Goal: Task Accomplishment & Management: Complete application form

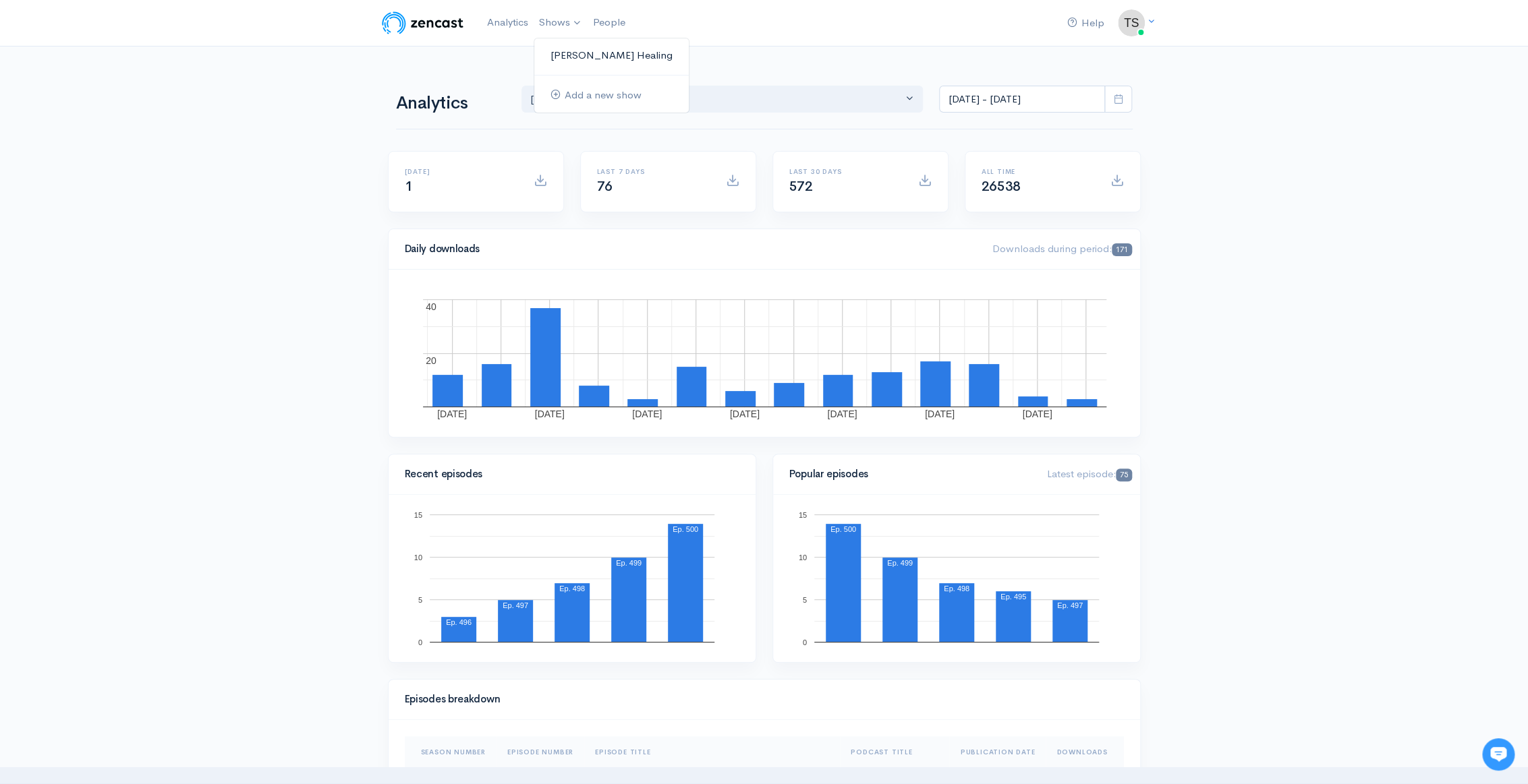
click at [570, 51] on link "[PERSON_NAME] Healing" at bounding box center [612, 56] width 155 height 24
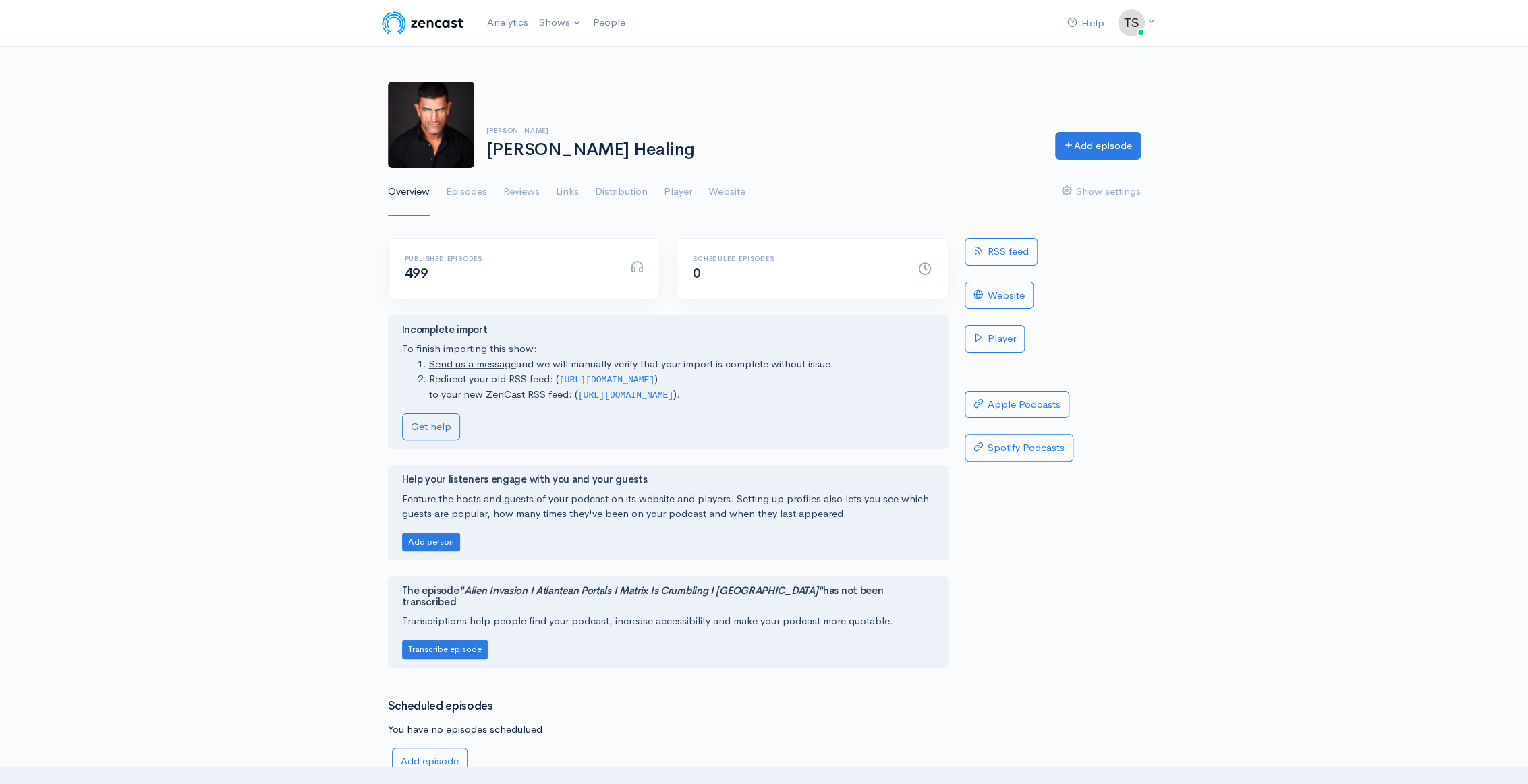
click at [401, 195] on link "Overview" at bounding box center [408, 192] width 42 height 49
click at [560, 21] on link "Shows" at bounding box center [561, 23] width 54 height 30
click at [576, 54] on link "[PERSON_NAME] Healing" at bounding box center [612, 56] width 155 height 24
click at [470, 193] on link "Episodes" at bounding box center [467, 192] width 41 height 49
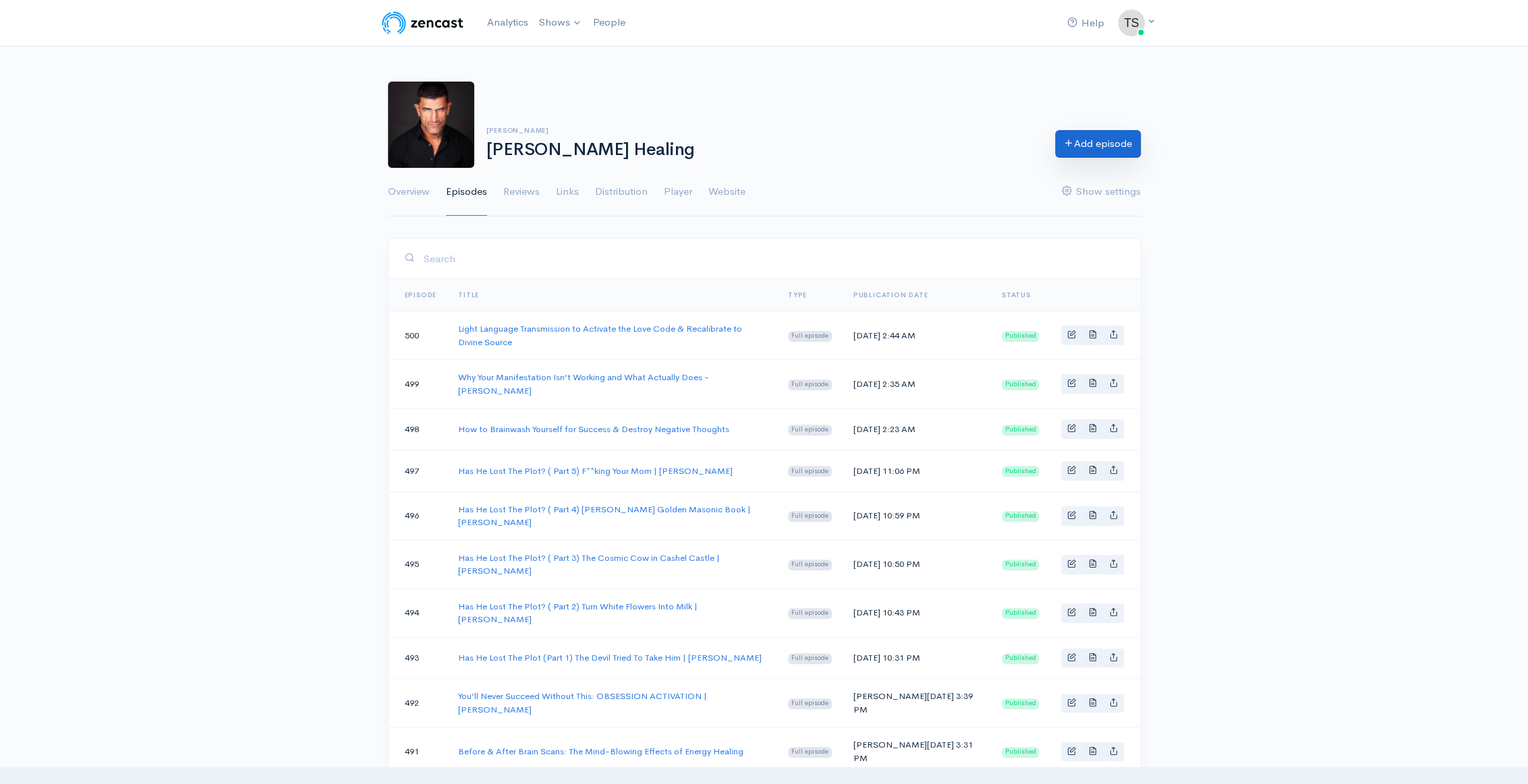
click at [1076, 142] on link "Add episode" at bounding box center [1098, 143] width 86 height 28
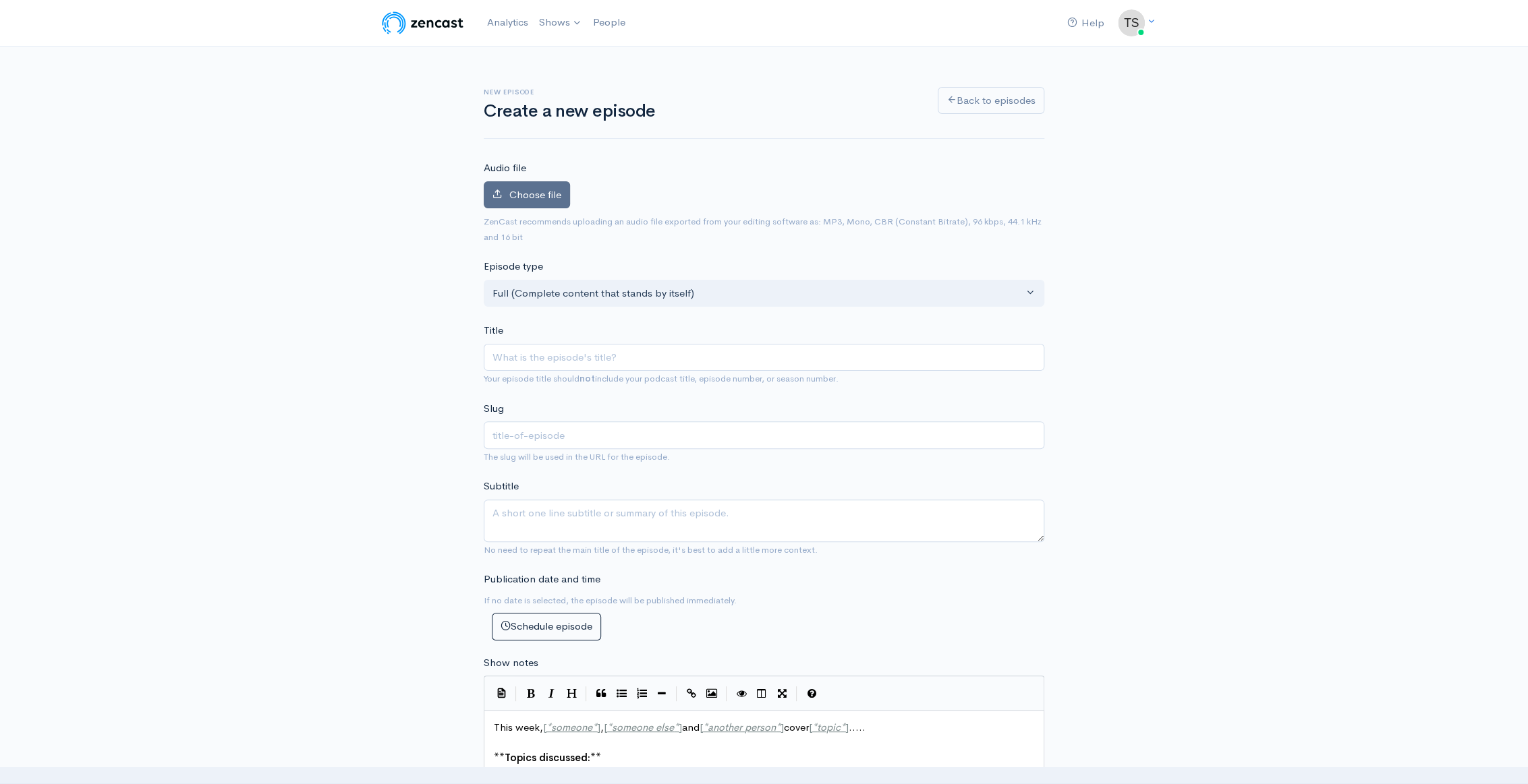
click at [517, 194] on span "Choose file" at bounding box center [535, 195] width 52 height 13
click at [0, 0] on input "Choose file" at bounding box center [0, 0] width 0 height 0
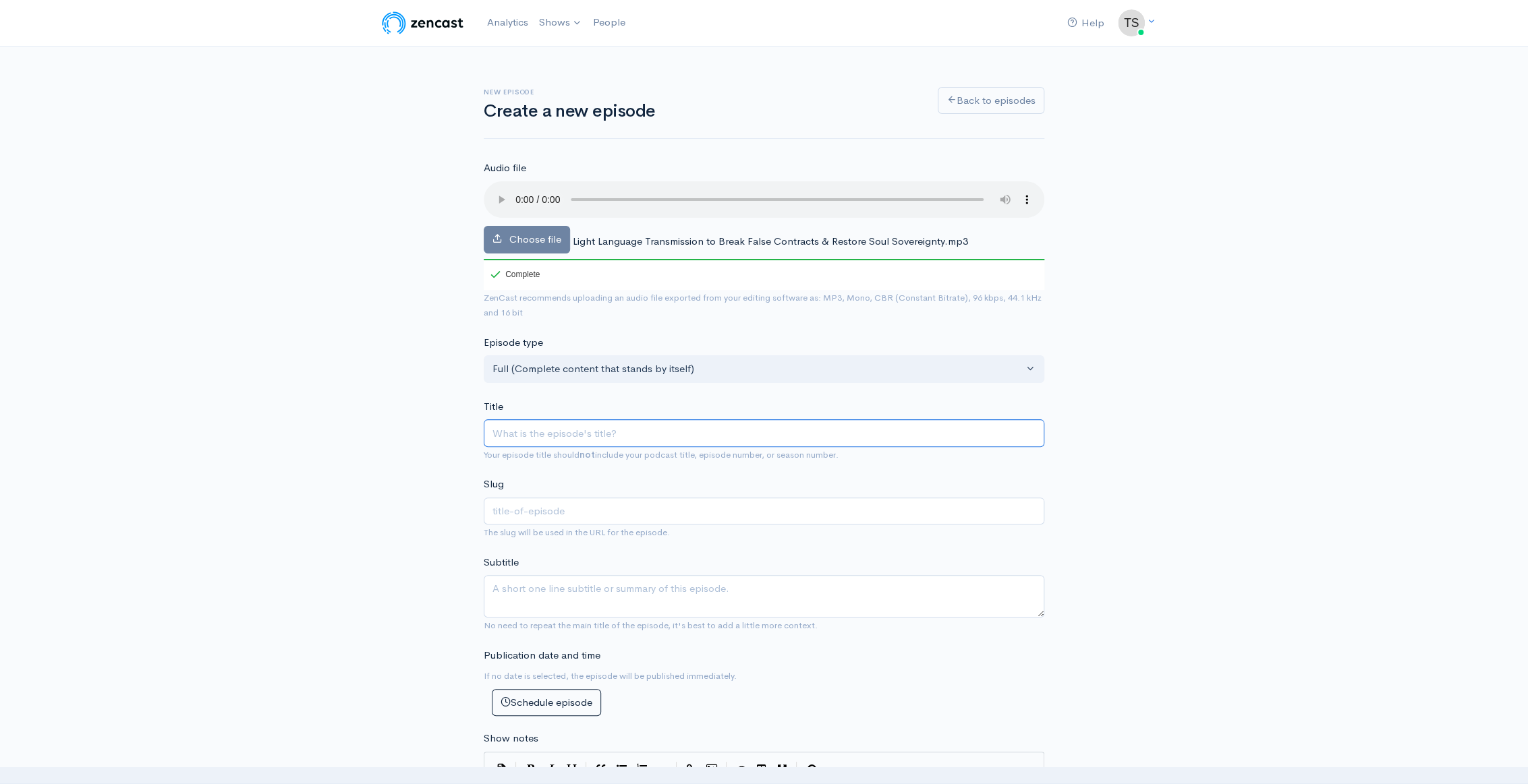
paste input "Light Language Transmission to Break False Contracts & Restore Soul Sovereignty"
type input "Light Language Transmission to Break False Contracts & Restore Soul Sovereignty"
type input "light-language-transmission-to-break-false-contracts-restore-soul-sovereignty"
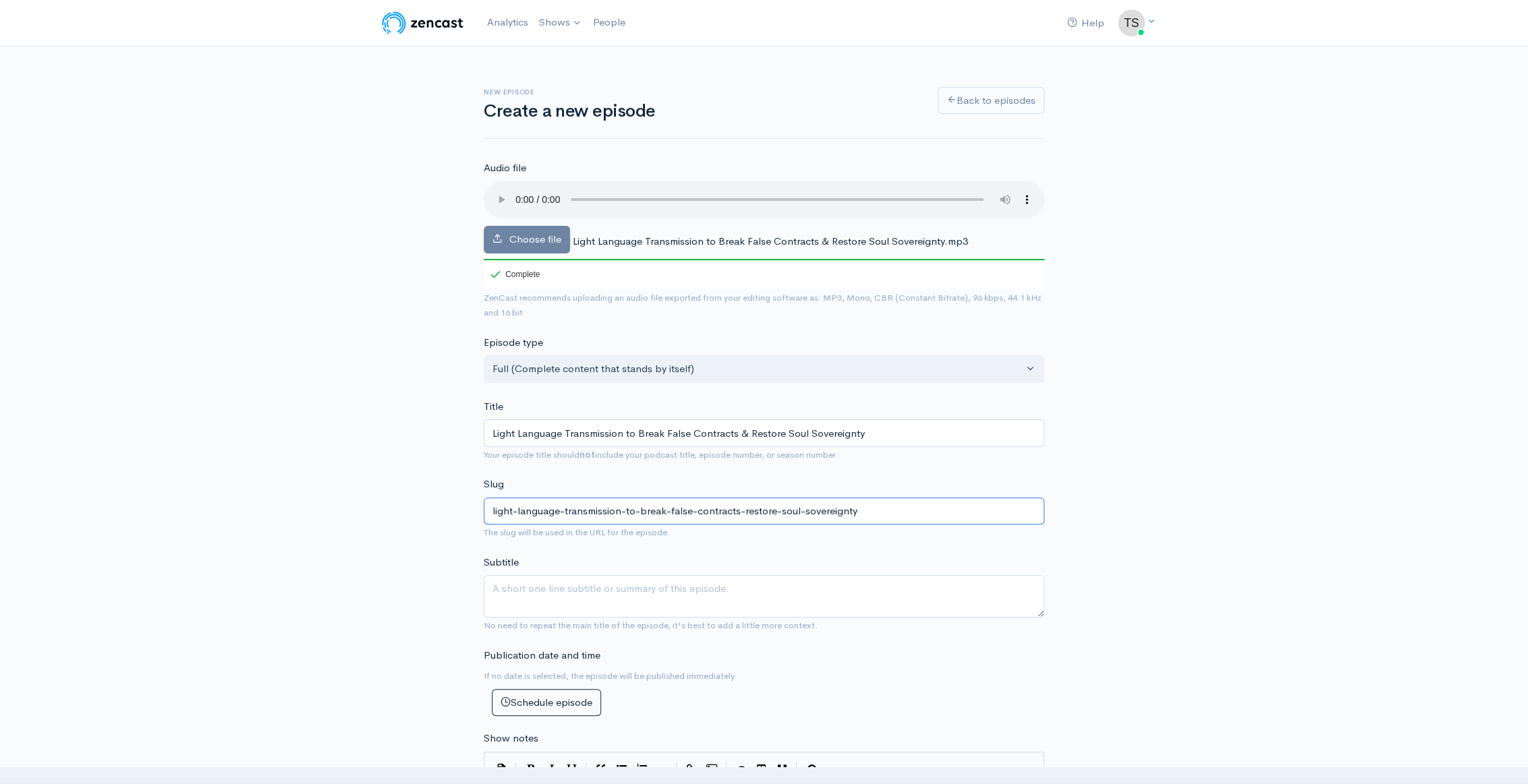
click at [584, 506] on input "light-language-transmission-to-break-false-contracts-restore-soul-sovereignty" at bounding box center [764, 511] width 561 height 28
click at [580, 591] on textarea "Subtitle" at bounding box center [764, 596] width 561 height 43
paste textarea "A light language transmission to break your false Contracts and restore soul so…"
click at [406, 506] on div "New episode Create a new episode Back to episodes Audio file Choose file Light …" at bounding box center [765, 753] width 770 height 1414
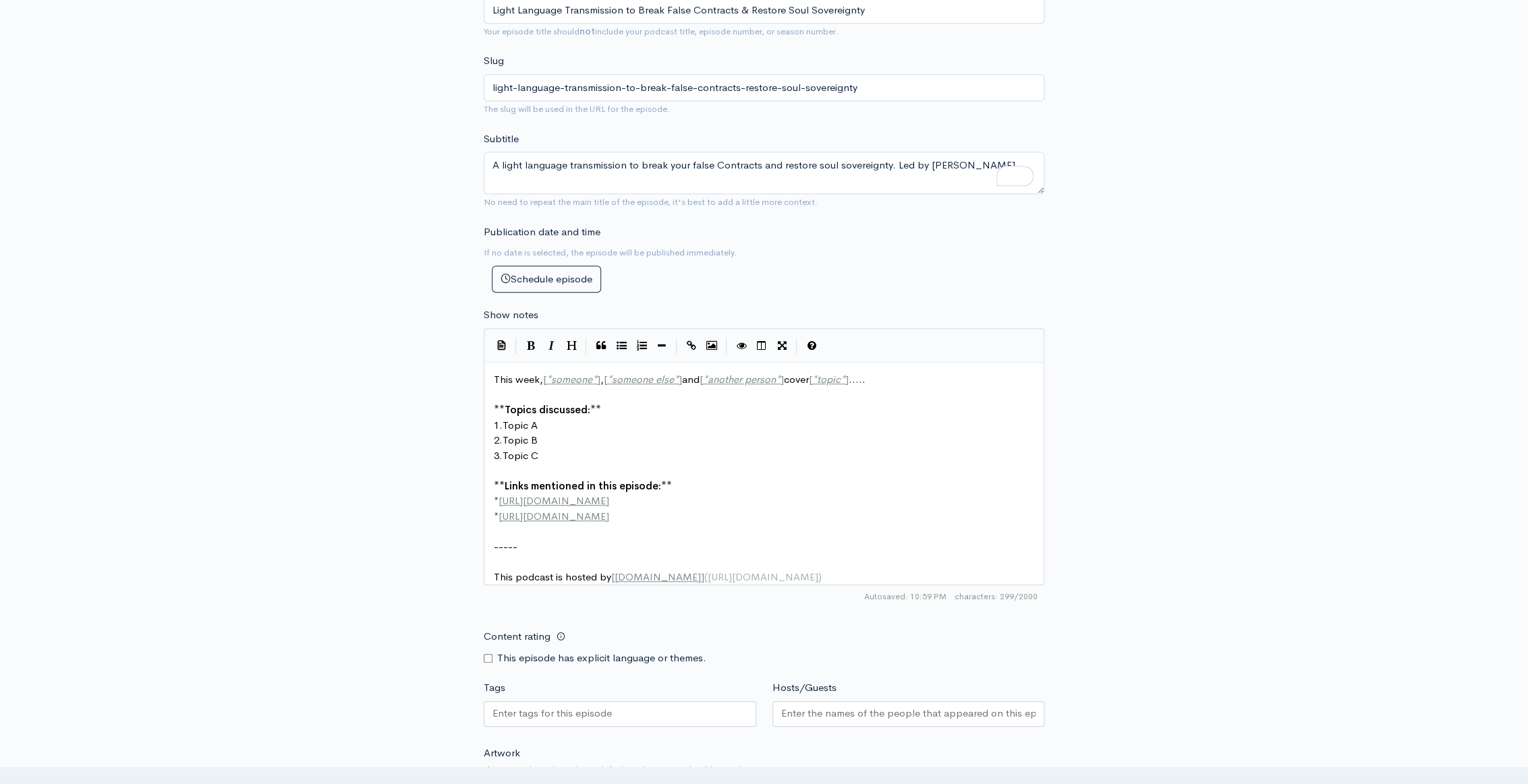
scroll to position [429, 0]
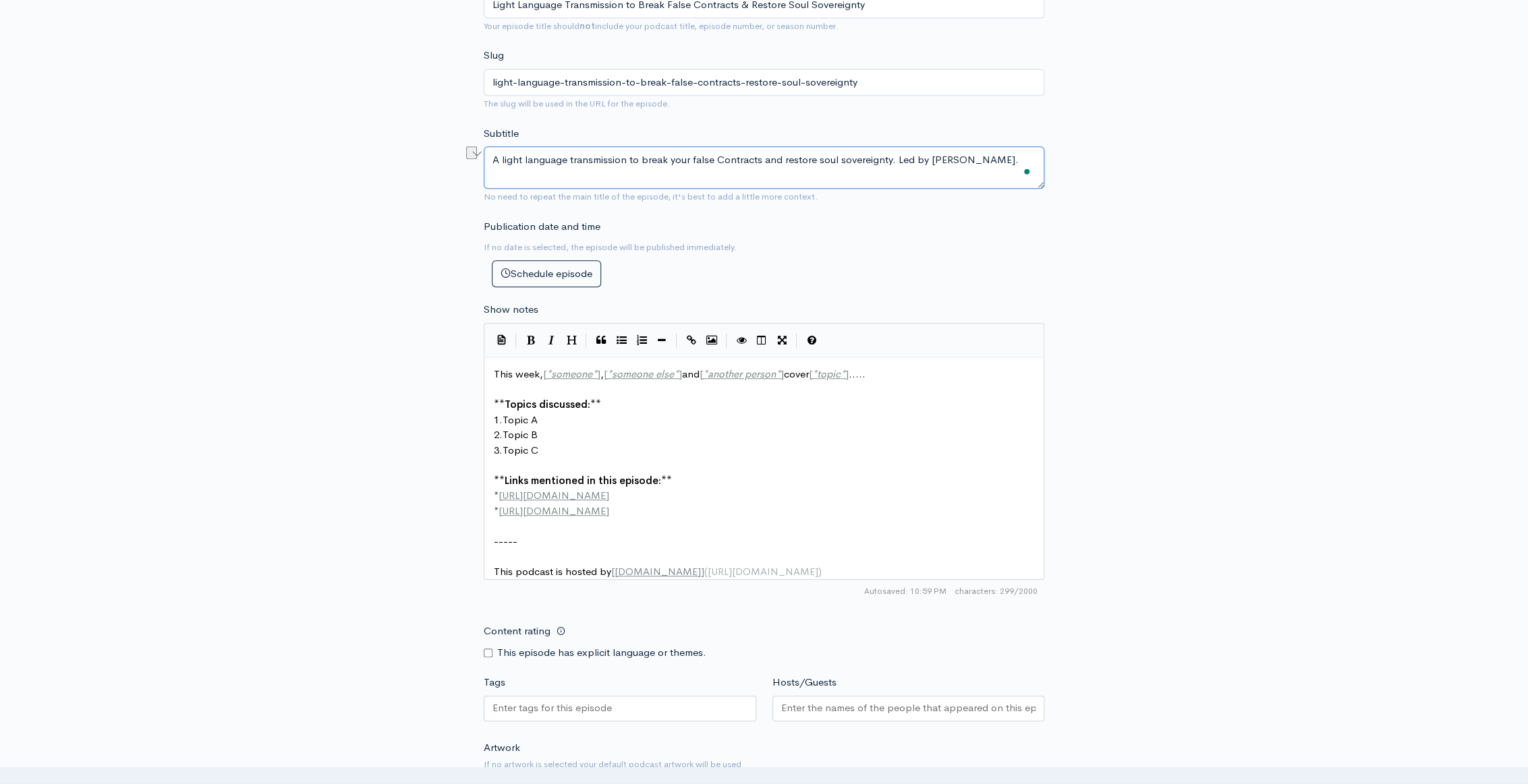
drag, startPoint x: 896, startPoint y: 160, endPoint x: 1001, endPoint y: 155, distance: 105.1
click at [1001, 155] on textarea "A light language transmission to break your false Contracts and restore soul so…" at bounding box center [764, 168] width 561 height 43
type textarea "A light language transmission to break your false Contracts and restore soul so…"
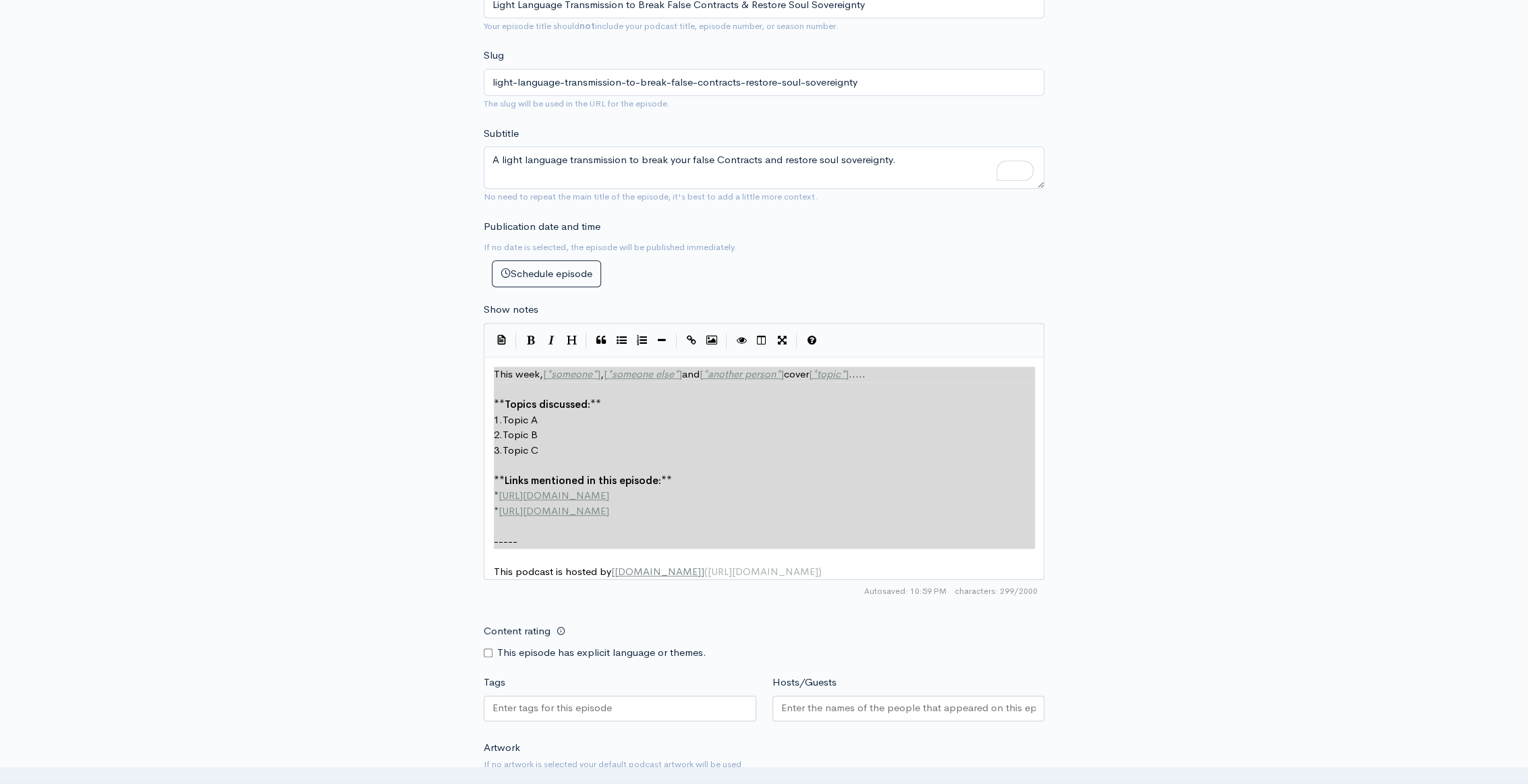
type textarea "This week, [*someone*], [*someone else*] and [*another person*] cover [*topic*]…"
drag, startPoint x: 495, startPoint y: 369, endPoint x: 877, endPoint y: 588, distance: 440.3
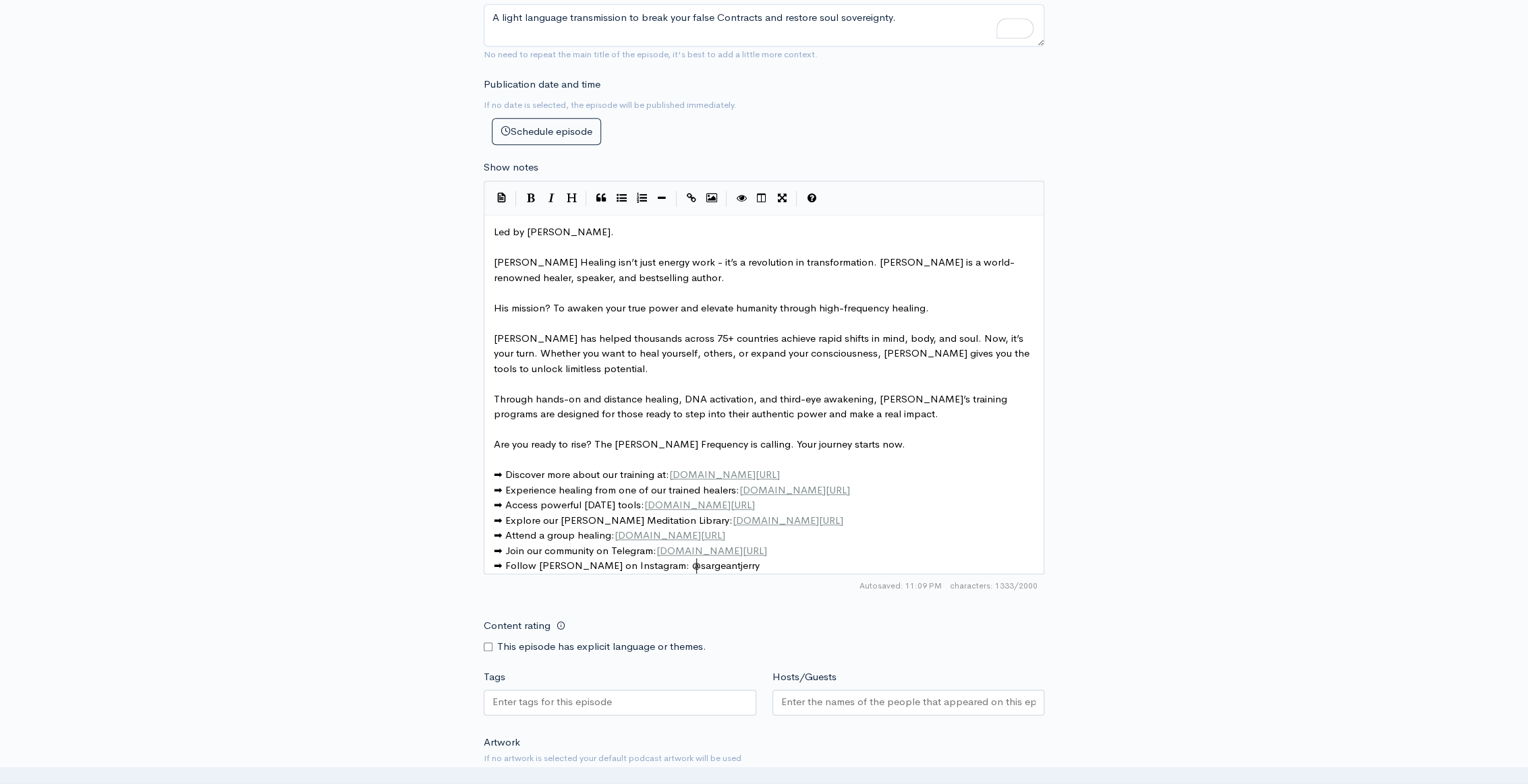
scroll to position [674, 0]
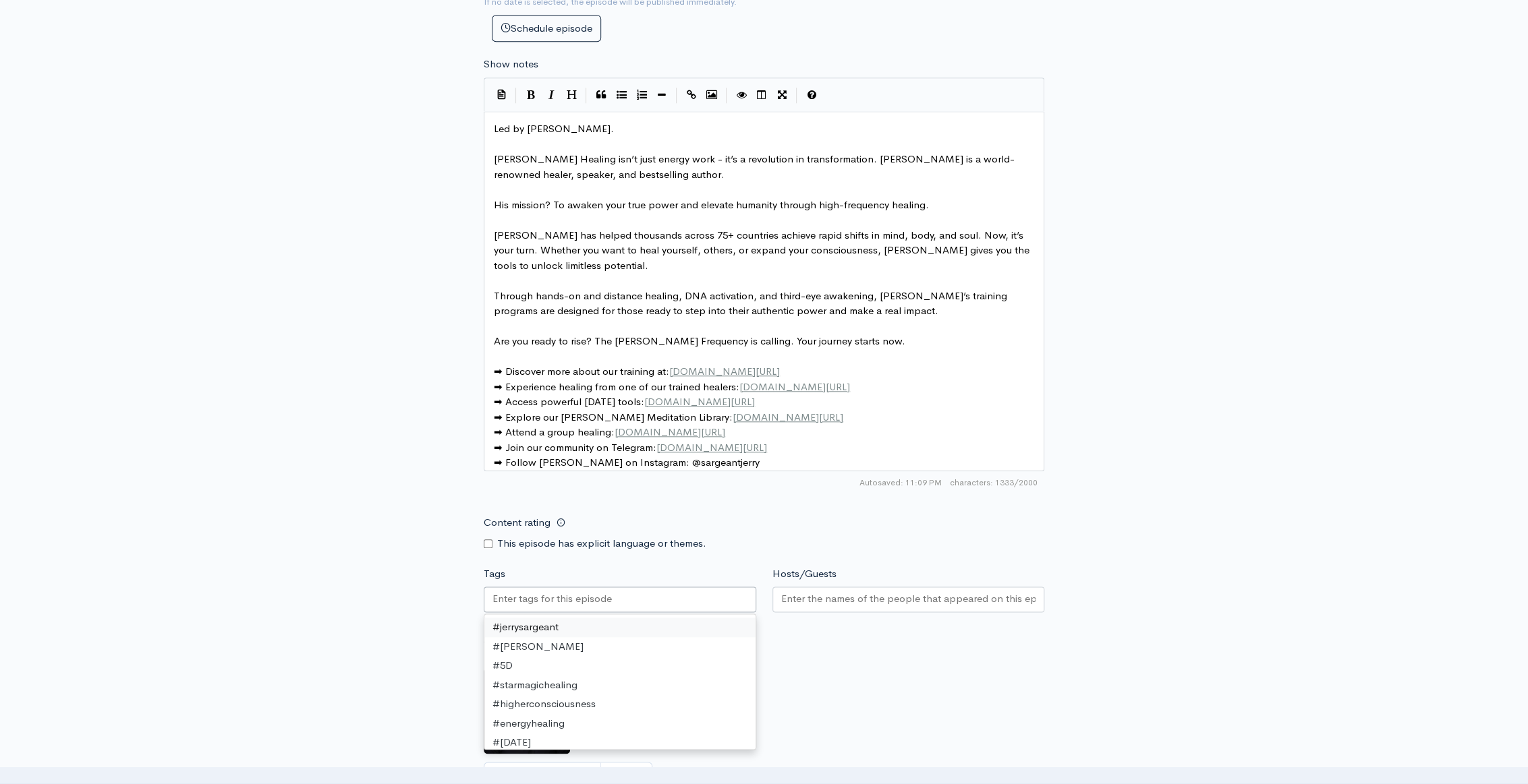
drag, startPoint x: 587, startPoint y: 599, endPoint x: 510, endPoint y: 609, distance: 77.6
click at [510, 607] on input "Tags" at bounding box center [553, 600] width 121 height 16
paste input "#BreakSoulContracts #lightlanguagetransmission #SovereignSoul"
type input "#BreakSoulContracts #lightlanguagetransmission #SovereignSoul"
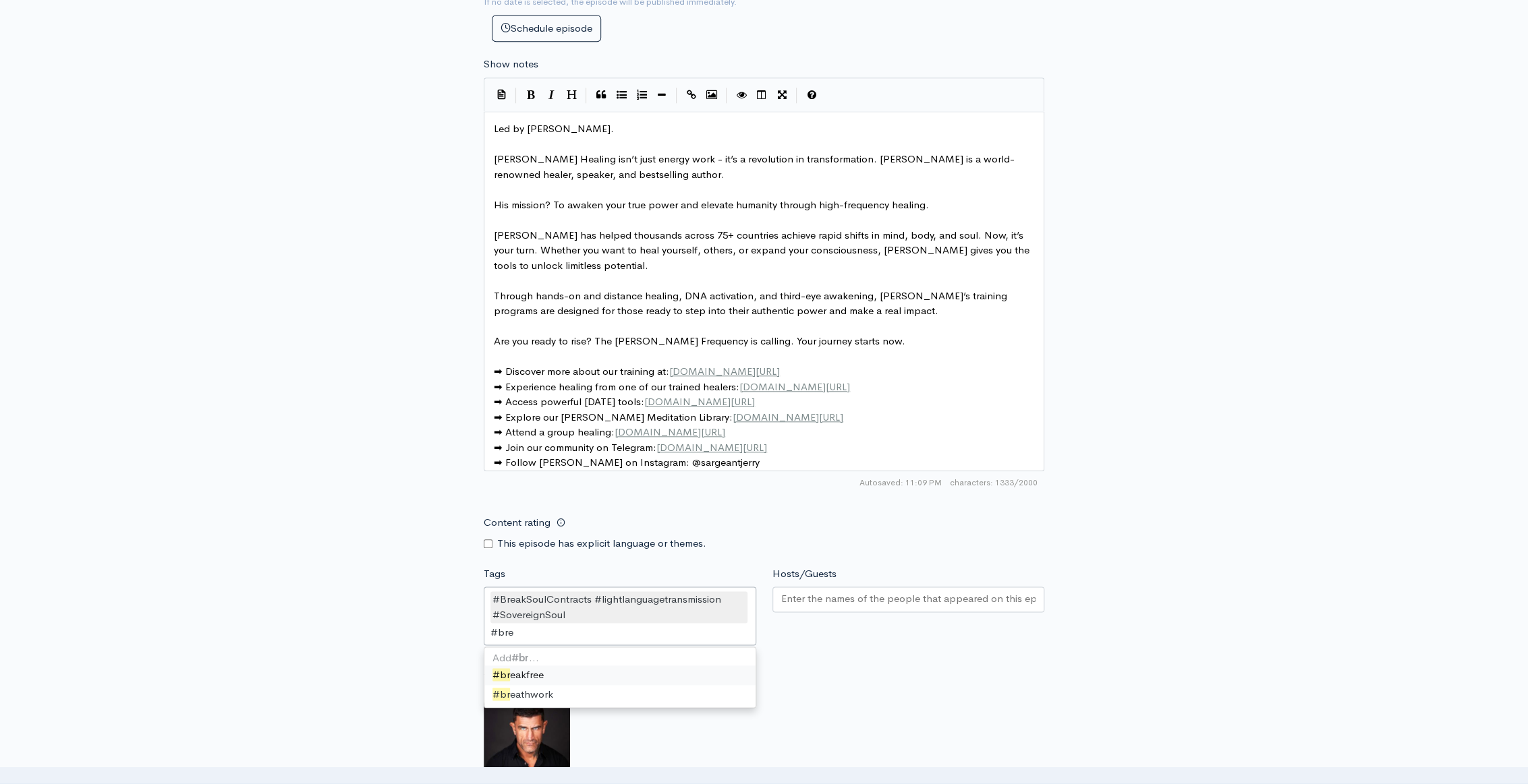
scroll to position [0, 0]
type input "#breaksoulcontracts"
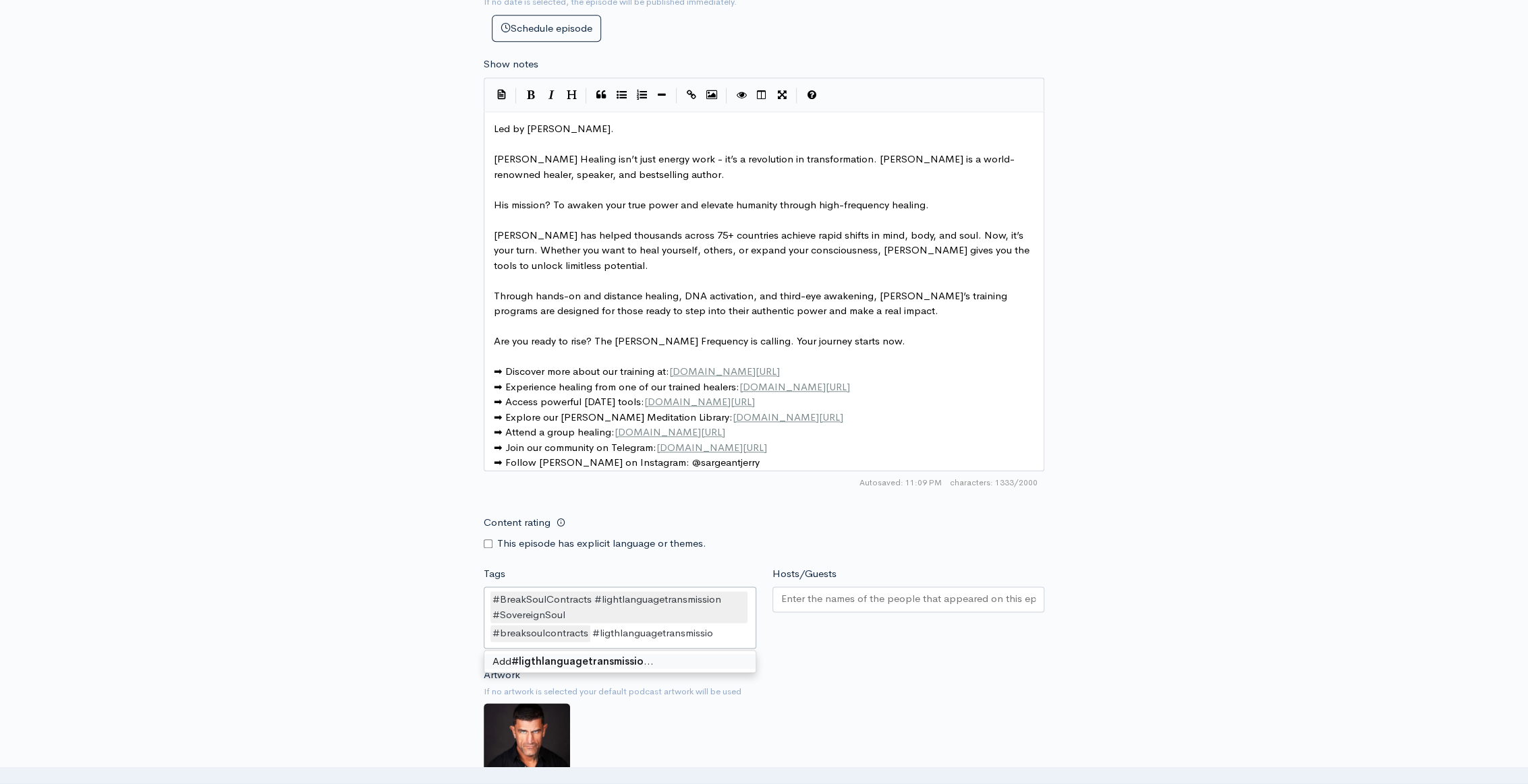
type input "#ligthlanguagetransmission"
type input "#sovereignsoul"
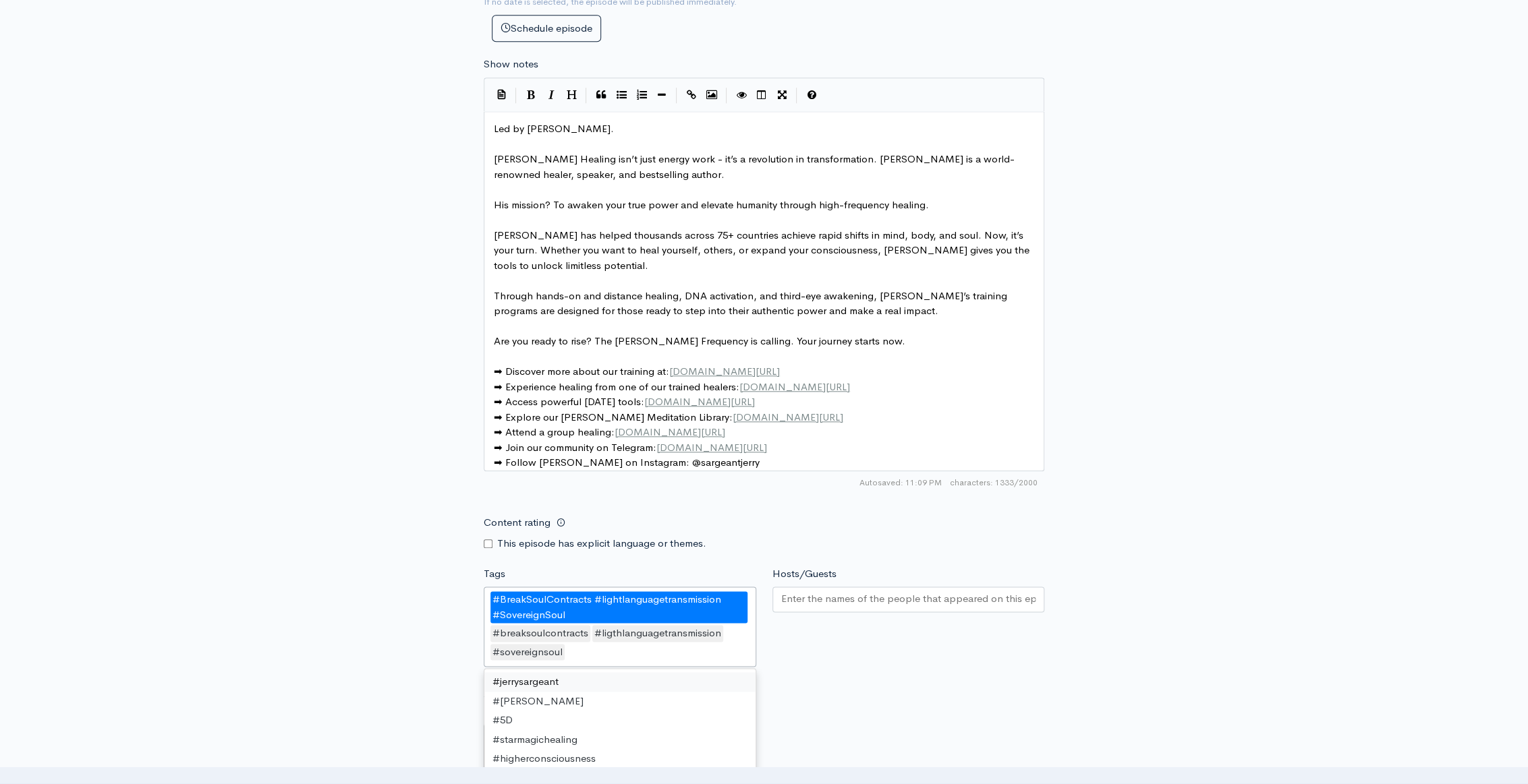
click at [579, 620] on div "#BreakSoulContracts #lightlanguagetransmission #SovereignSoul" at bounding box center [619, 608] width 257 height 32
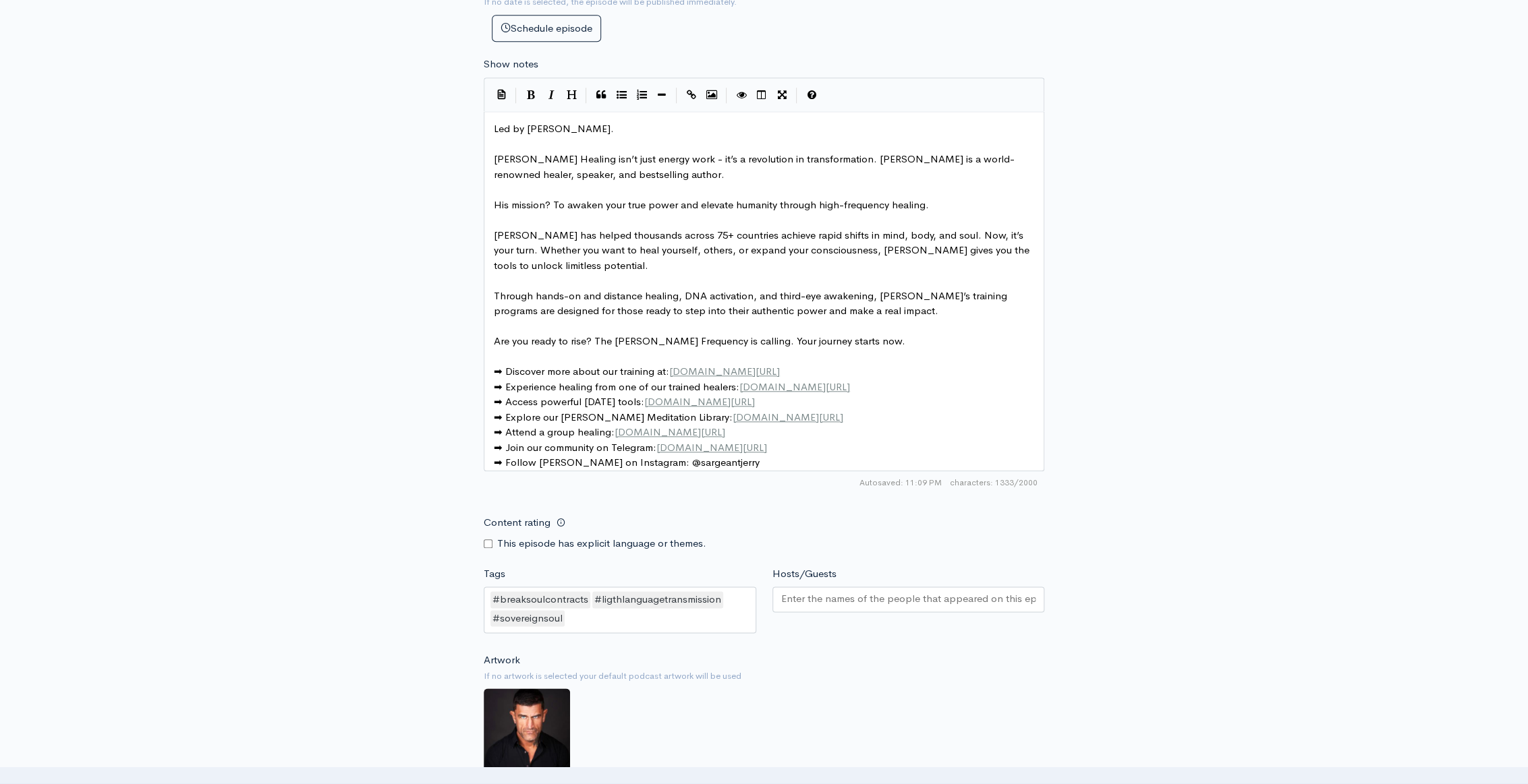
click at [915, 709] on div "Artwork If no artwork is selected your default podcast artwork will be used Cho…" at bounding box center [764, 735] width 561 height 166
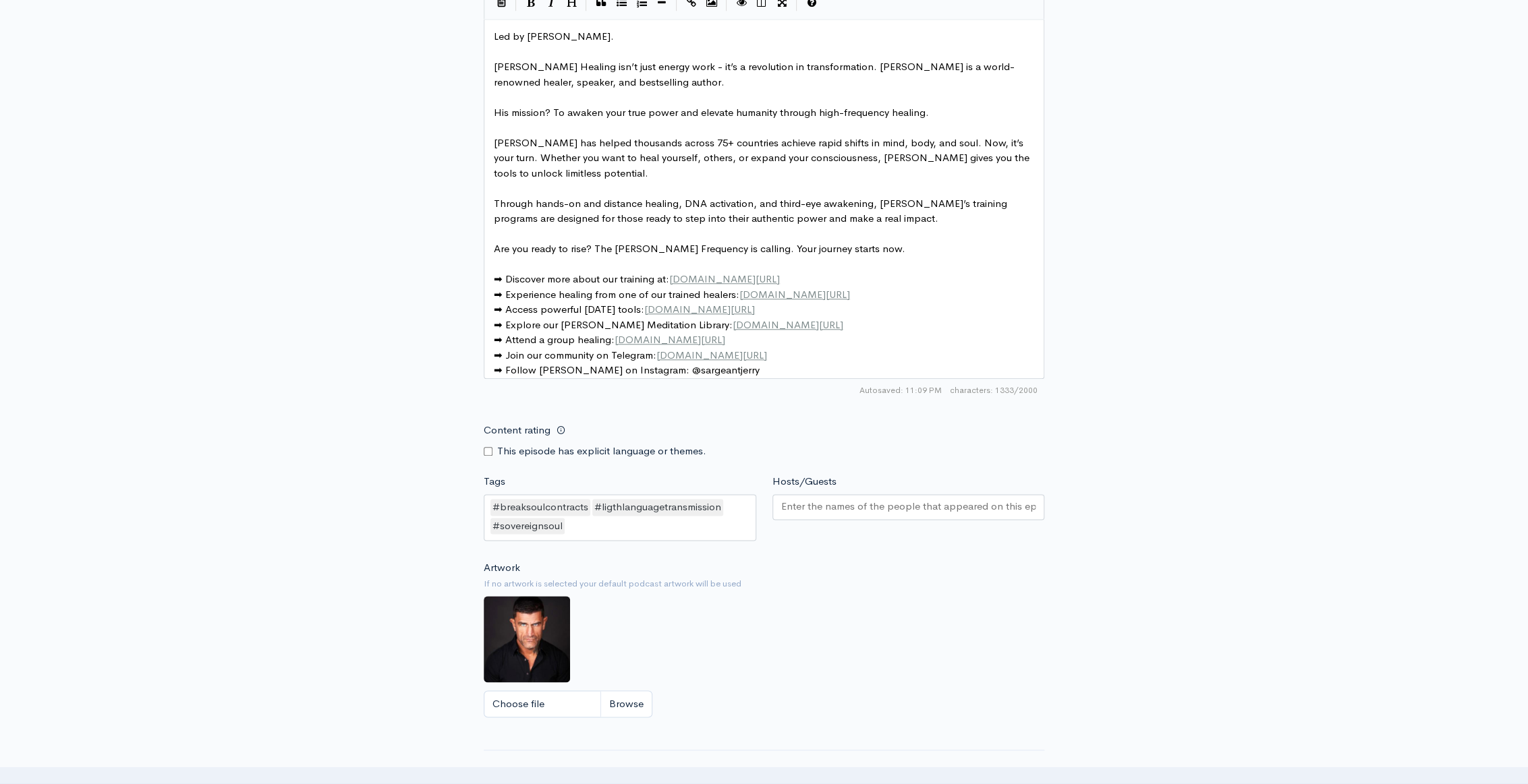
scroll to position [980, 0]
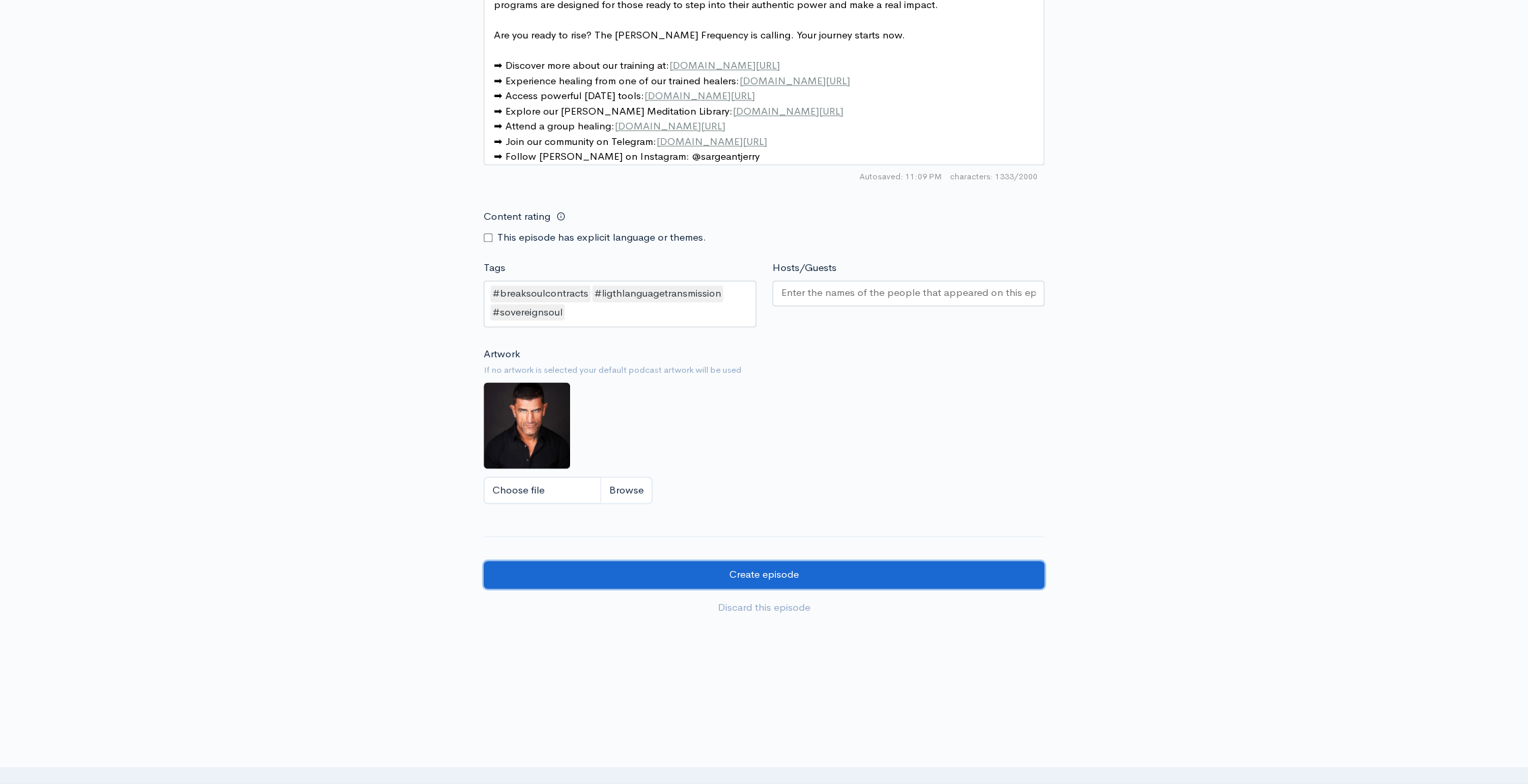
click at [788, 583] on input "Create episode" at bounding box center [764, 574] width 561 height 28
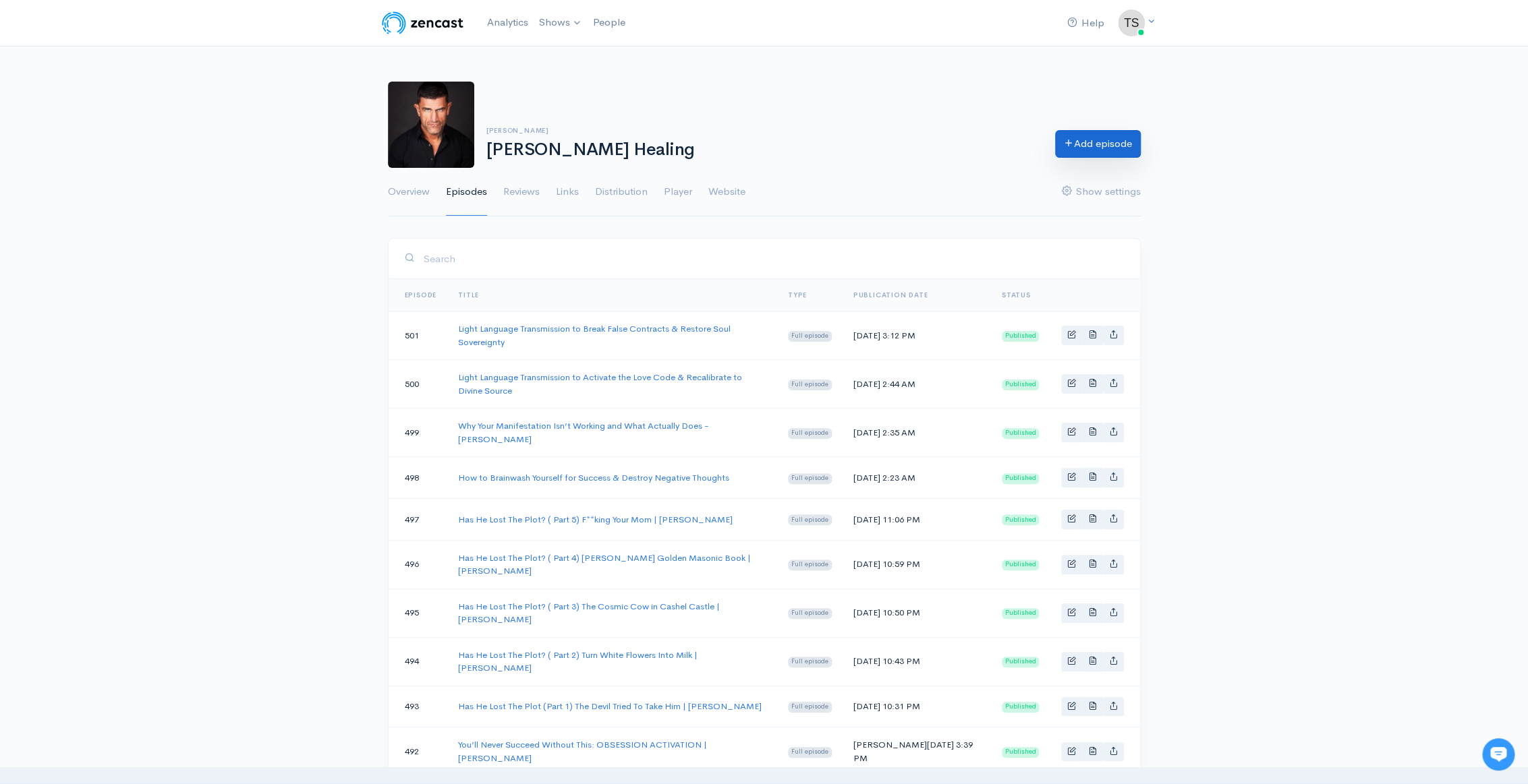
click at [1085, 139] on link "Add episode" at bounding box center [1098, 143] width 86 height 28
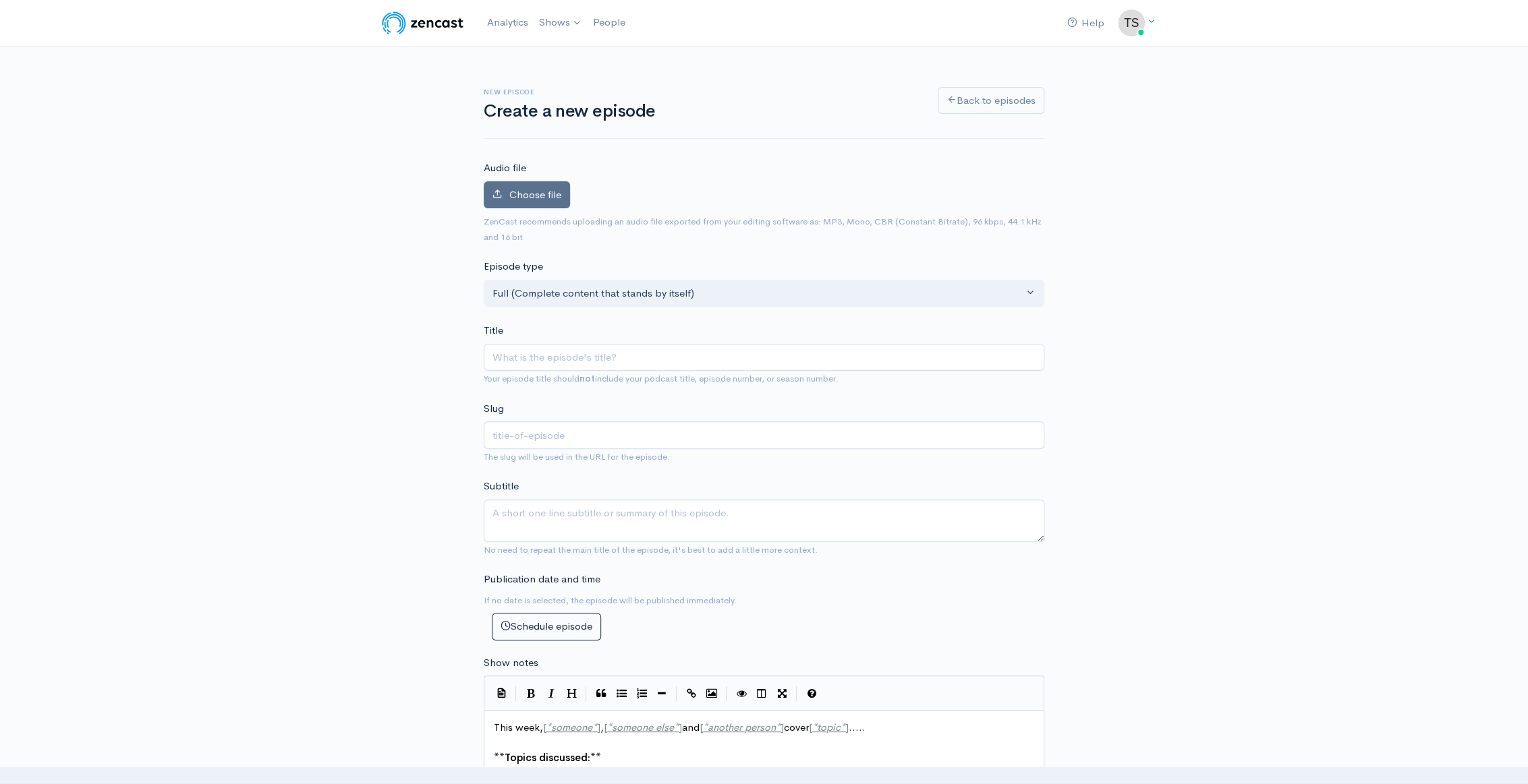
click at [533, 195] on span "Choose file" at bounding box center [535, 195] width 52 height 13
click at [0, 0] on input "Choose file" at bounding box center [0, 0] width 0 height 0
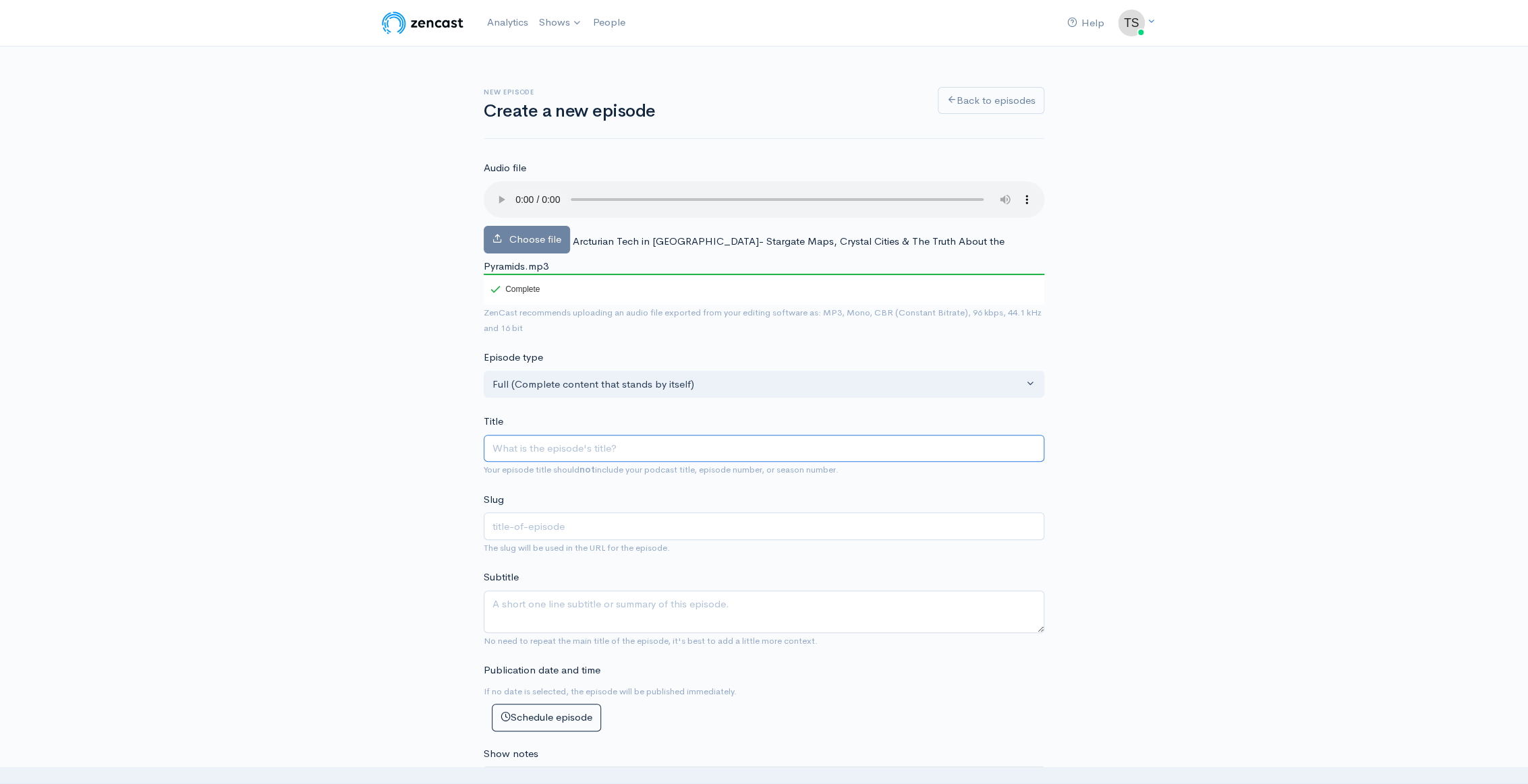
paste input "Arcturian Tech in [GEOGRAPHIC_DATA]? Stargate Maps, Crystal Cities & The Truth …"
type input "Arcturian Tech in [GEOGRAPHIC_DATA]? Stargate Maps, Crystal Cities & The Truth …"
type input "arcturian-tech-in-antarctica-stargate-maps-crystal-cities-the-truth-about-the-p…"
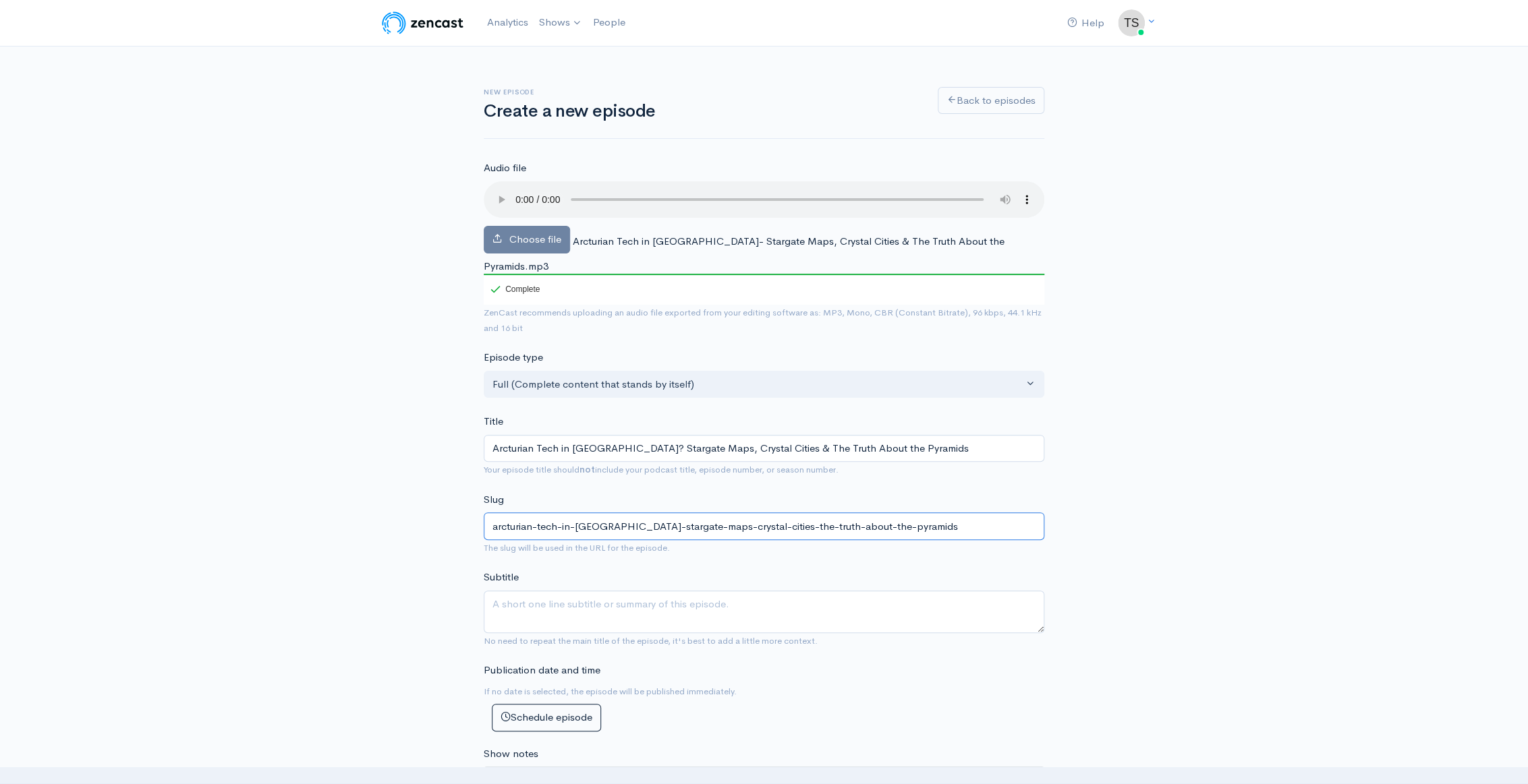
click at [602, 514] on input "arcturian-tech-in-antarctica-stargate-maps-crystal-cities-the-truth-about-the-p…" at bounding box center [764, 526] width 561 height 28
paste textarea "Arcturian technology in Antarctica, stargate maps, crystal cities, and the trut…"
click at [943, 591] on textarea "Arcturian technology in Antarctica, stargate maps, crystal cities, and the trut…" at bounding box center [764, 612] width 561 height 43
drag, startPoint x: 942, startPoint y: 587, endPoint x: 966, endPoint y: 602, distance: 28.3
click at [966, 602] on textarea "Arcturian technology in Antarctica, stargate maps, crystal cities, and the trut…" at bounding box center [764, 612] width 561 height 43
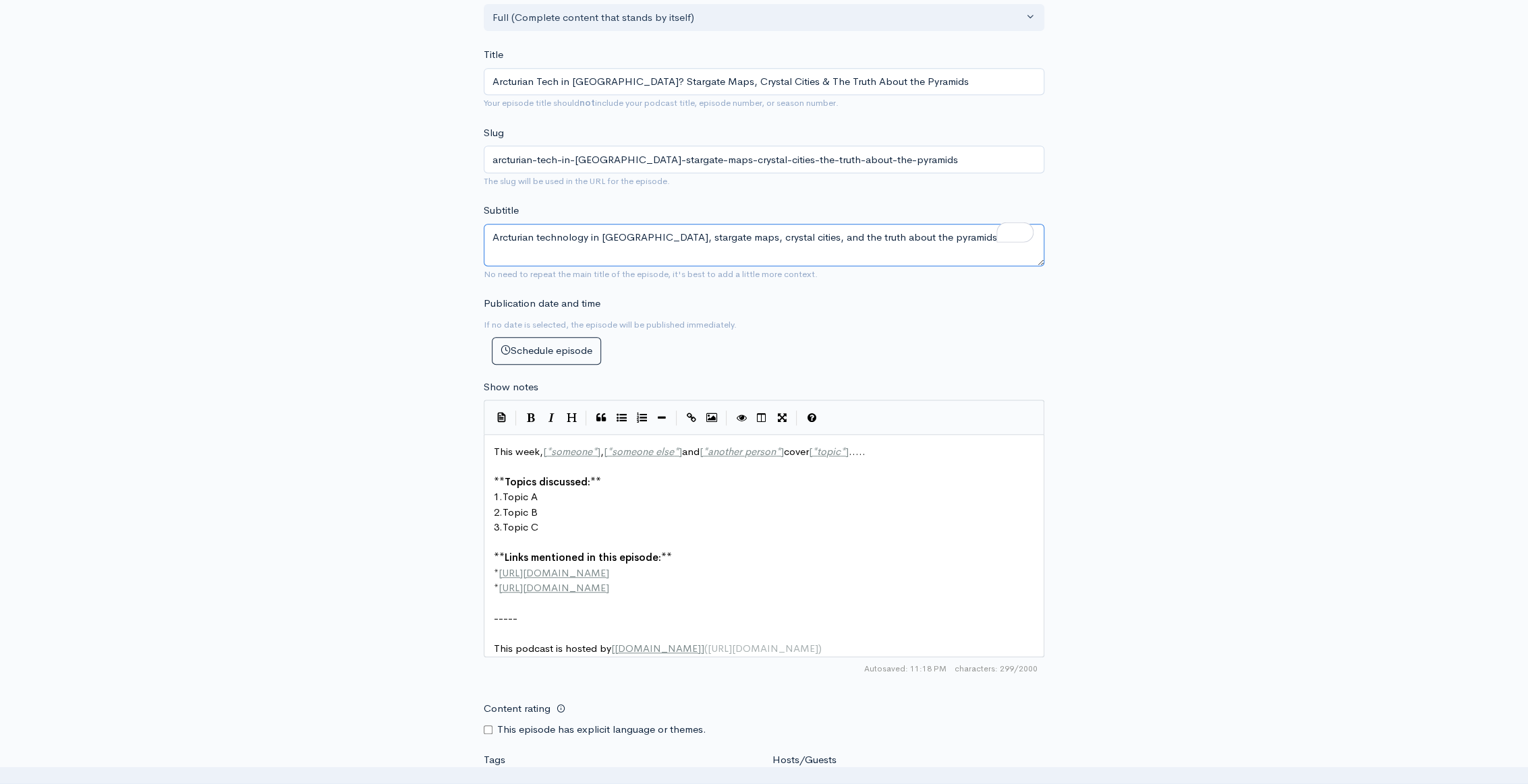
scroll to position [367, 0]
type textarea "Arcturian technology in Antarctica, stargate maps, crystal cities, and the trut…"
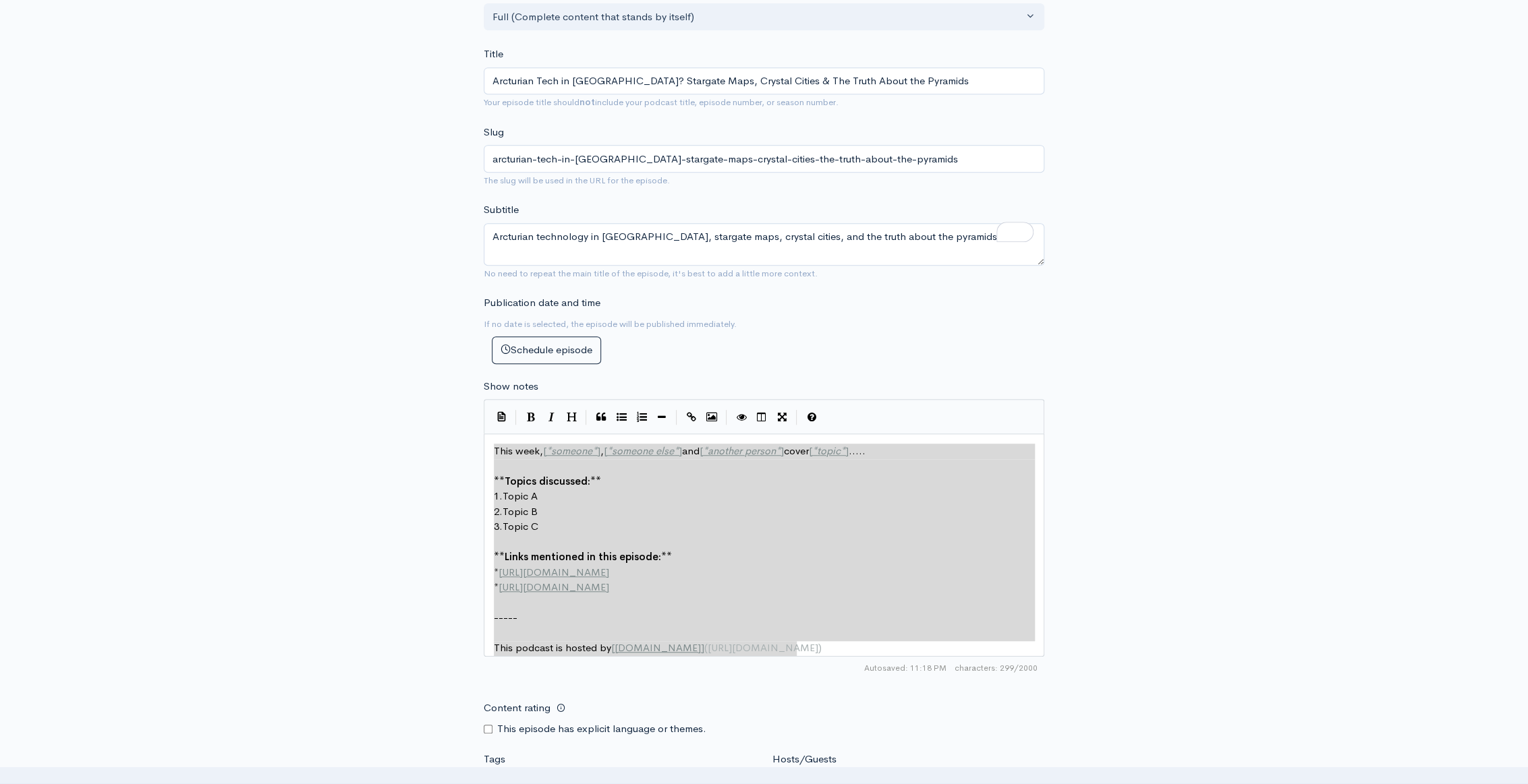
drag, startPoint x: 494, startPoint y: 434, endPoint x: 793, endPoint y: 626, distance: 355.3
type textarea "​This week, [*someone*], [*someone else*] and [*another person*] cover [*topic*…"
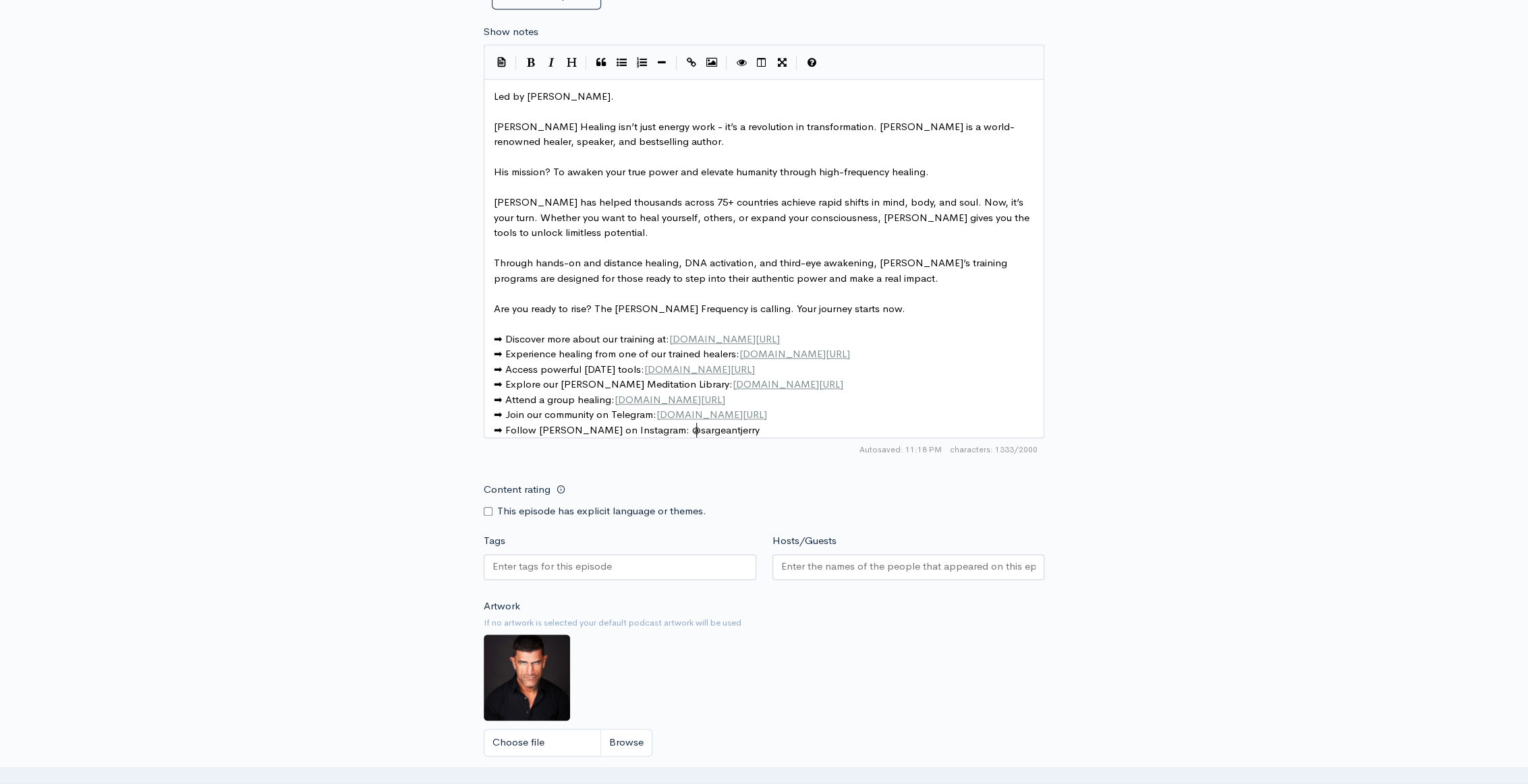
scroll to position [735, 0]
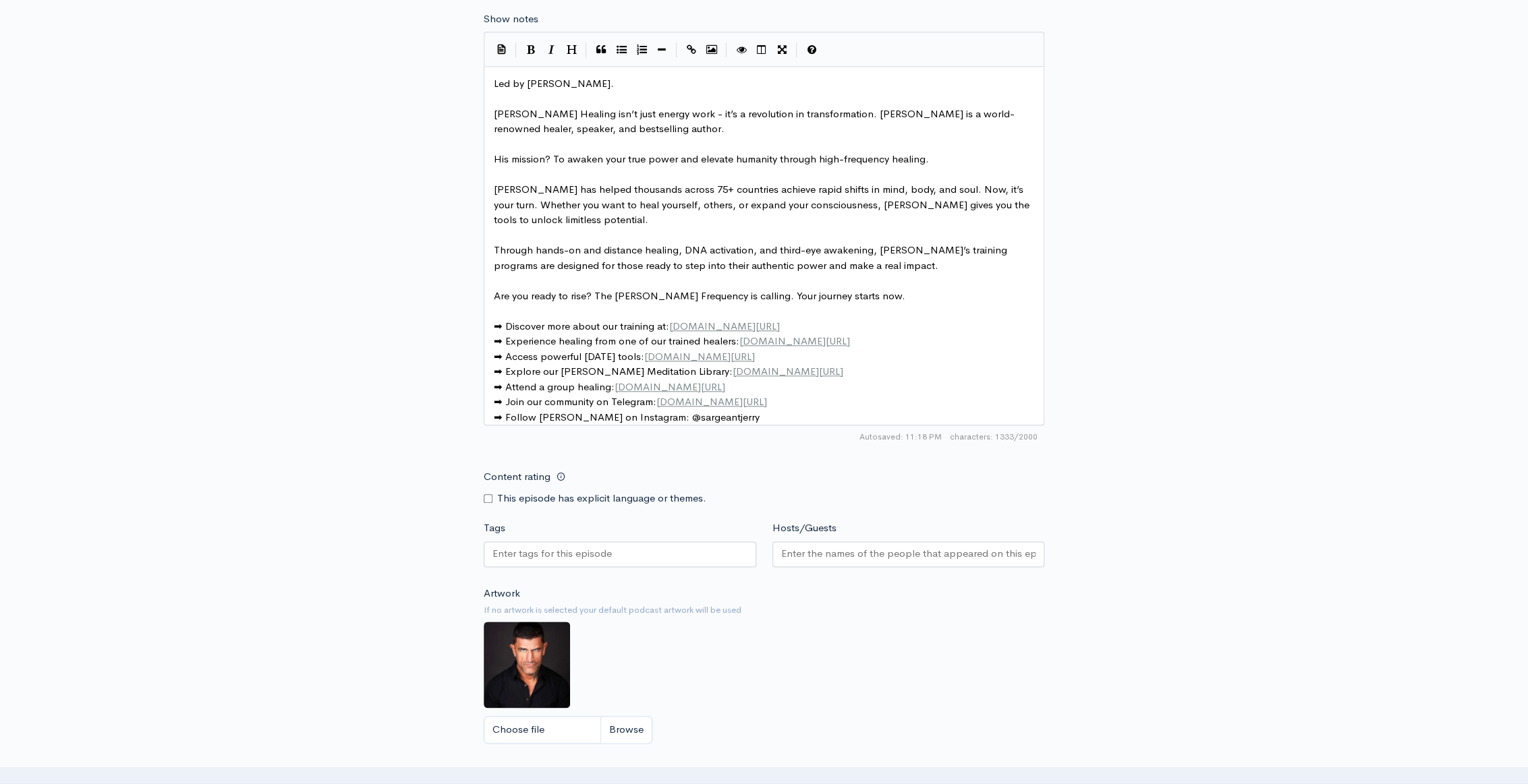
click at [621, 552] on div at bounding box center [621, 554] width 273 height 26
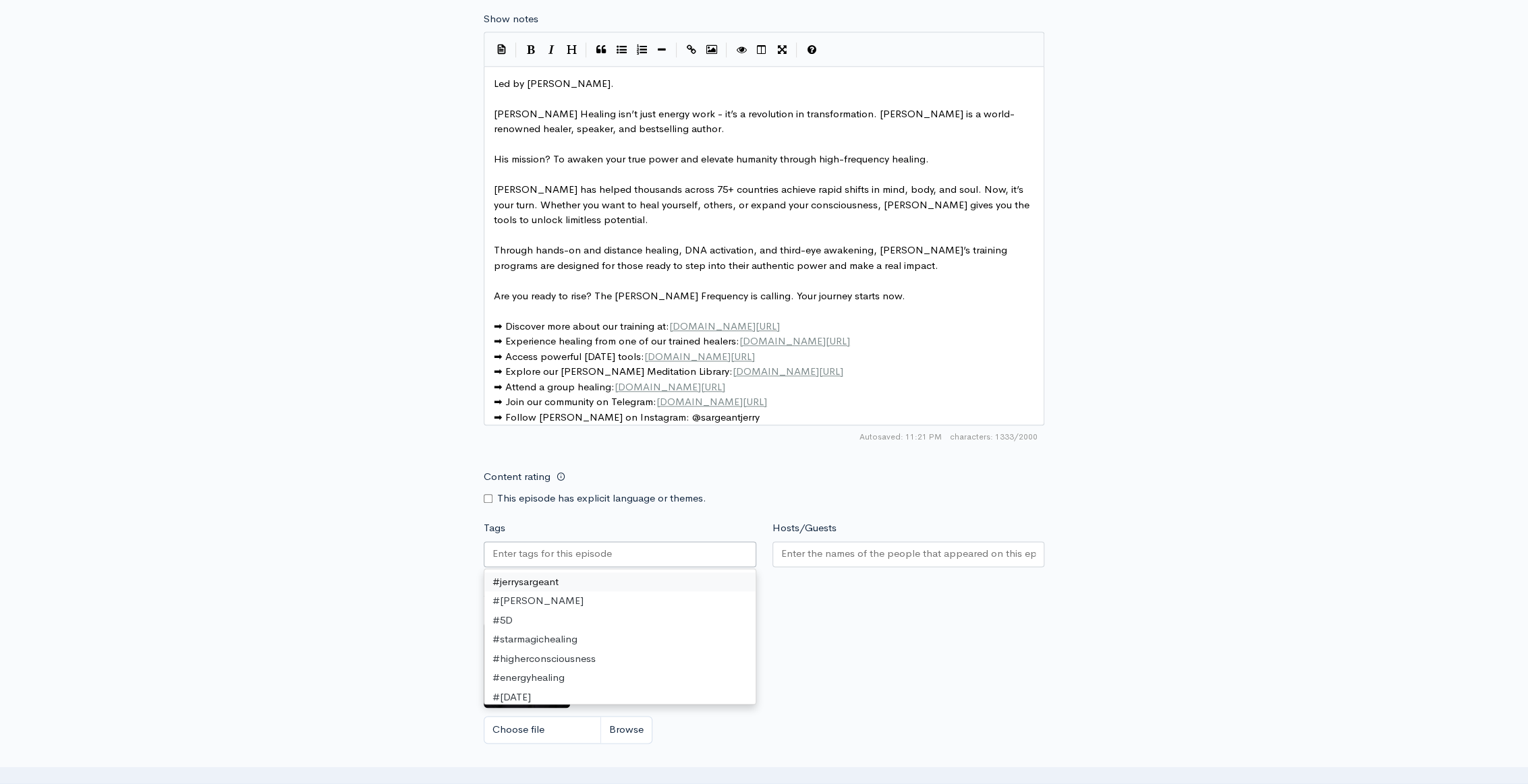
click at [1052, 466] on div "Content rating This episode has explicit language or themes." at bounding box center [764, 485] width 577 height 43
paste input "#pyramidsecrets #hiddenhistory #AtlantisRising"
type input "#pyramidsecrets #hiddenhistory #AtlantisRising"
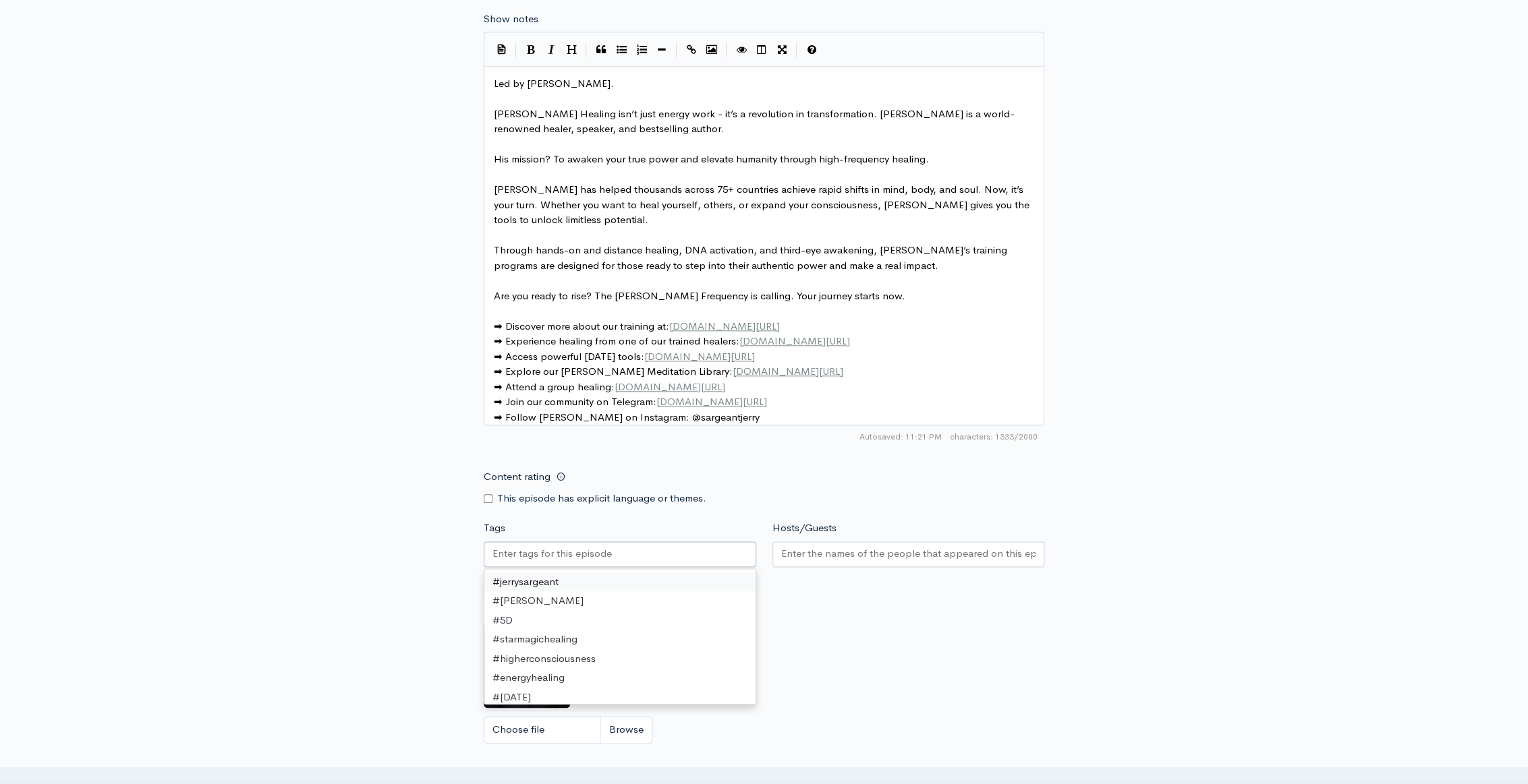
paste input "#pyramidsecrets #hiddenhistory #AtlantisRising"
type input "#pyramidsecrets #hiddenhistory #AtlantisRising"
click at [412, 547] on div "New episode Create a new episode Back to episodes Audio file Choose file Arctur…" at bounding box center [765, 94] width 770 height 1566
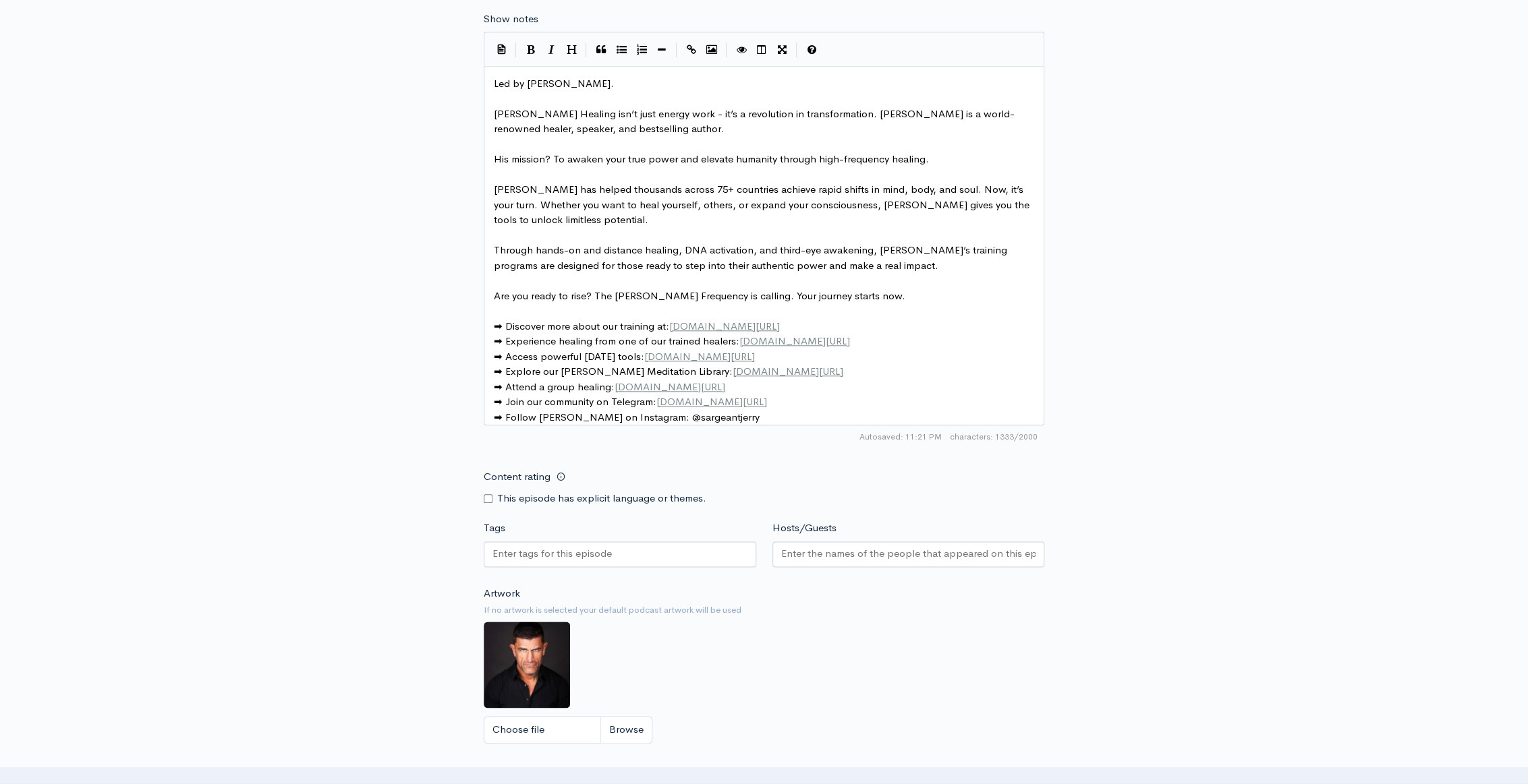
click at [608, 548] on input "Tags" at bounding box center [553, 554] width 121 height 16
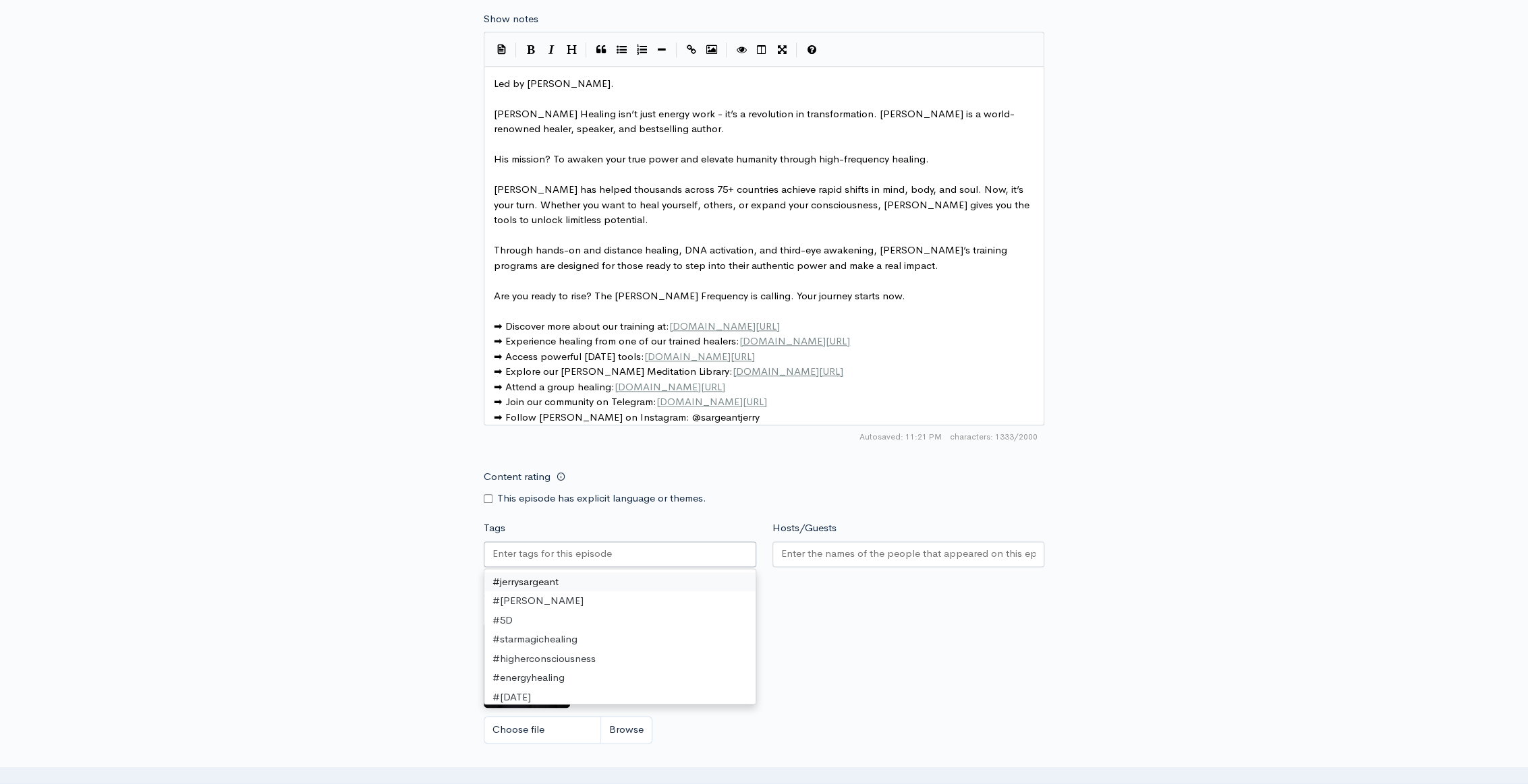
paste input "#pyramidsecrets #hiddenhistory #AtlantisRising"
type input "#pyramidsecrets #hiddenhistory #AtlantisRising"
drag, startPoint x: 572, startPoint y: 548, endPoint x: 486, endPoint y: 548, distance: 86.0
click at [486, 548] on div "#jerrysargeant" at bounding box center [621, 555] width 273 height 28
paste input "#pyramidsecrets #hiddenhistory #AtlantisRising"
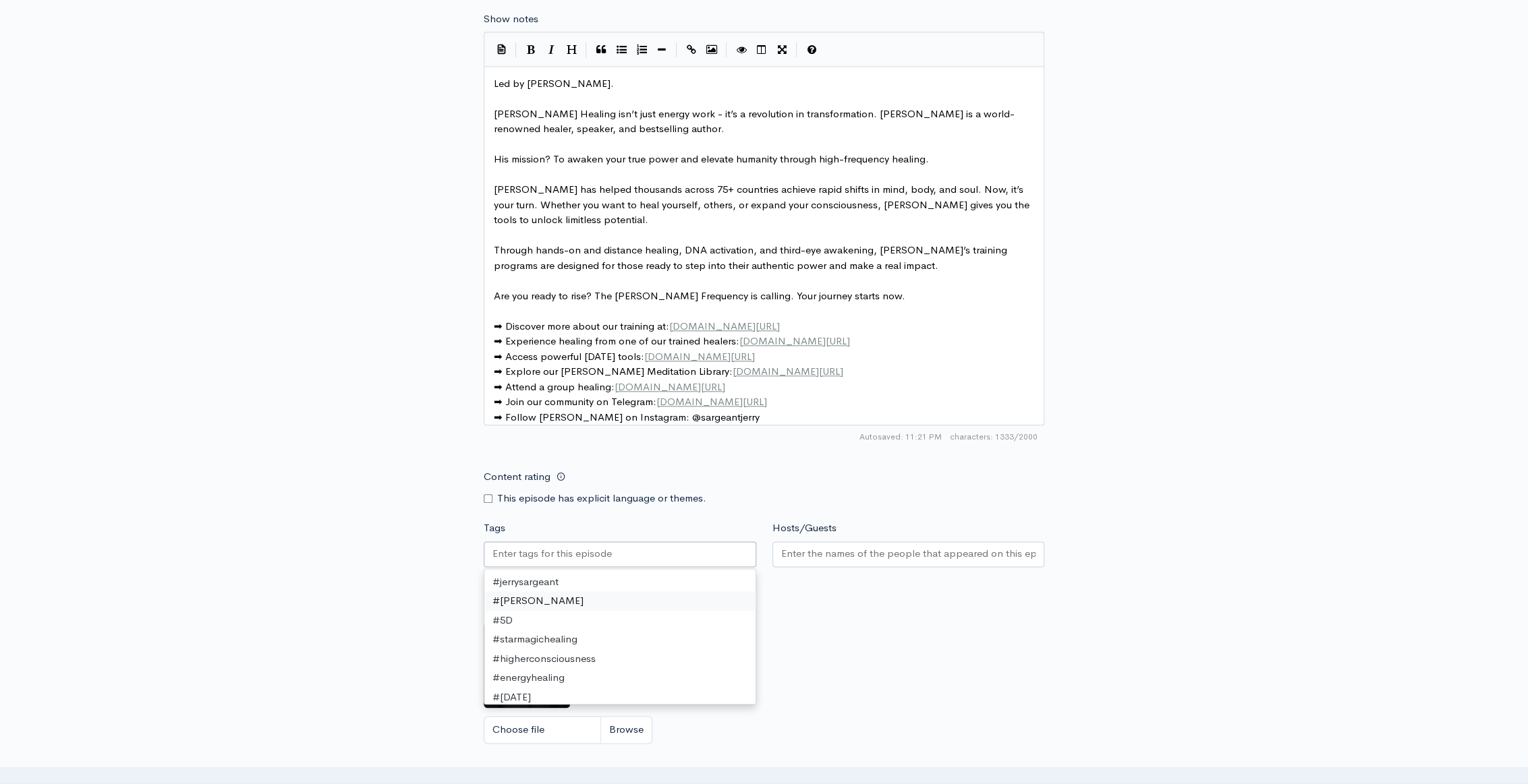
type input "#pyramidsecrets #hiddenhistory #AtlantisRising"
drag, startPoint x: 539, startPoint y: 544, endPoint x: 480, endPoint y: 545, distance: 59.0
click at [480, 545] on div "Tags #pyramidsecrets #hiddenhistory #AtlantisRising #jerrysargeant #lightbody #…" at bounding box center [620, 546] width 289 height 50
click at [512, 546] on input "#pyramidsecrets #hiddenhistory #AtlantisRising" at bounding box center [553, 554] width 121 height 16
click at [567, 547] on input "#pyramidsecrets #hiddenhistory #AtlantisRising" at bounding box center [553, 554] width 121 height 16
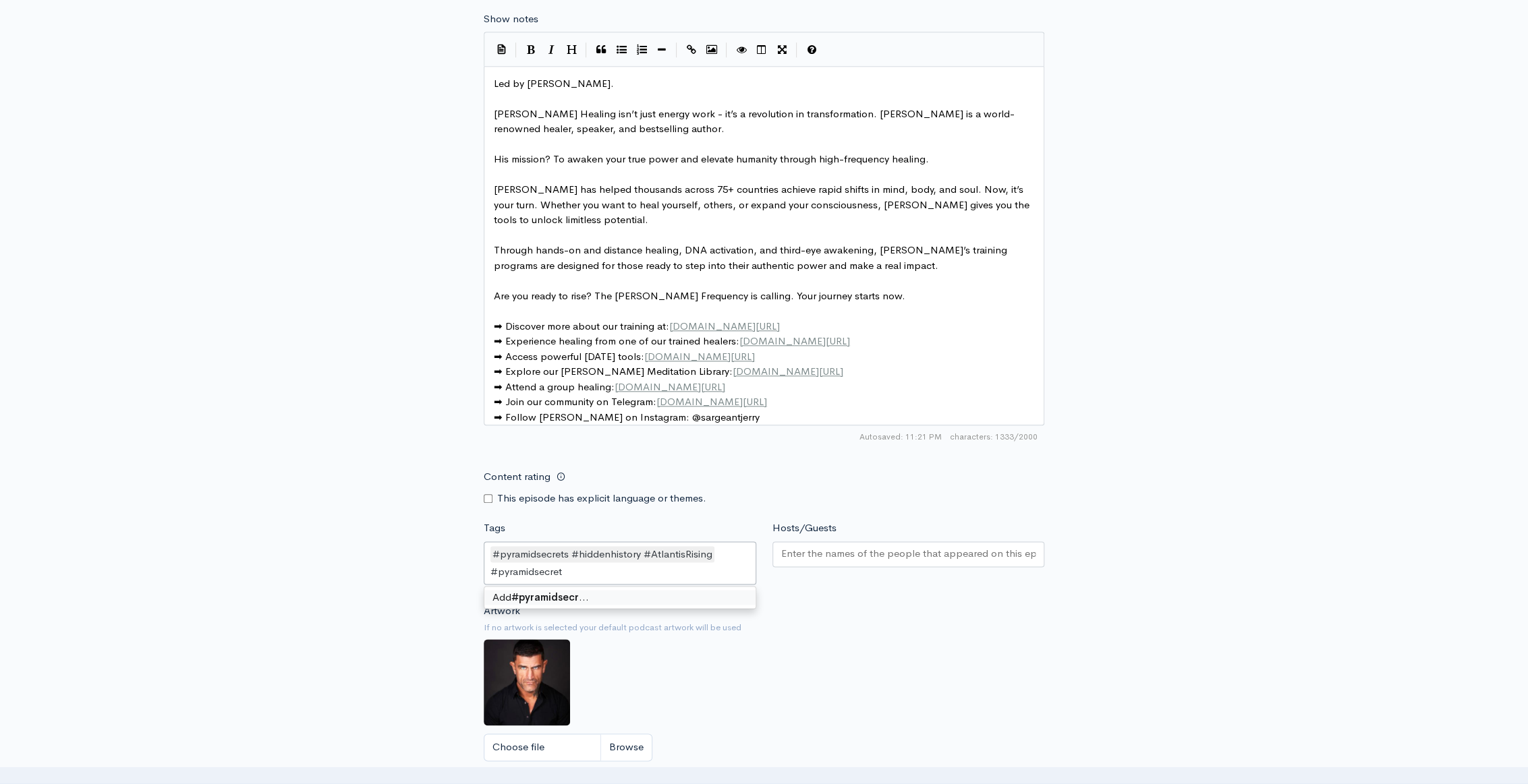
type input "#pyramidsecrets"
click at [592, 567] on input "#hidenhistory" at bounding box center [606, 573] width 66 height 16
type input "#hiddenhistory"
click at [650, 567] on input "AlantisRising" at bounding box center [679, 573] width 61 height 16
type input "#AlantisRising"
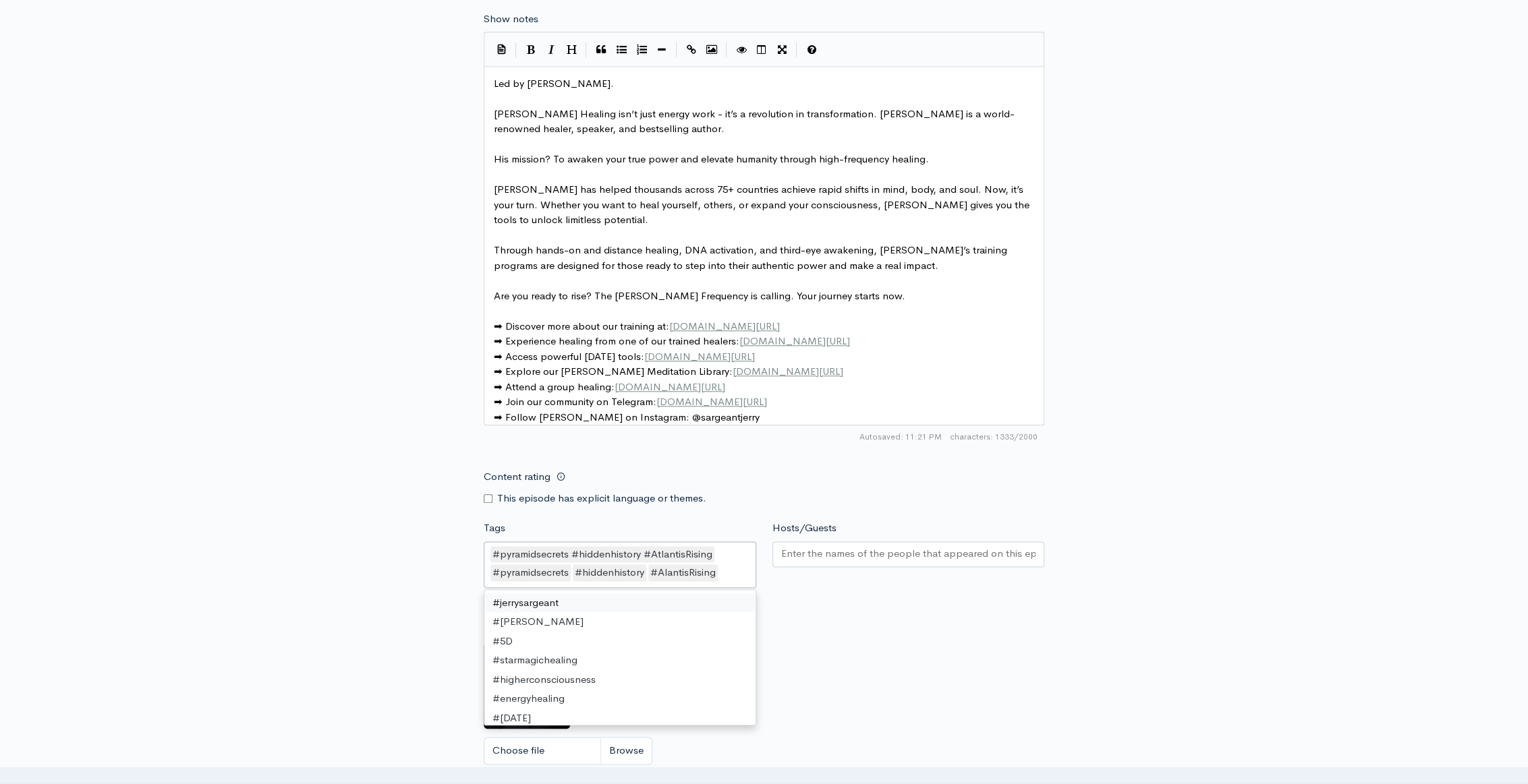
click at [699, 568] on div "#AlantisRising" at bounding box center [683, 572] width 69 height 17
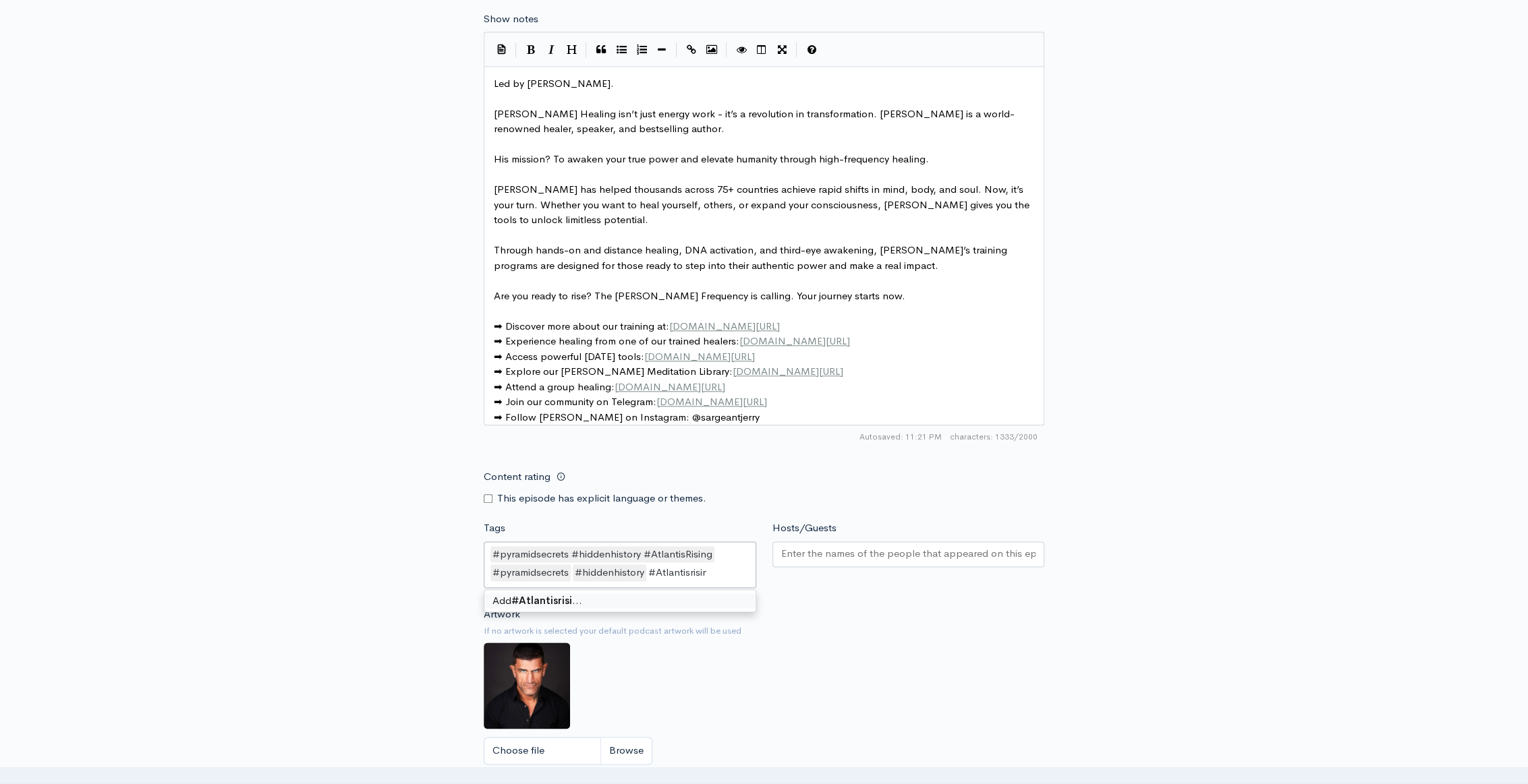
type input "#Atlantisrising"
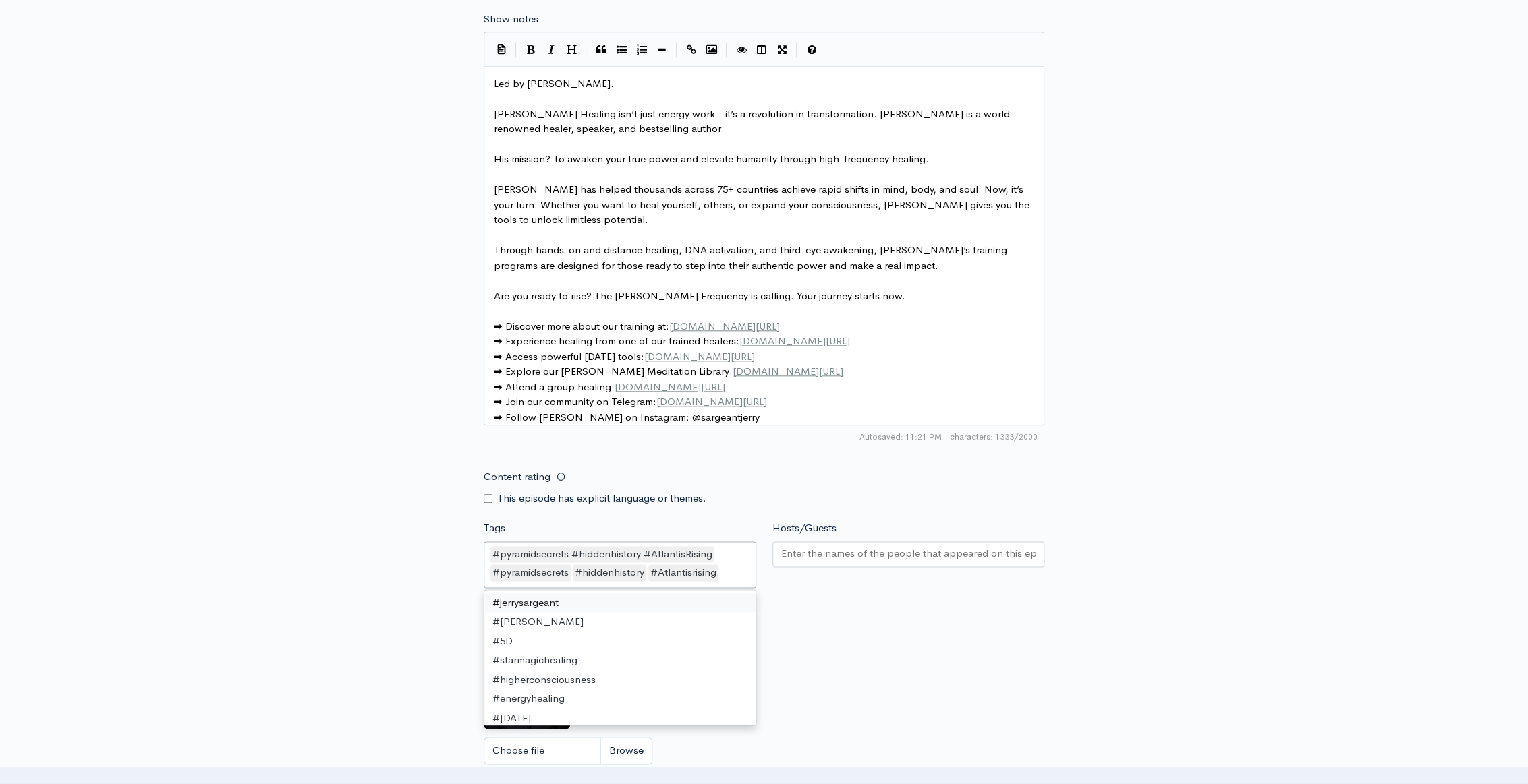
click at [695, 546] on div "#pyramidsecrets #hiddenhistory #AtlantisRising" at bounding box center [602, 554] width 224 height 17
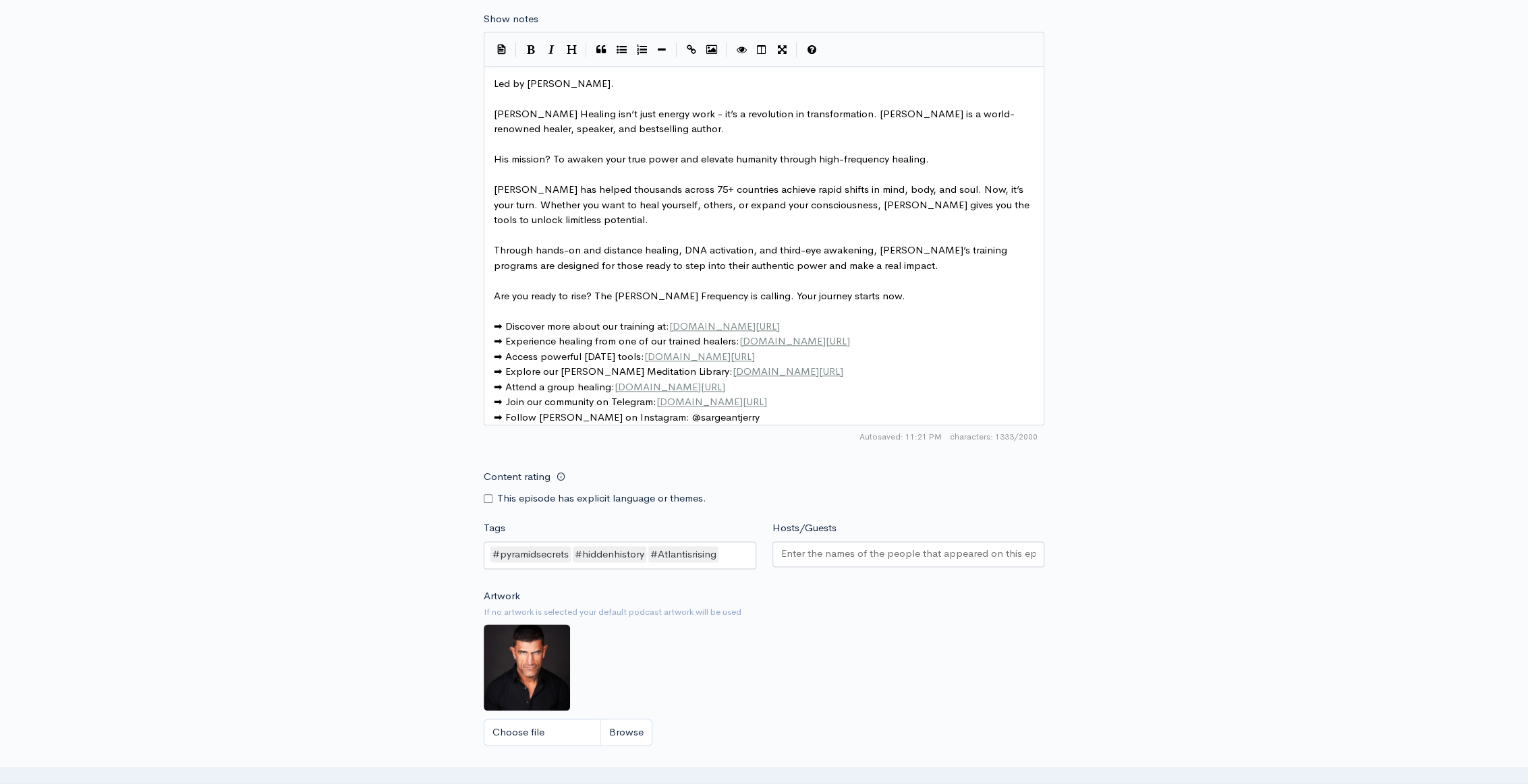
click at [847, 589] on div "Artwork If no artwork is selected your default podcast artwork will be used Cho…" at bounding box center [764, 671] width 561 height 166
click at [1153, 271] on div "New episode Create a new episode Back to episodes Audio file Choose file Arctur…" at bounding box center [764, 95] width 1528 height 1569
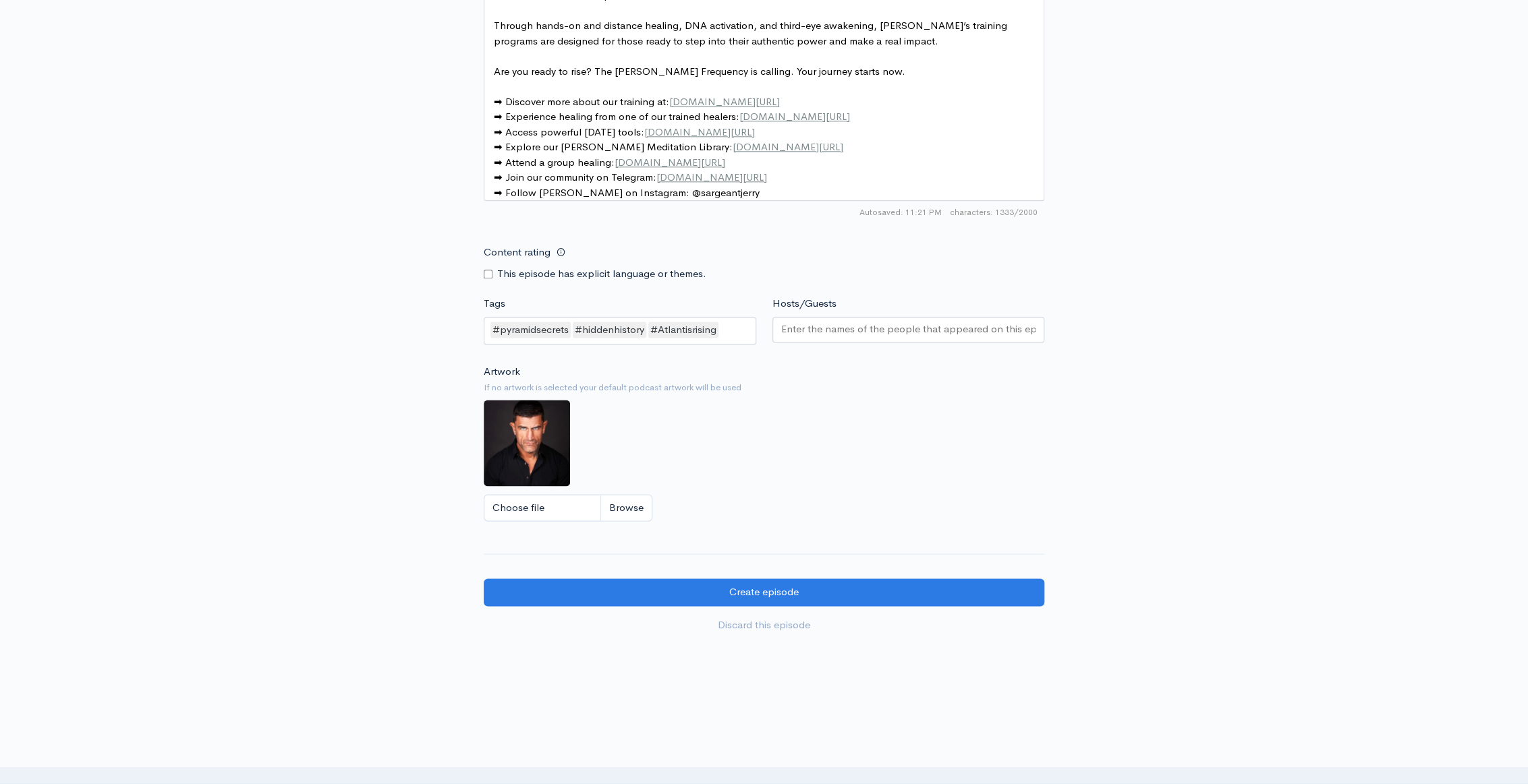
scroll to position [998, 0]
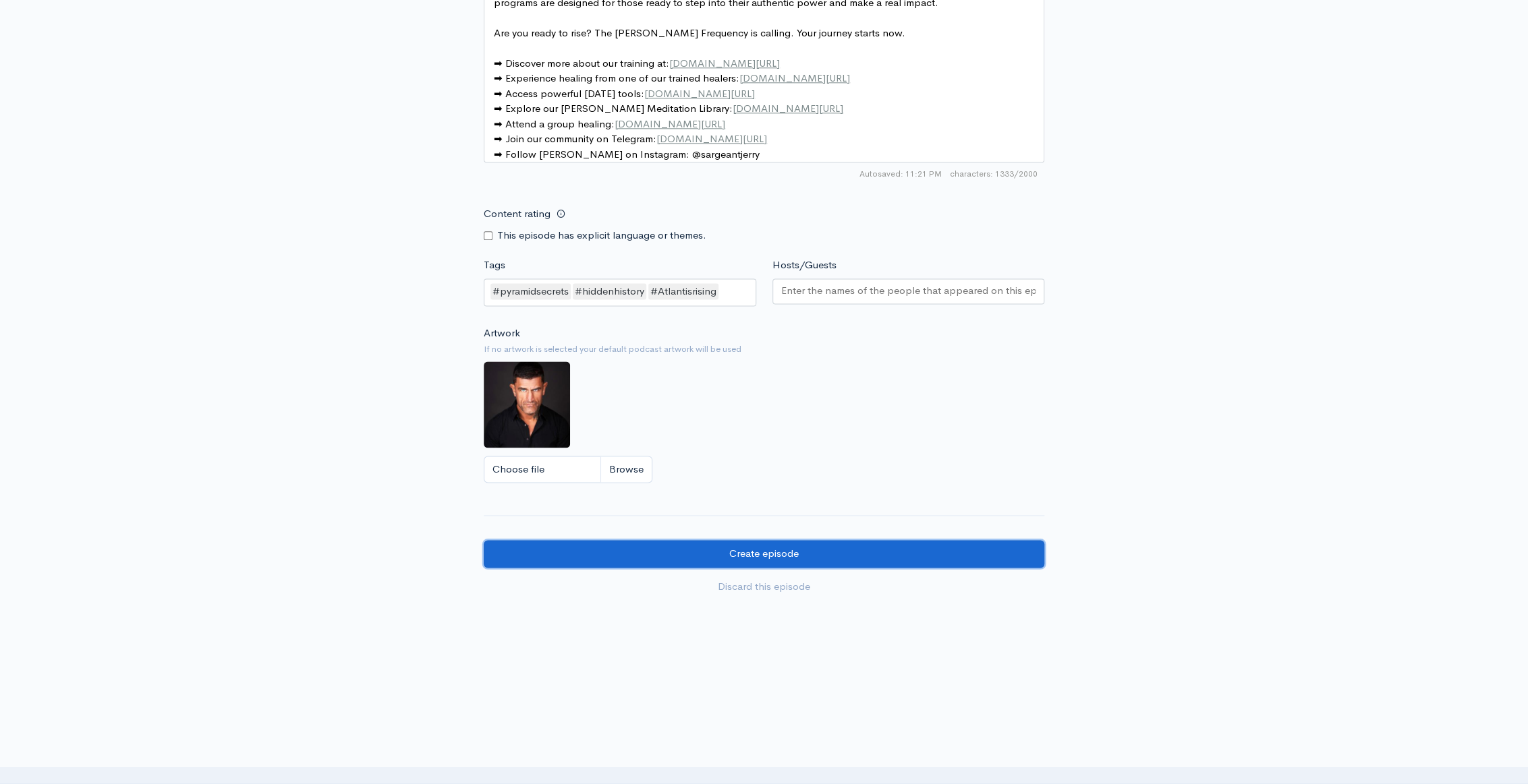
click at [788, 540] on input "Create episode" at bounding box center [764, 553] width 561 height 28
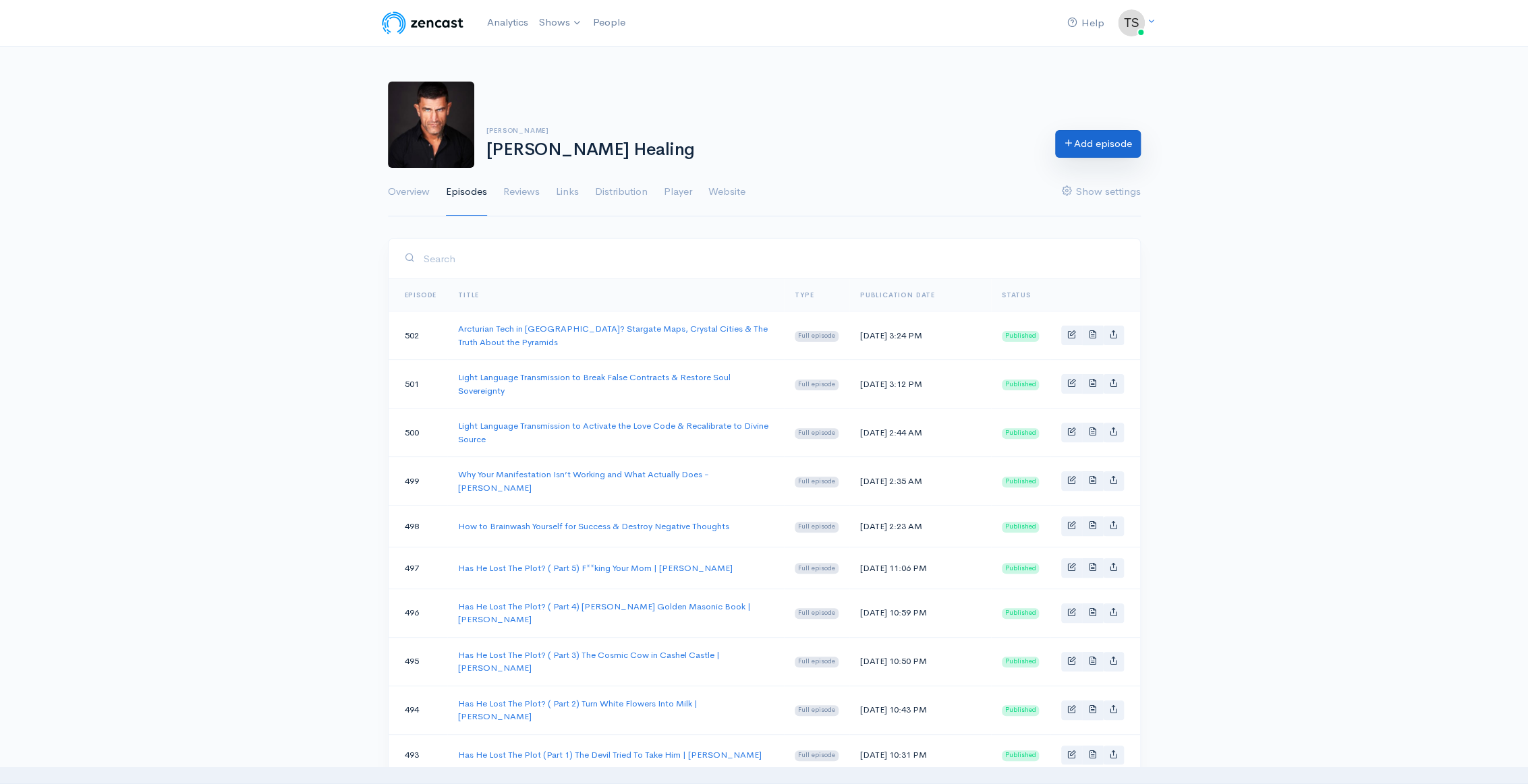
click at [1123, 156] on link "Add episode" at bounding box center [1098, 143] width 86 height 28
click at [1105, 144] on link "Add episode" at bounding box center [1098, 143] width 86 height 28
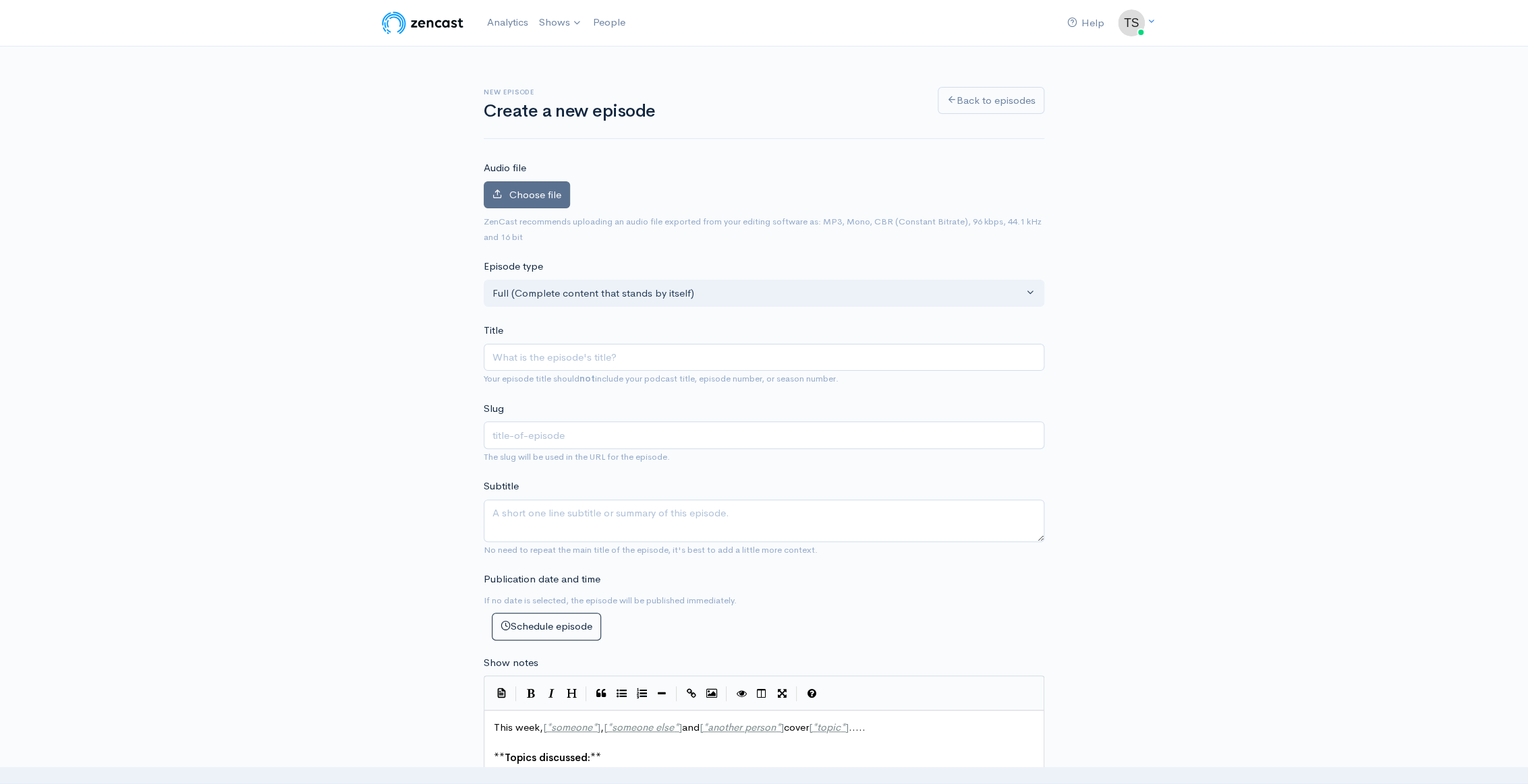
click at [546, 202] on label "Choose file" at bounding box center [527, 195] width 87 height 28
click at [0, 0] on input "Choose file" at bounding box center [0, 0] width 0 height 0
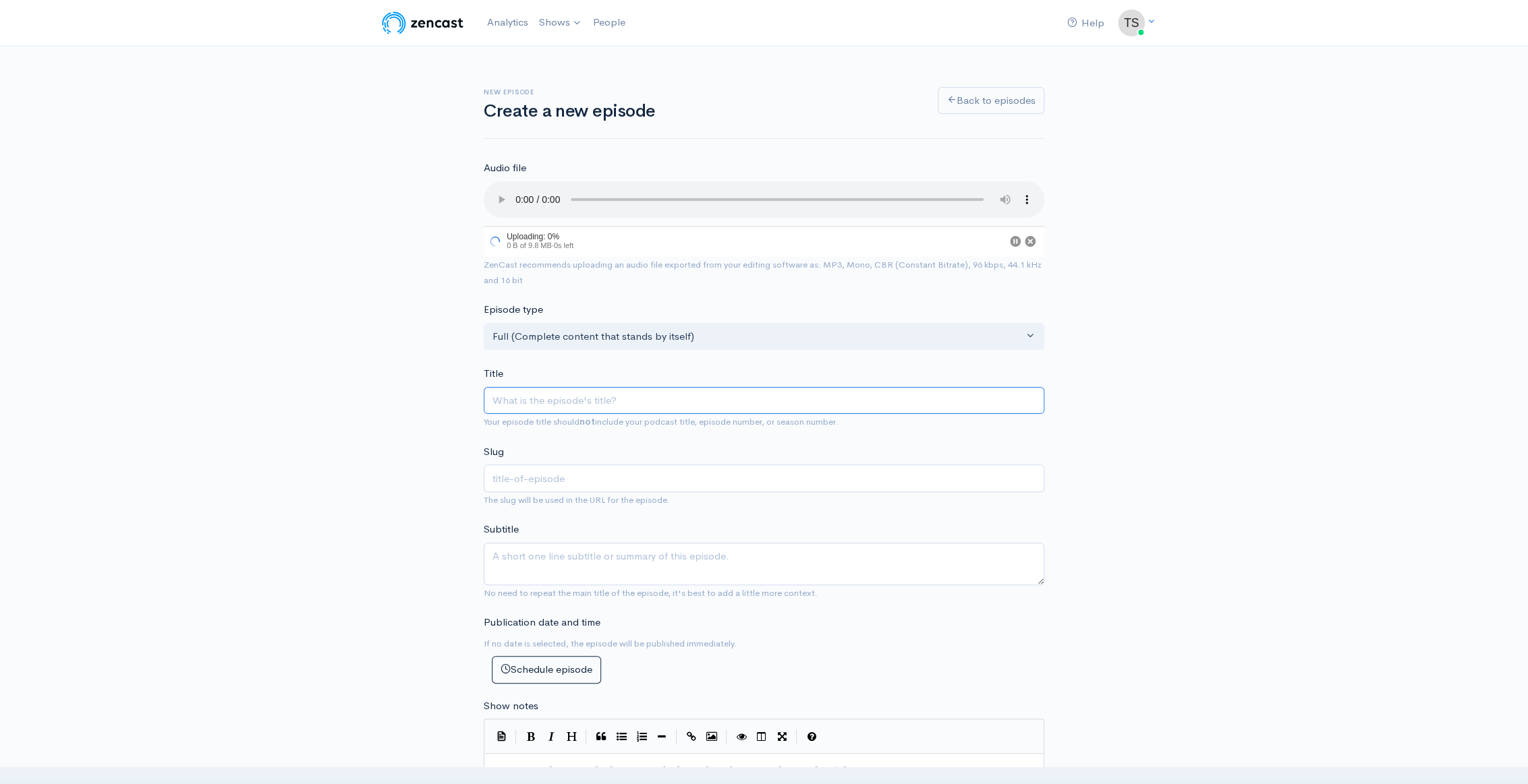
paste input "The Body is a Biological Computer That Can Be Reprogrammed"
type input "The Body is a Biological Computer That Can Be Reprogrammed"
type input "the-body-is-a-biological-computer-that-can-be-reprogrammed"
click at [578, 481] on input "the-body-is-a-biological-computer-that-can-be-reprogrammed" at bounding box center [764, 478] width 561 height 28
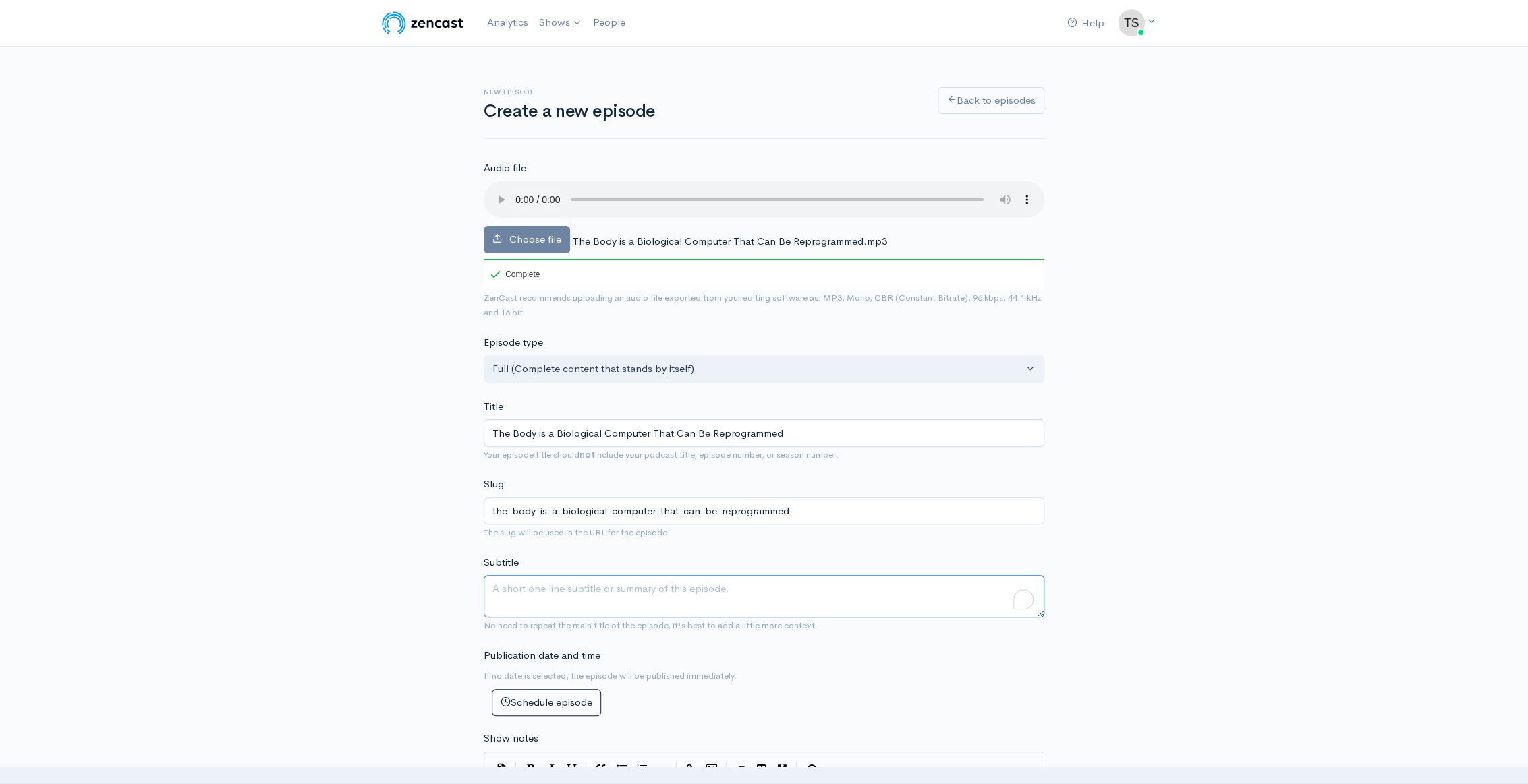
paste textarea "The technology of healing and experiencing your human body as a biological comp…"
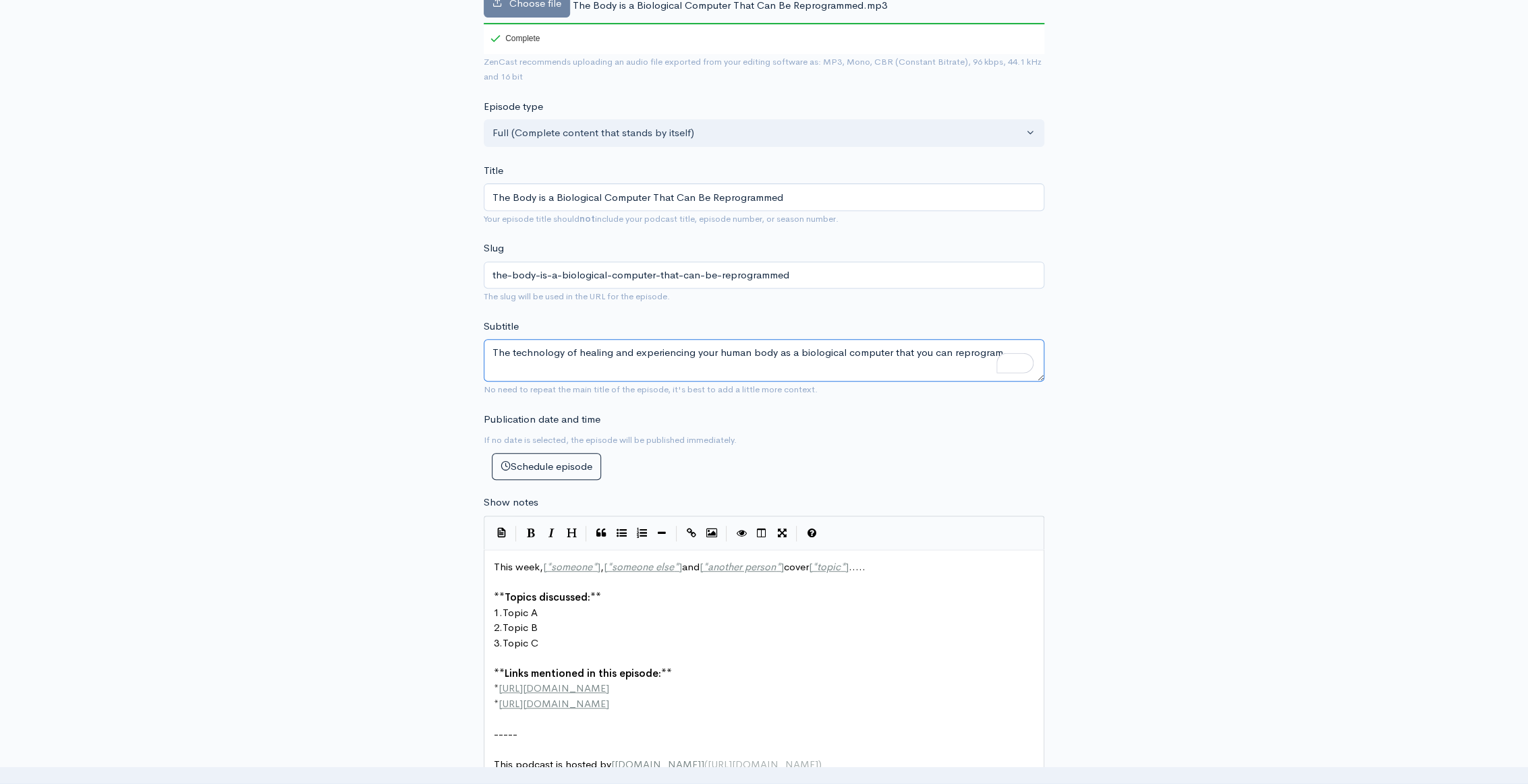
scroll to position [245, 0]
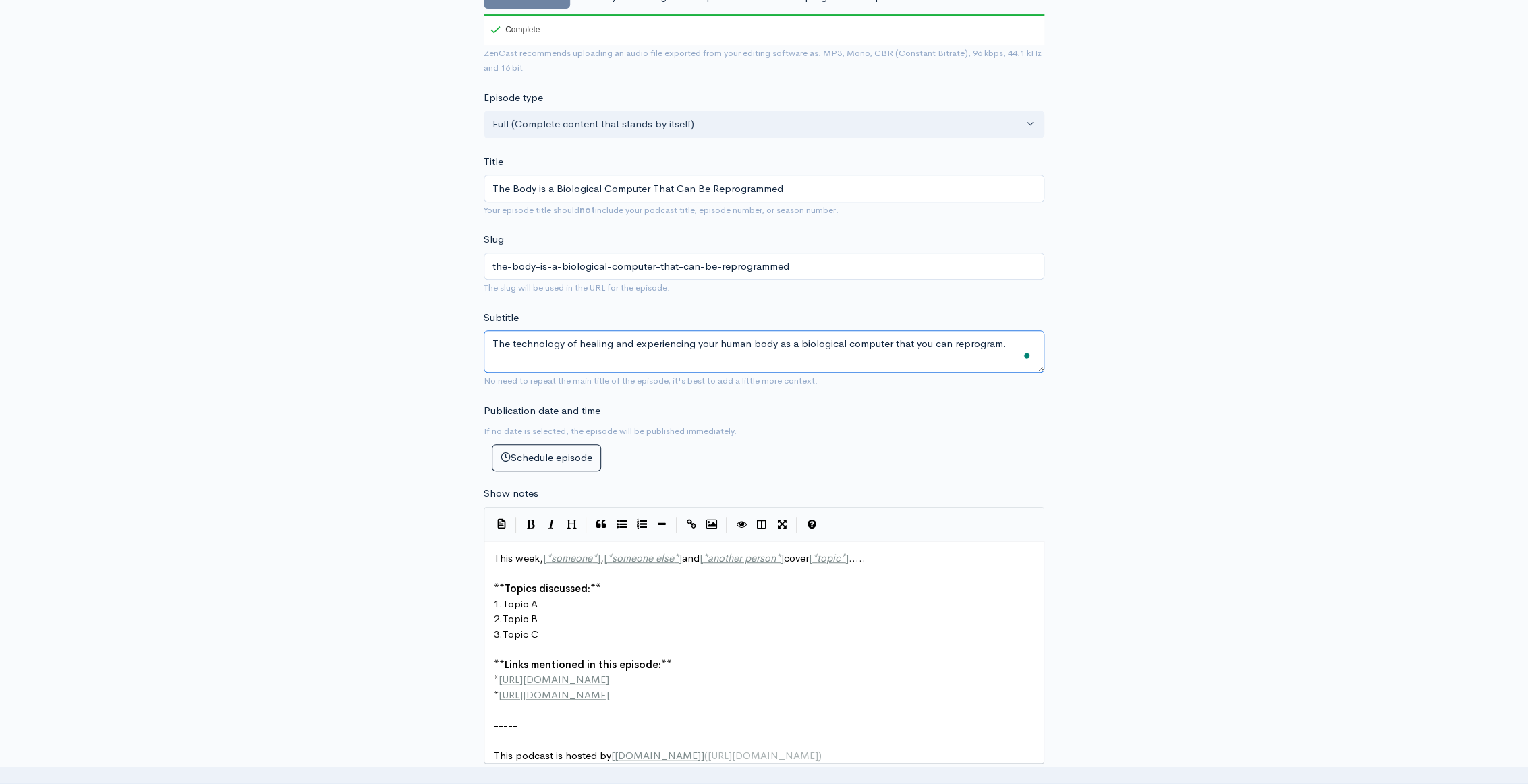
type textarea "The technology of healing and experiencing your human body as a biological comp…"
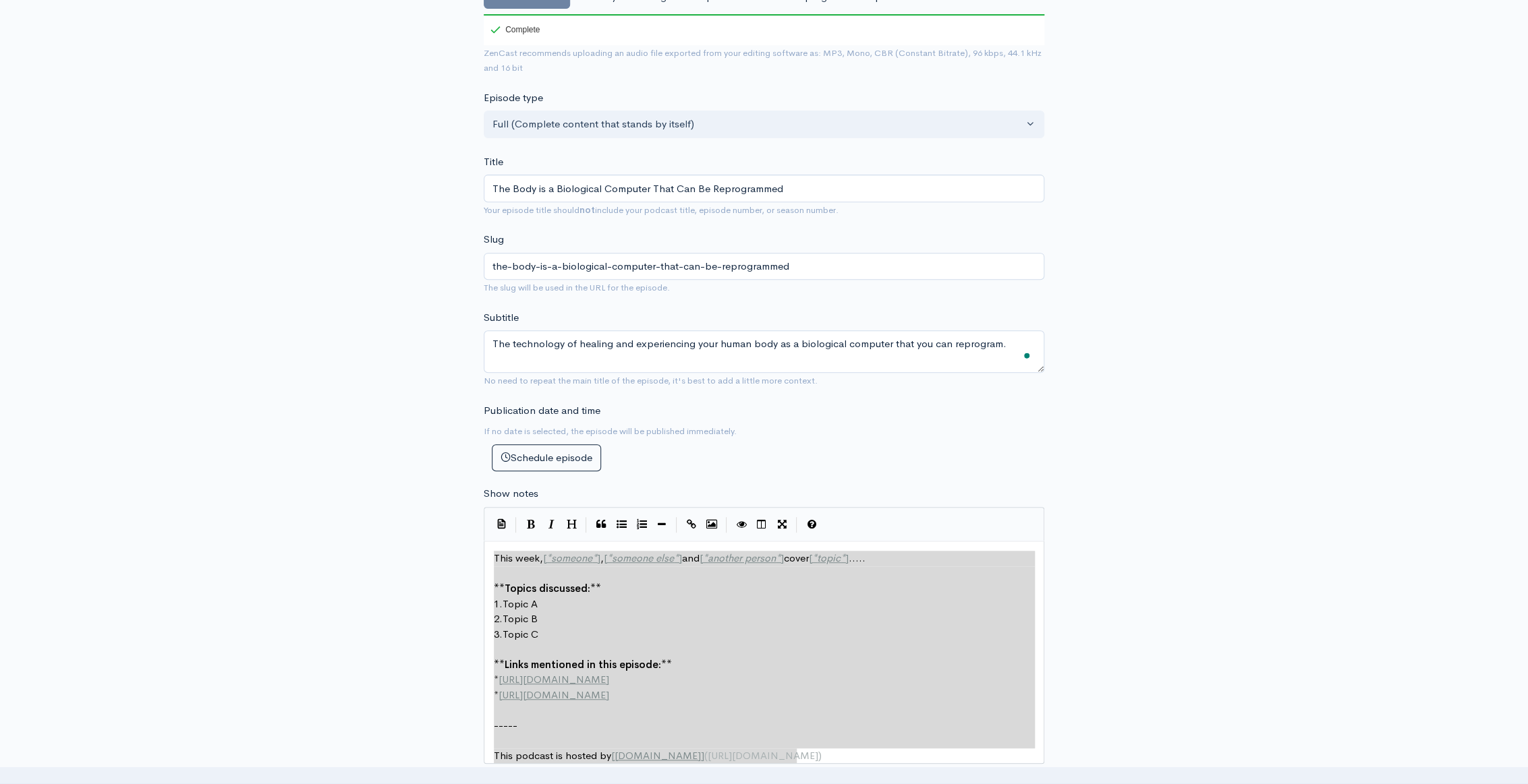
drag, startPoint x: 494, startPoint y: 557, endPoint x: 834, endPoint y: 805, distance: 420.8
type textarea "​This week, [*someone*], [*someone else*] and [*another person*] cover [*topic*…"
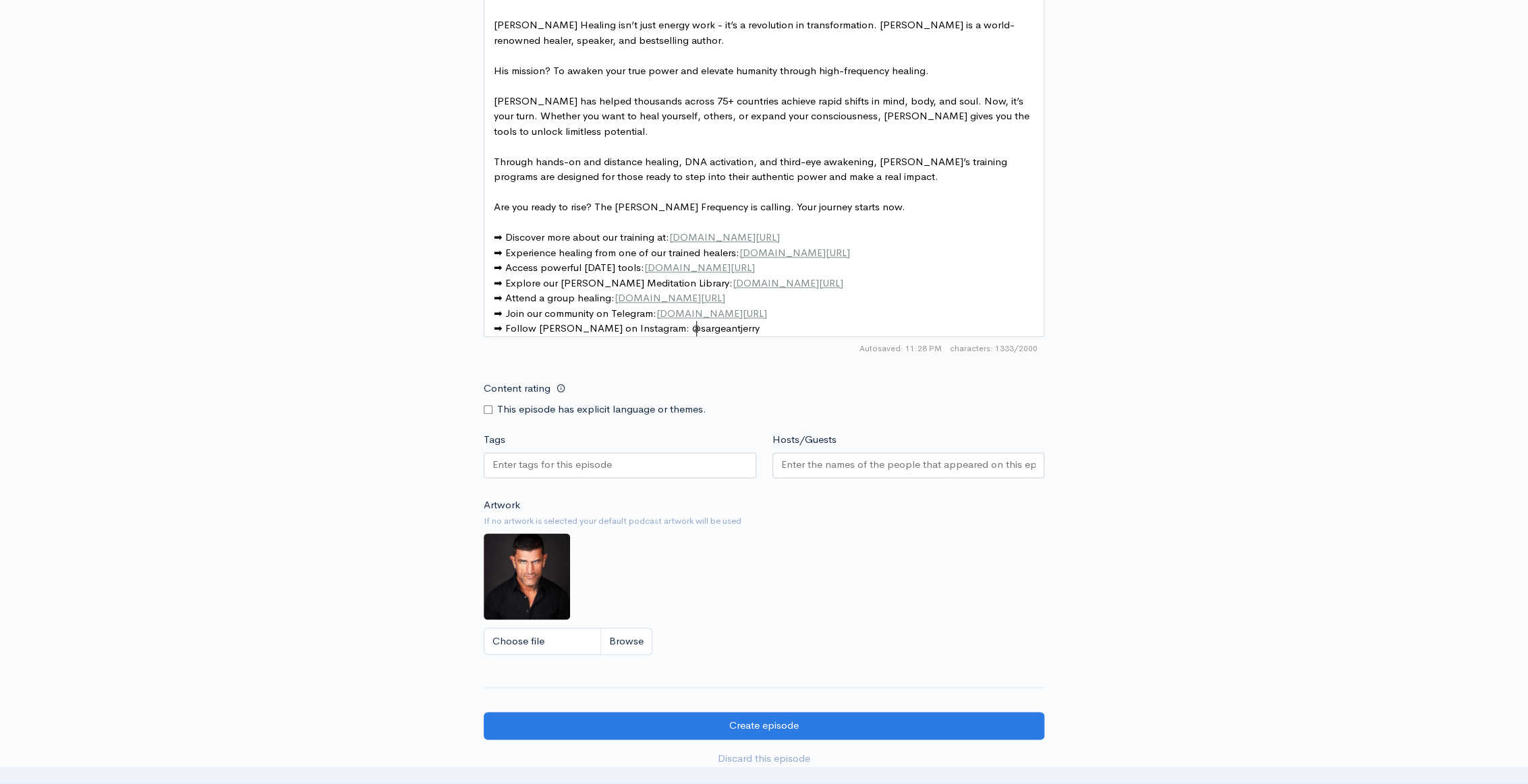
scroll to position [920, 0]
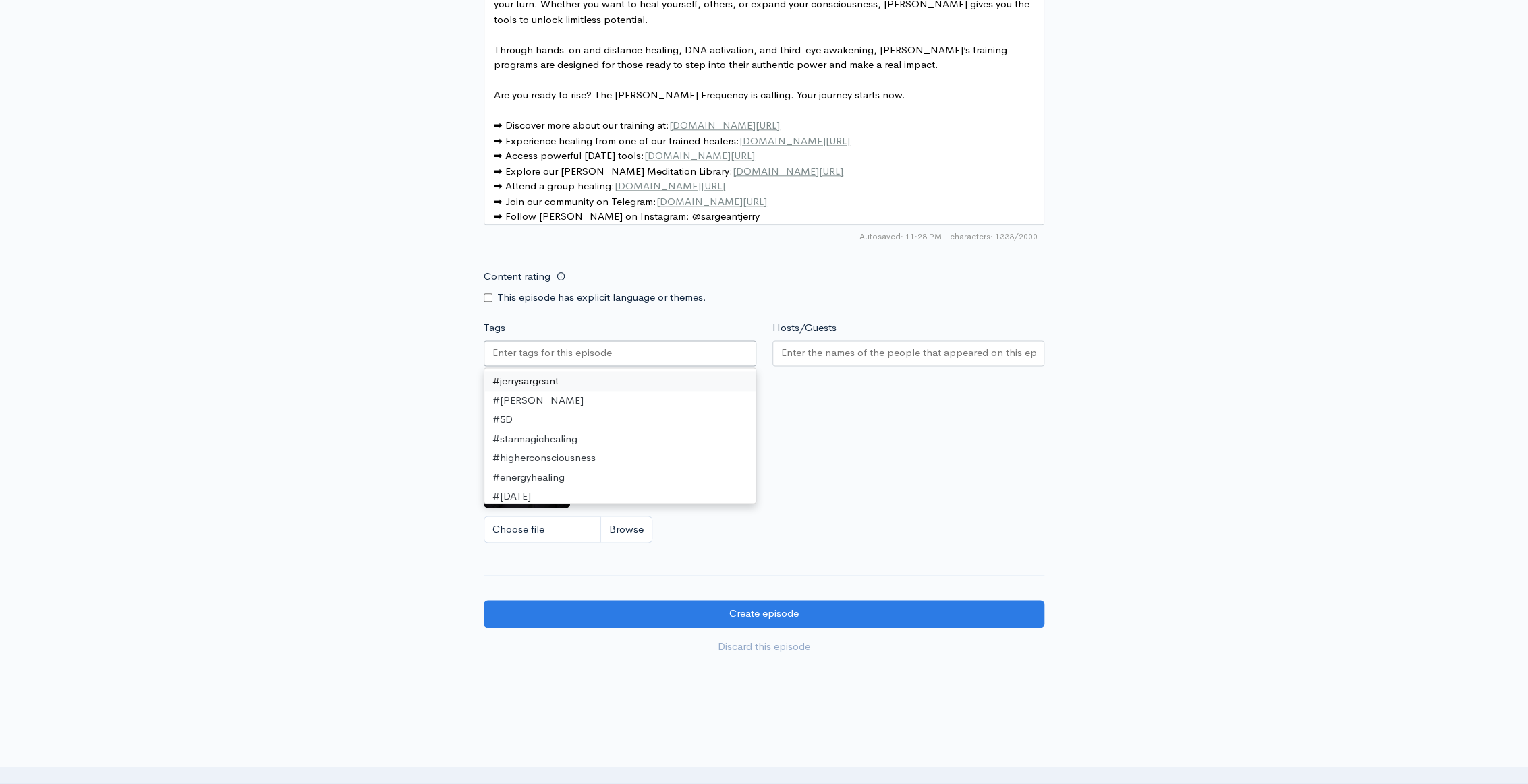
drag, startPoint x: 550, startPoint y: 369, endPoint x: 513, endPoint y: 365, distance: 37.2
click at [512, 361] on input "Tags" at bounding box center [553, 353] width 121 height 16
paste input "#JerrySargeant﻿ ﻿#energyhealing﻿ ﻿#biological﻿"
type input "#JerrySargeant﻿ ﻿#energyhealing﻿ ﻿#biological﻿"
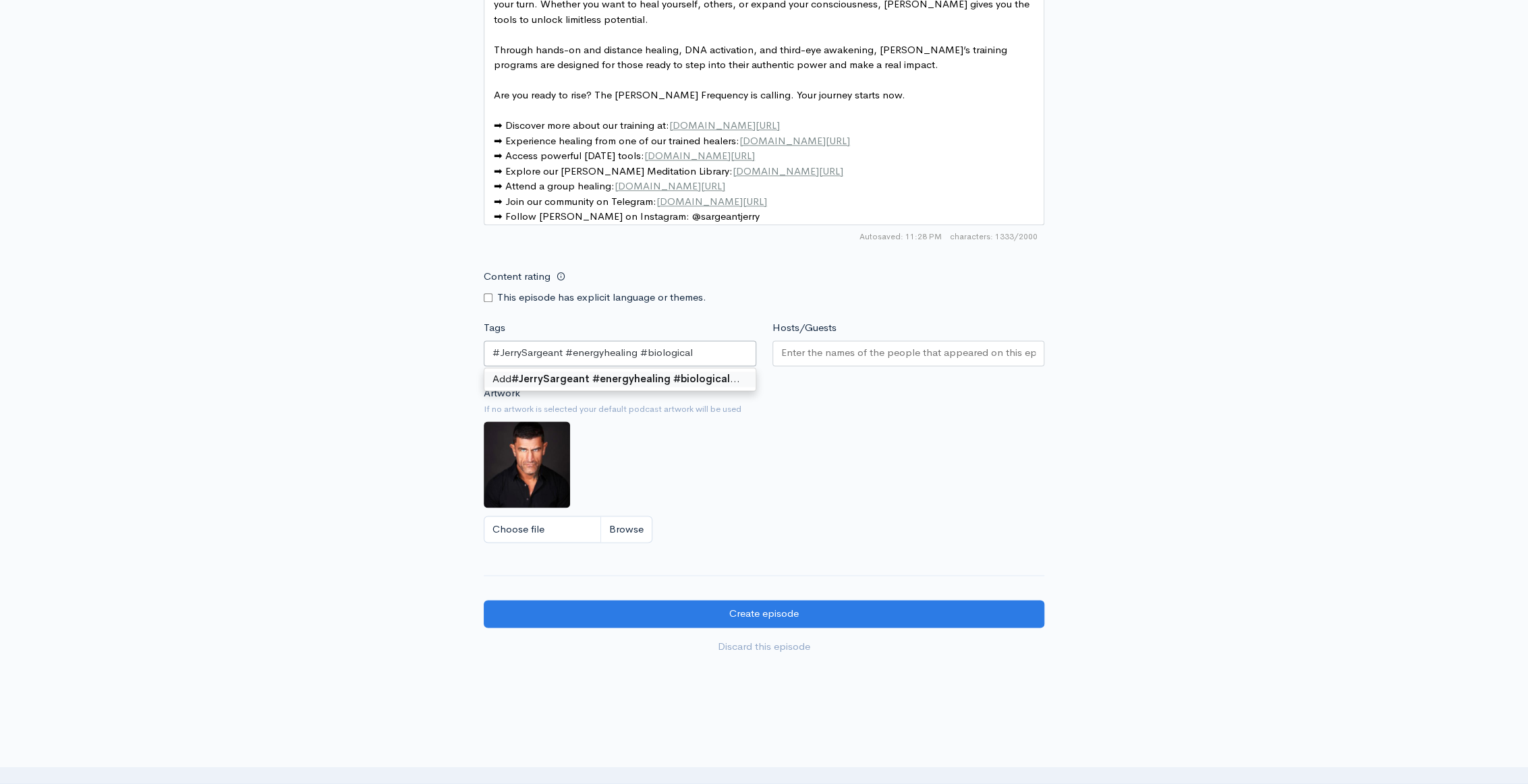
click at [636, 360] on input "#JerrySargeant﻿ ﻿#energyhealing﻿ ﻿#biological﻿" at bounding box center [595, 353] width 206 height 16
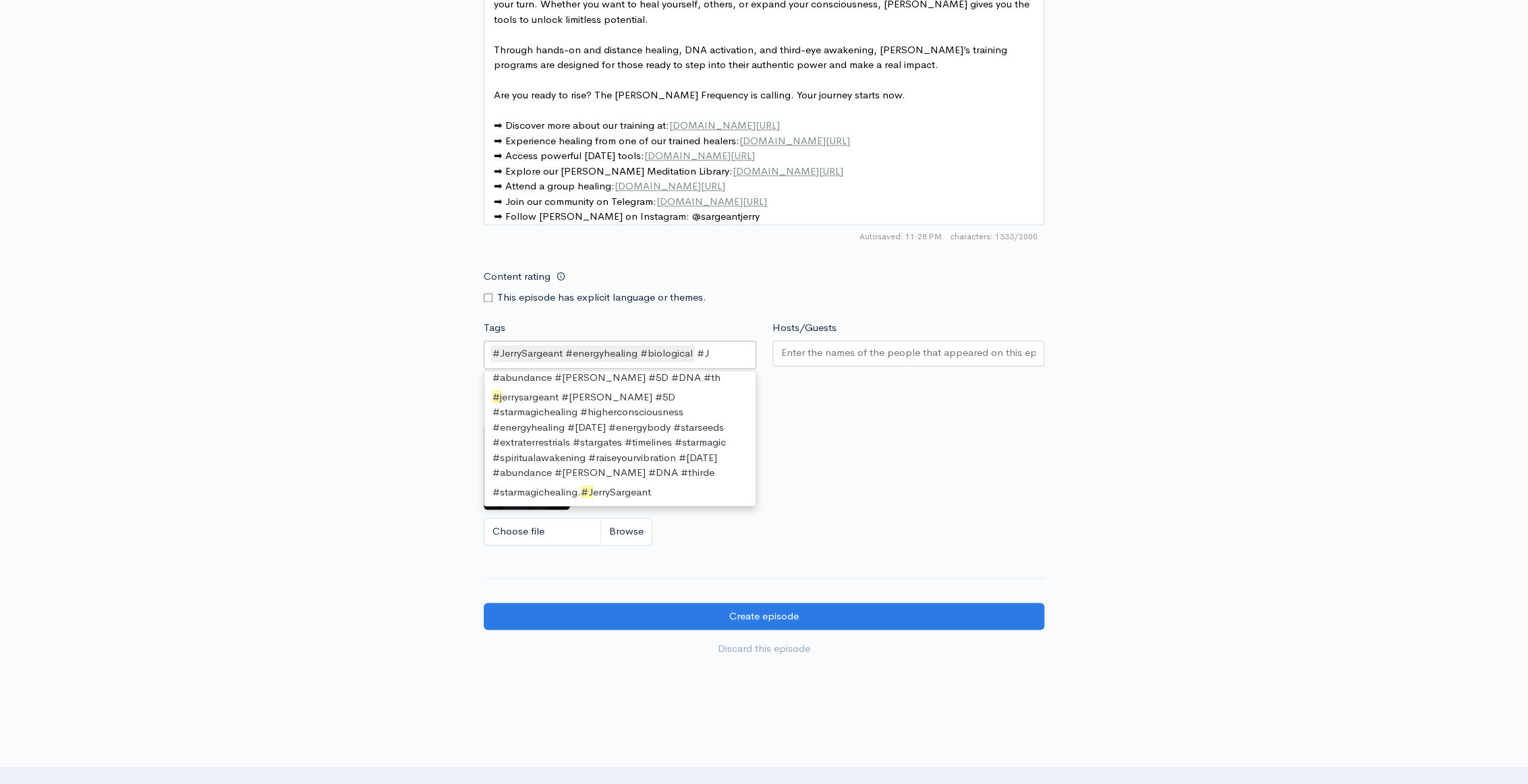
scroll to position [18, 0]
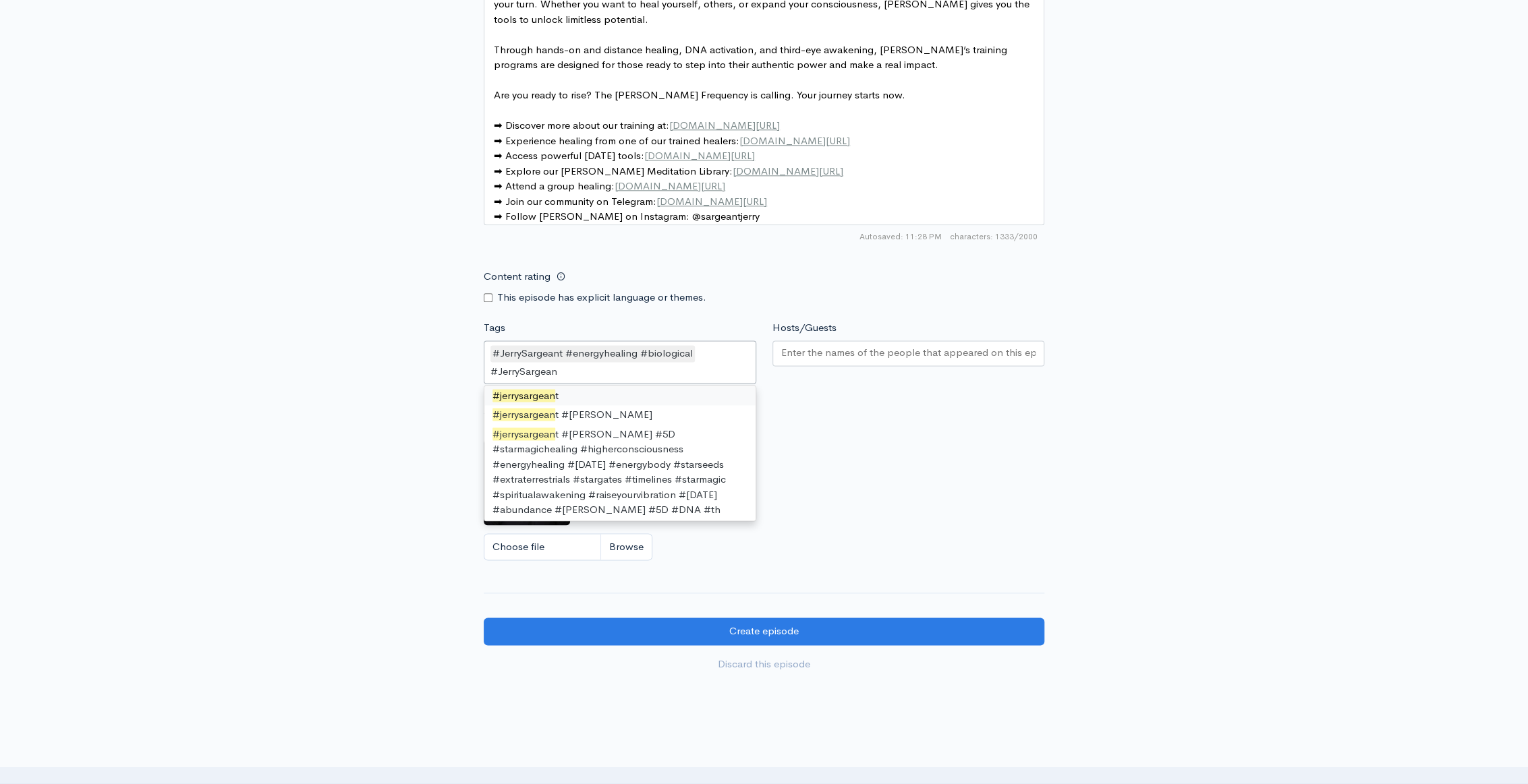
type input "#JerrySargeant"
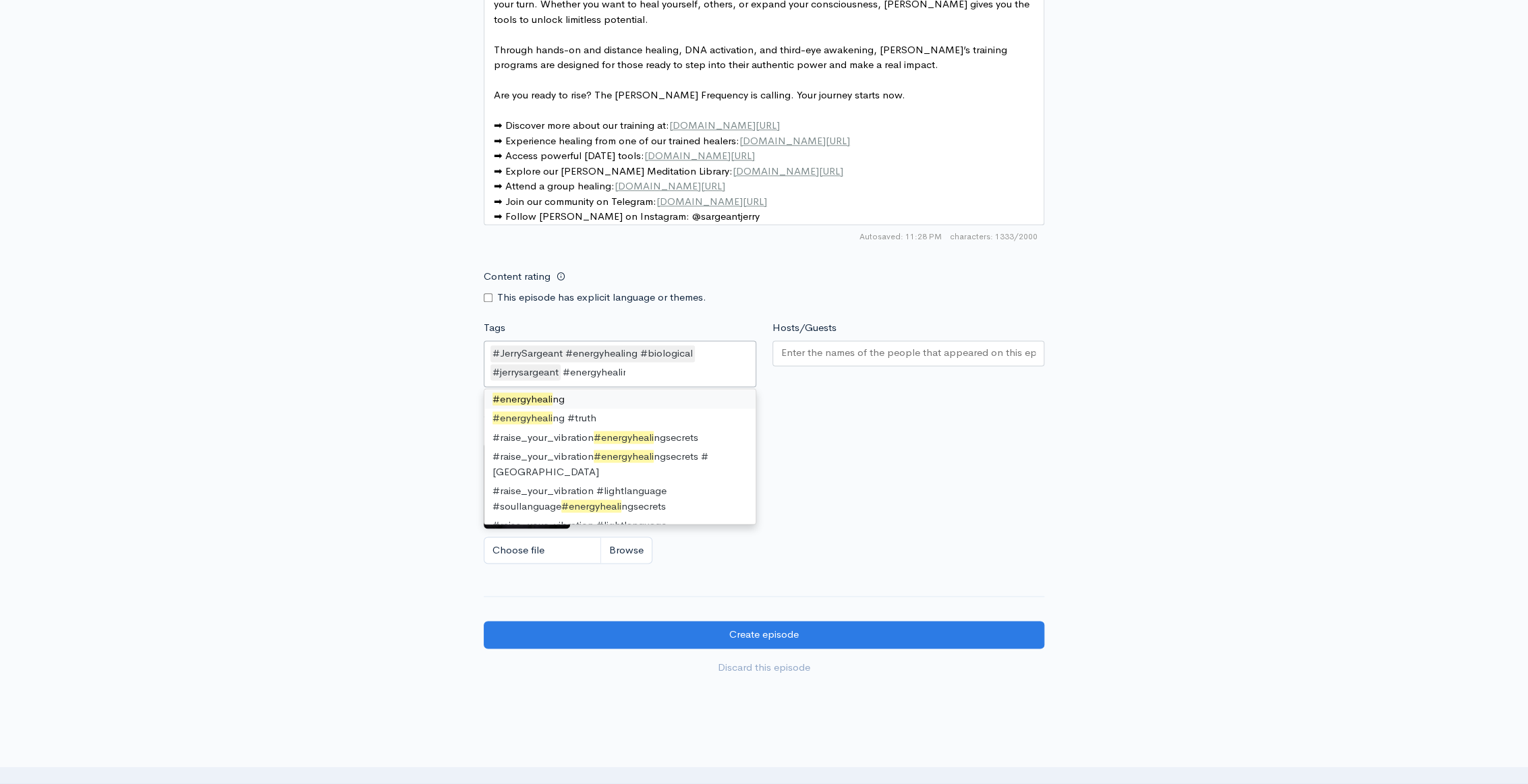
type input "#energyhealing"
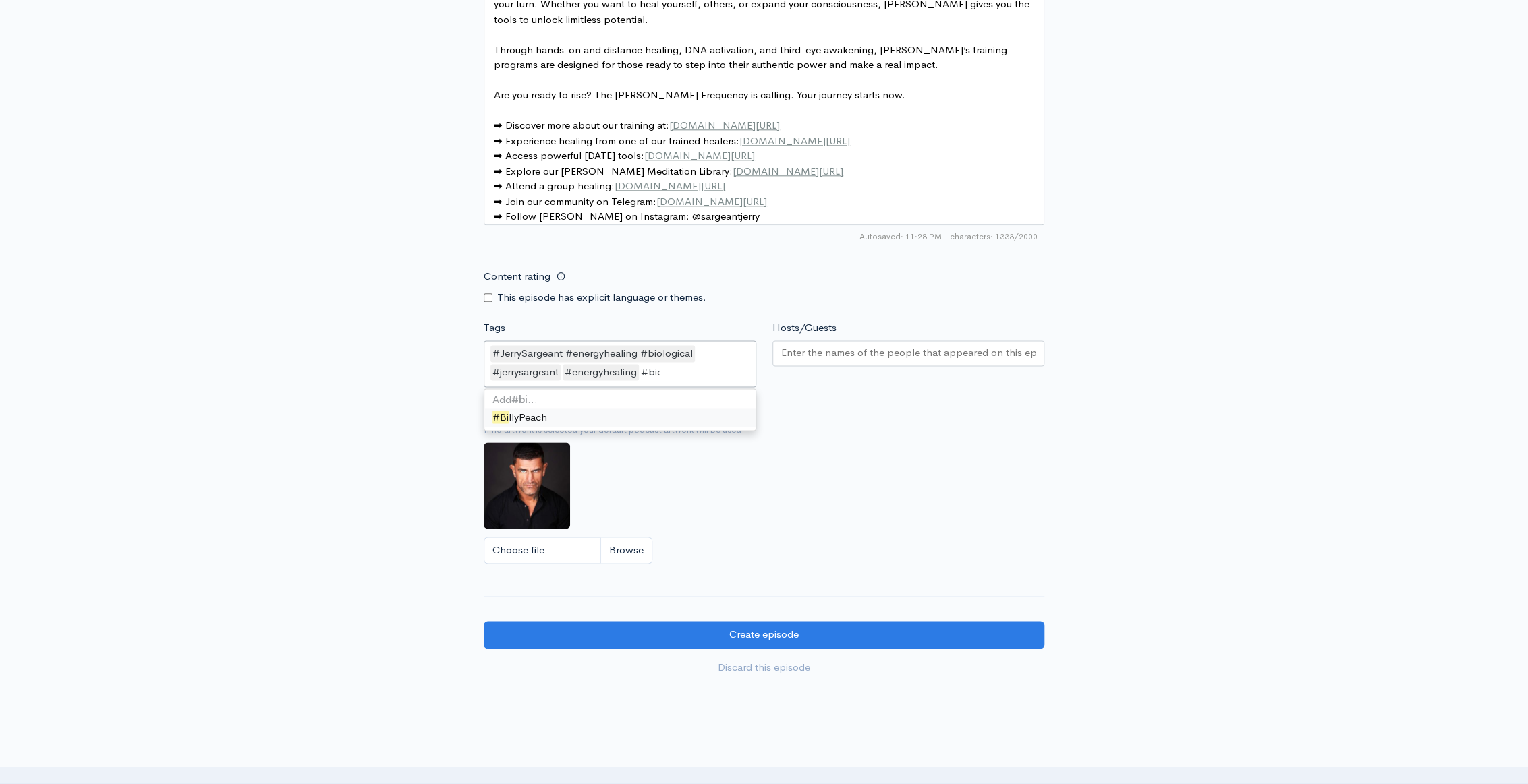
scroll to position [0, 0]
type input "#biological"
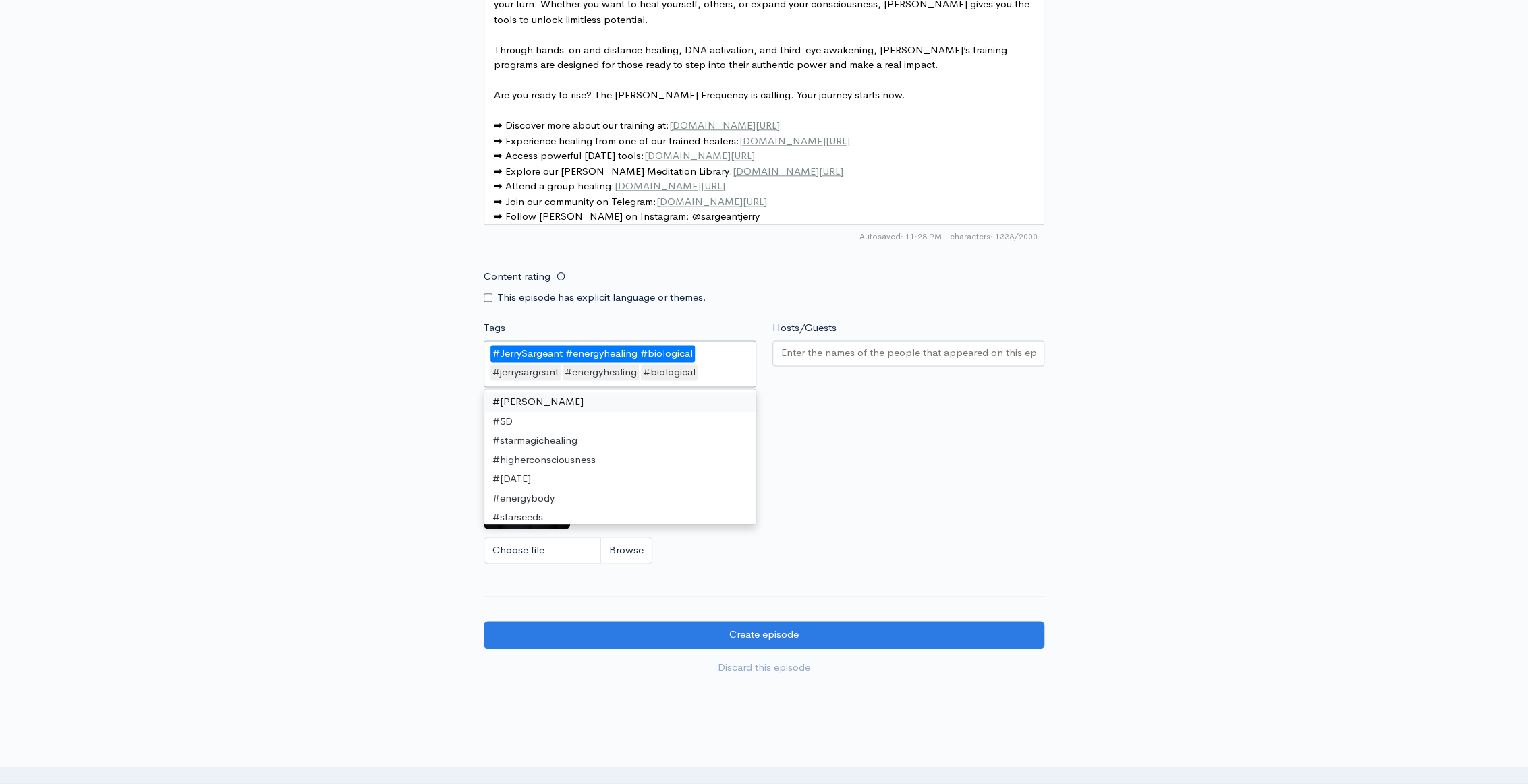
click at [643, 353] on div "#JerrySargeant﻿ ﻿#energyhealing﻿ ﻿#biological" at bounding box center [592, 353] width 204 height 17
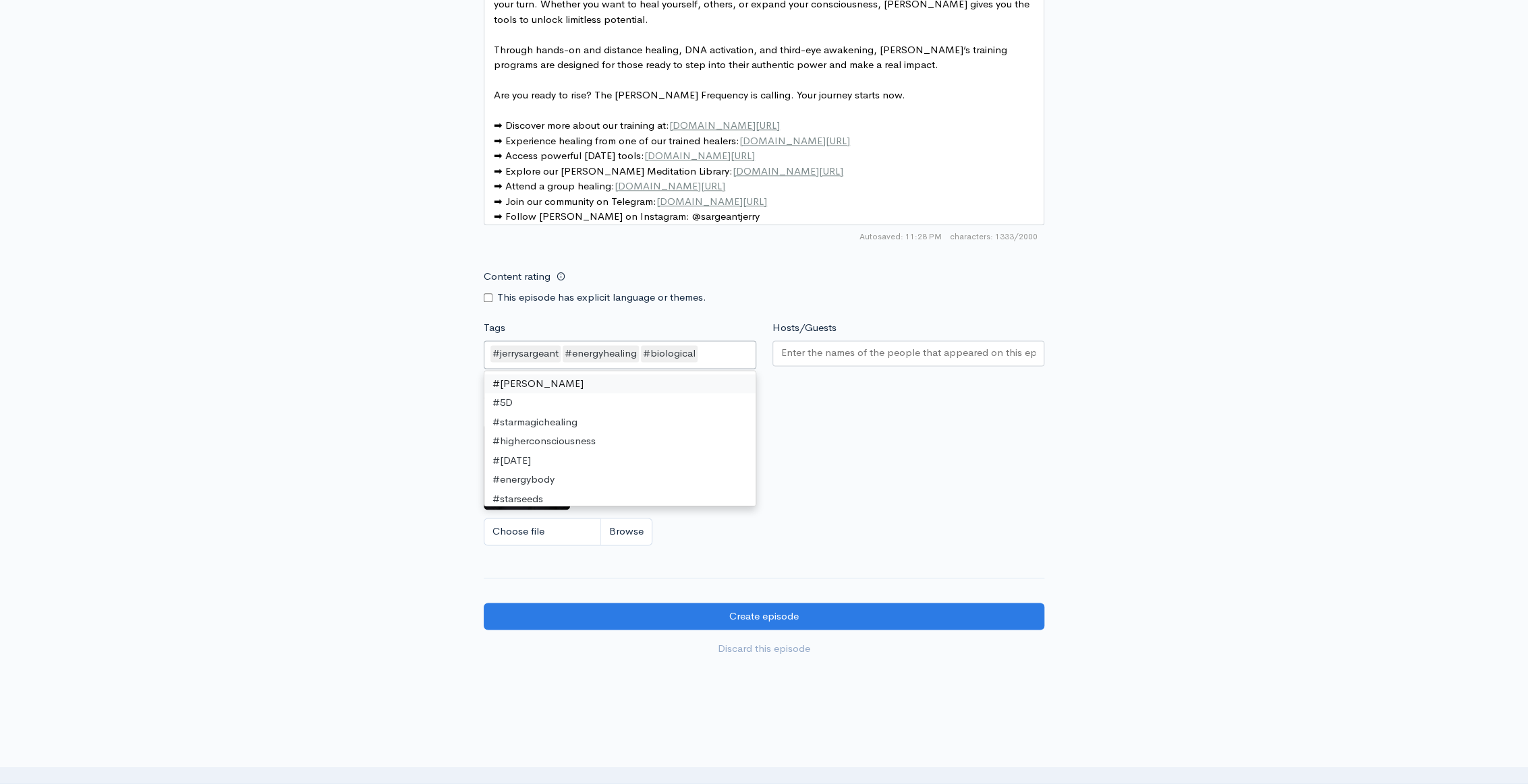
click at [840, 438] on div "Artwork If no artwork is selected your default podcast artwork will be used Cho…" at bounding box center [764, 470] width 561 height 166
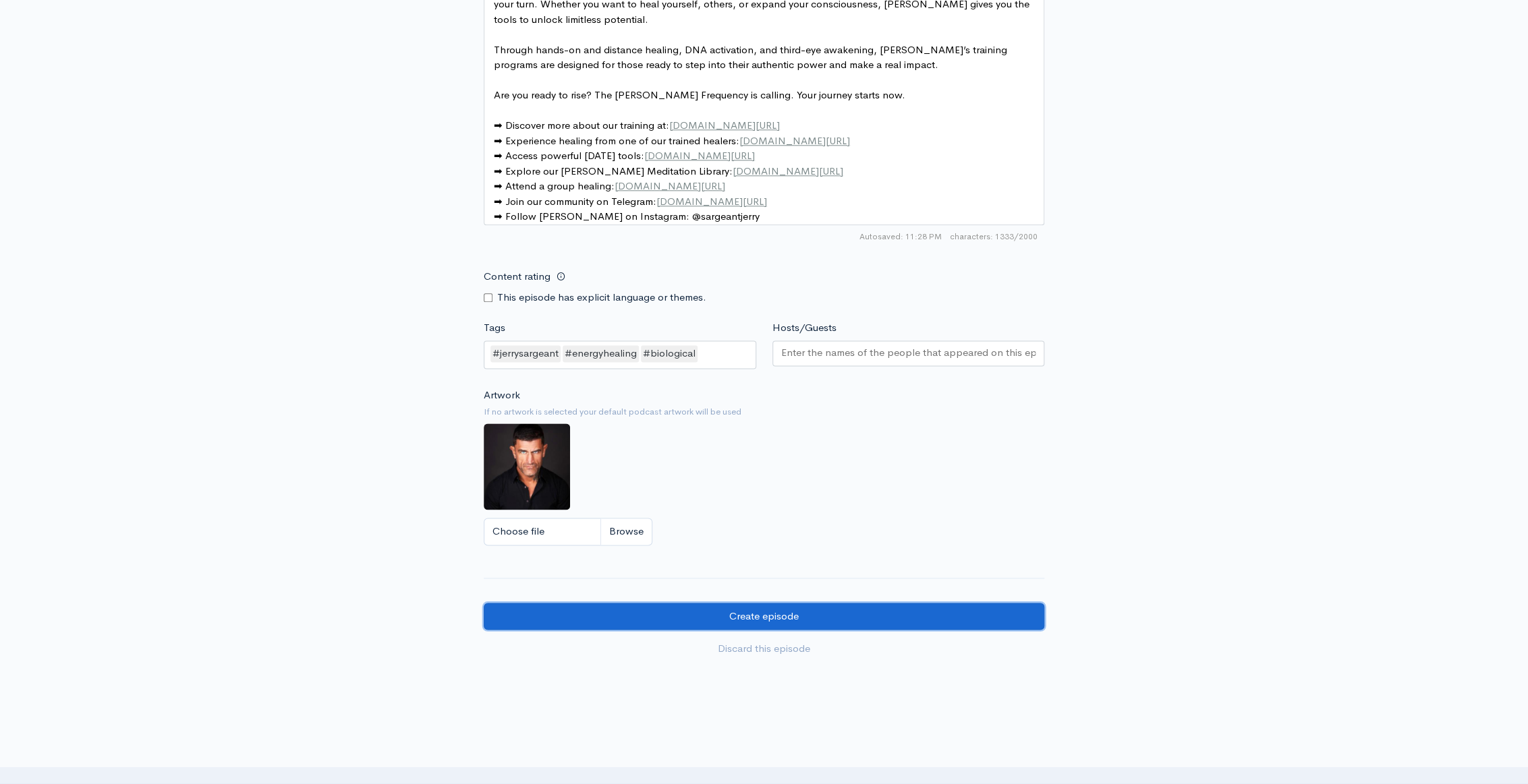
click at [826, 628] on input "Create episode" at bounding box center [764, 616] width 561 height 28
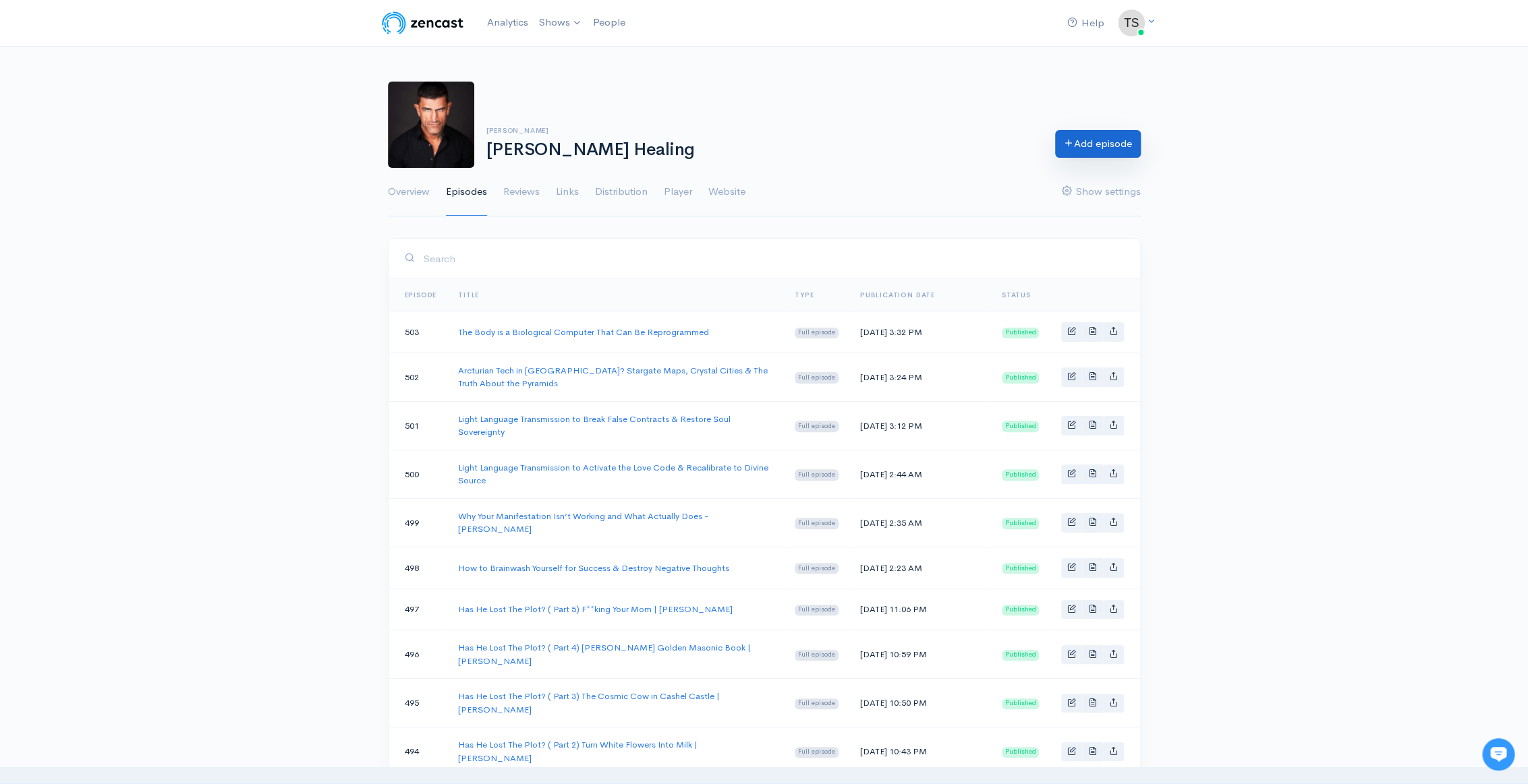
click at [1084, 150] on link "Add episode" at bounding box center [1098, 143] width 86 height 28
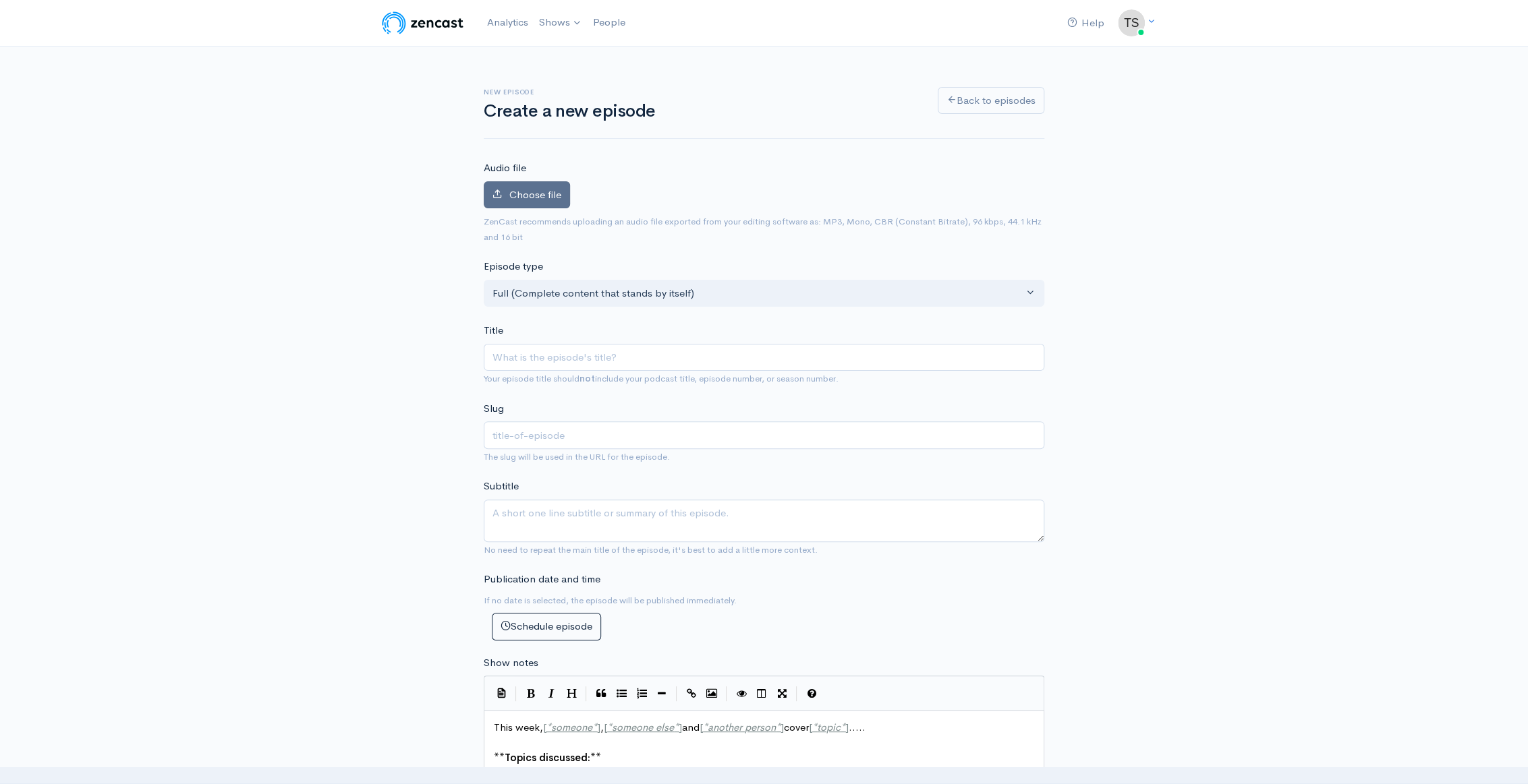
click at [503, 196] on label "Choose file" at bounding box center [527, 195] width 87 height 28
click at [0, 0] on input "Choose file" at bounding box center [0, 0] width 0 height 0
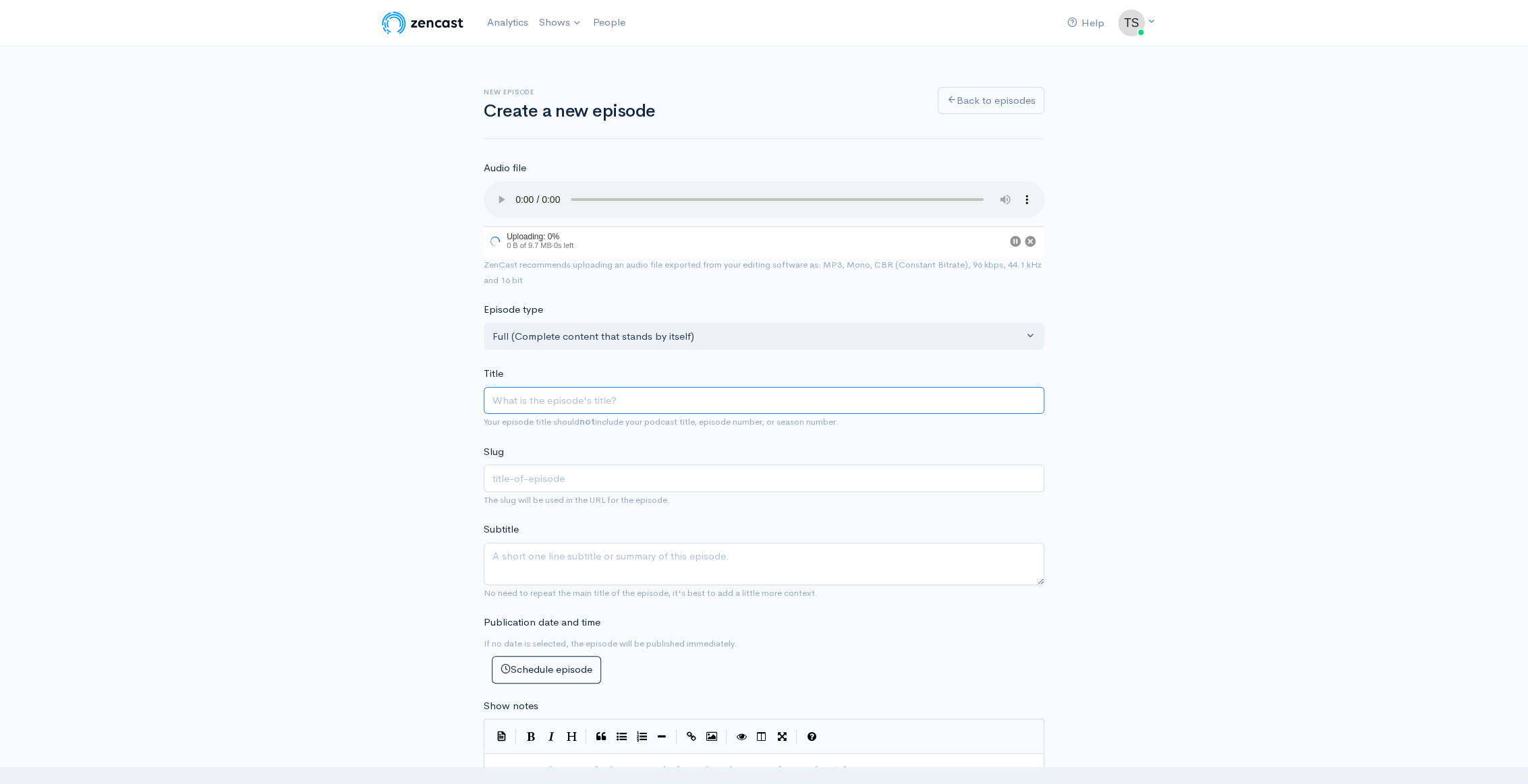
paste input "Practice These Royal Codes — No One Will Control You Again"
type input "Practice These Royal Codes — No One Will Control You Again"
type input "practice-these-royal-codes-no-one-will-control-you-again"
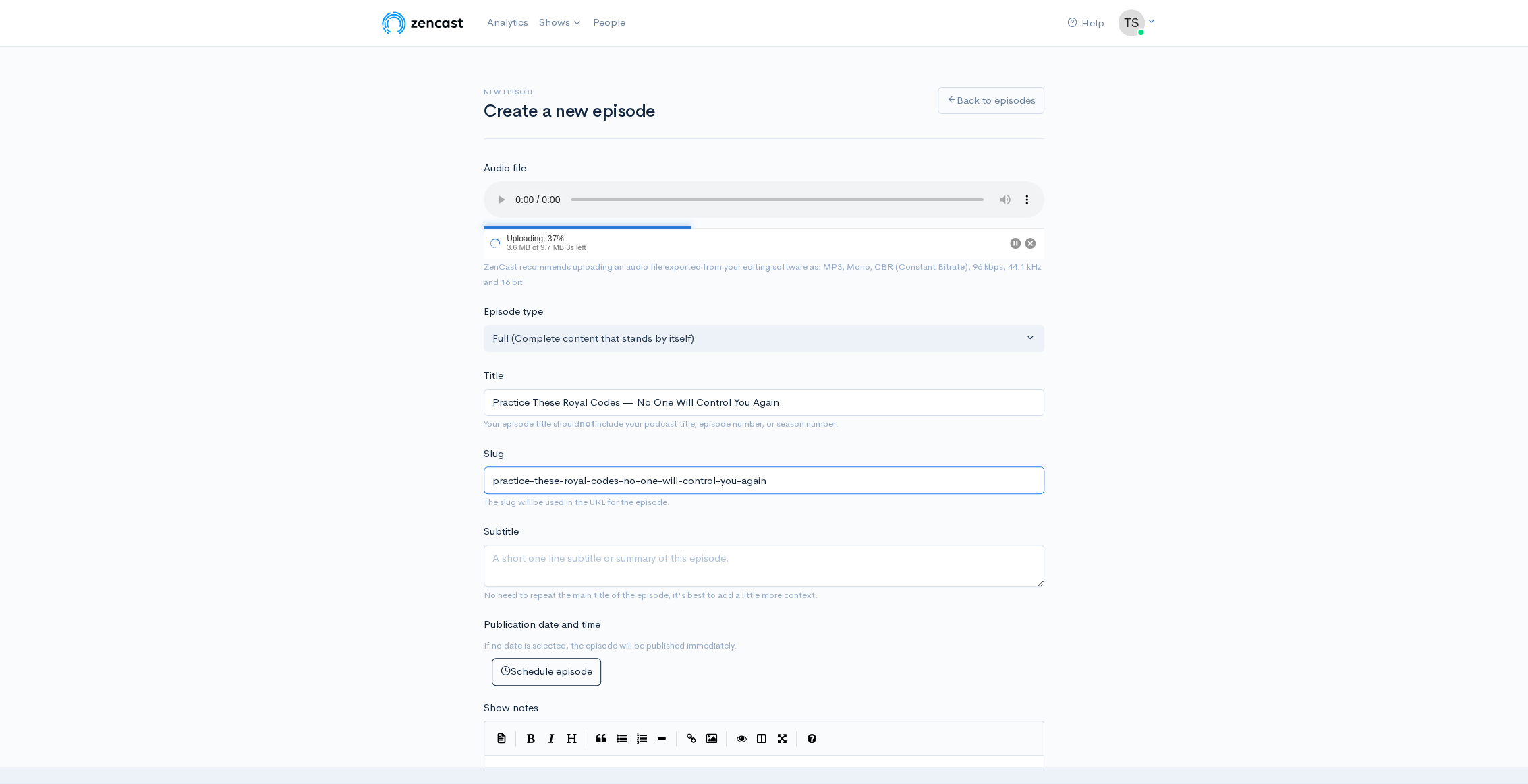
click at [566, 480] on input "practice-these-royal-codes-no-one-will-control-you-again" at bounding box center [764, 480] width 561 height 28
click at [645, 563] on textarea "Subtitle" at bounding box center [764, 564] width 561 height 43
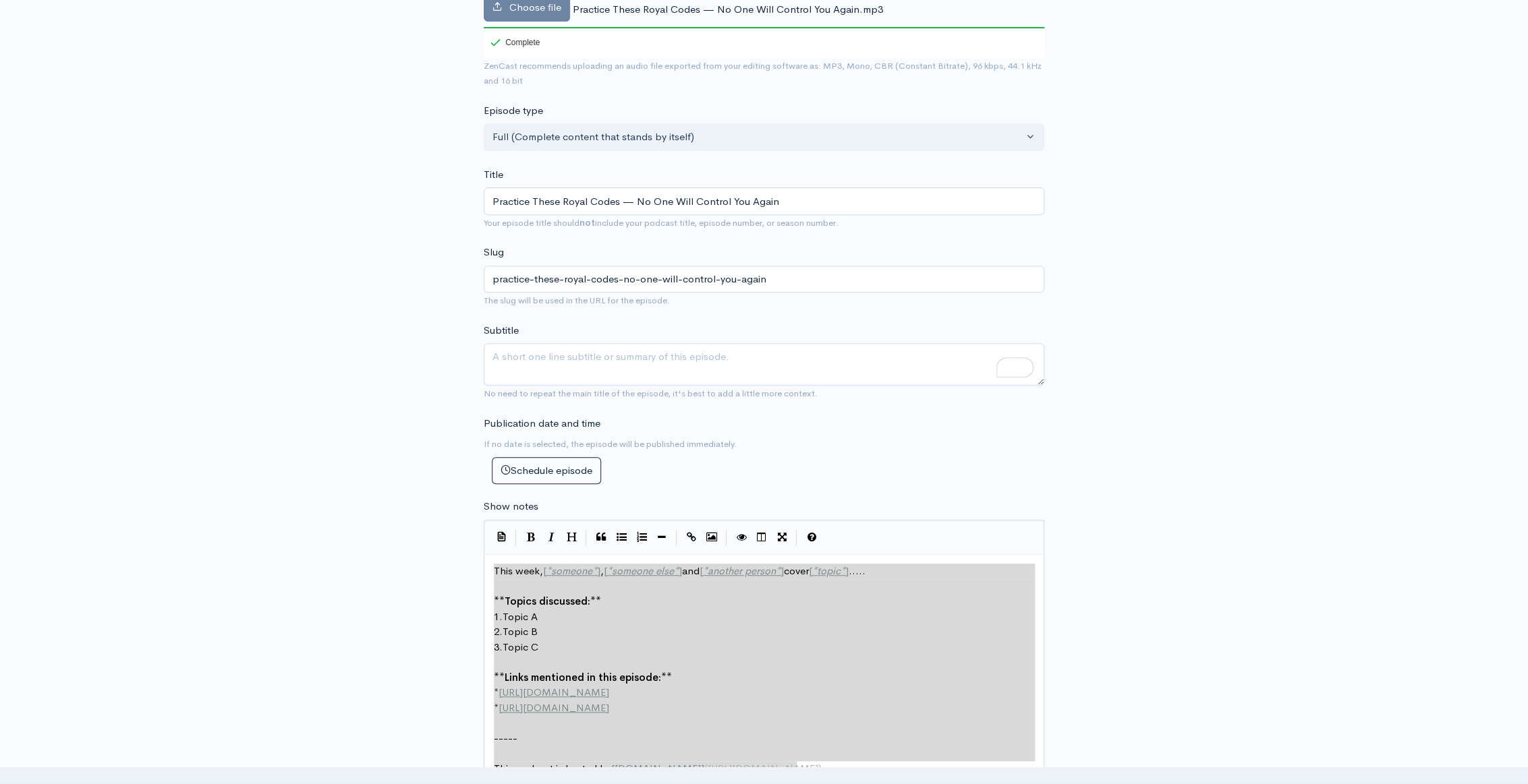
drag, startPoint x: 495, startPoint y: 619, endPoint x: 644, endPoint y: 680, distance: 161.0
type textarea "​This week, [*someone*], [*someone else*] and [*another person*] cover [*topic*…"
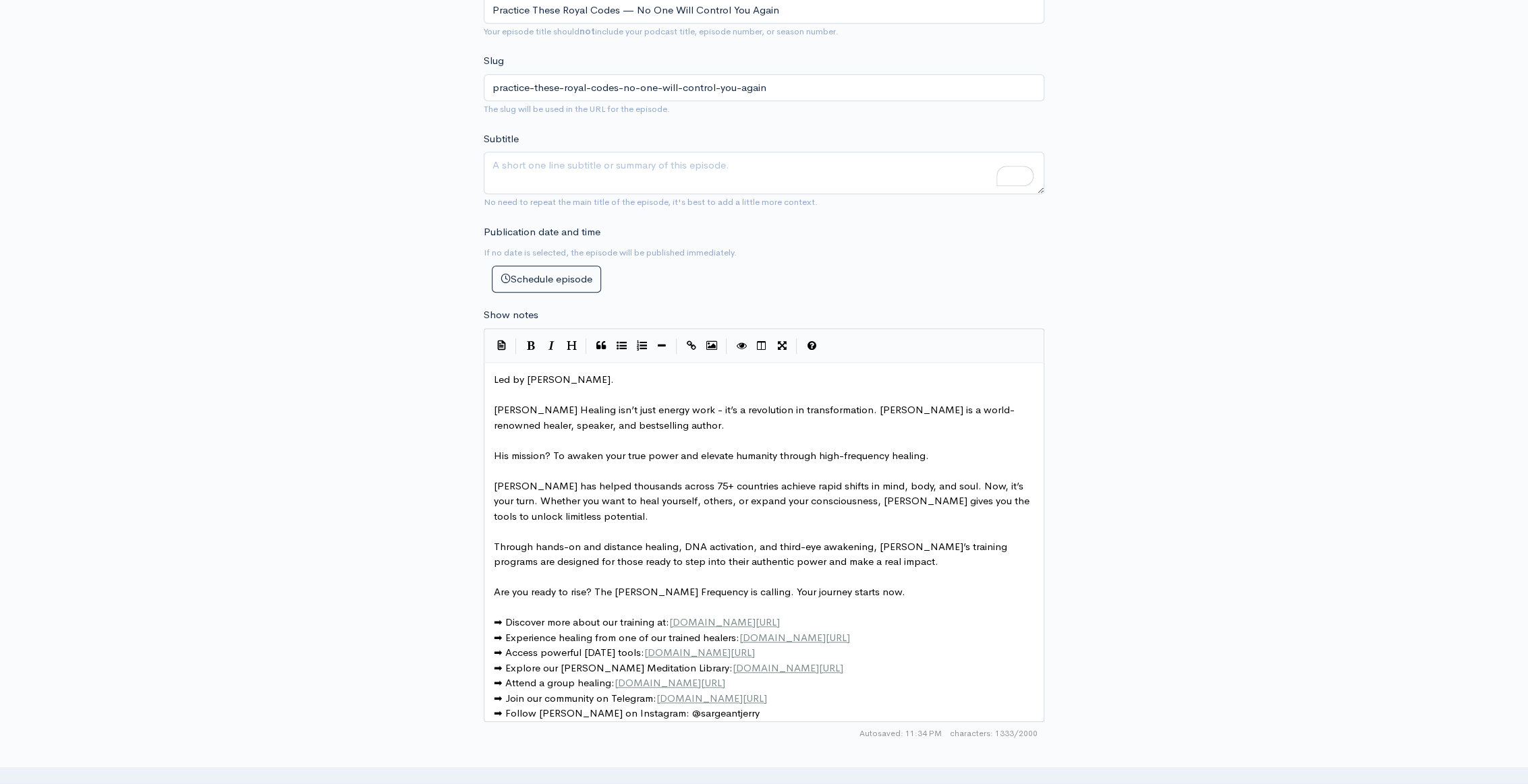
scroll to position [492, 0]
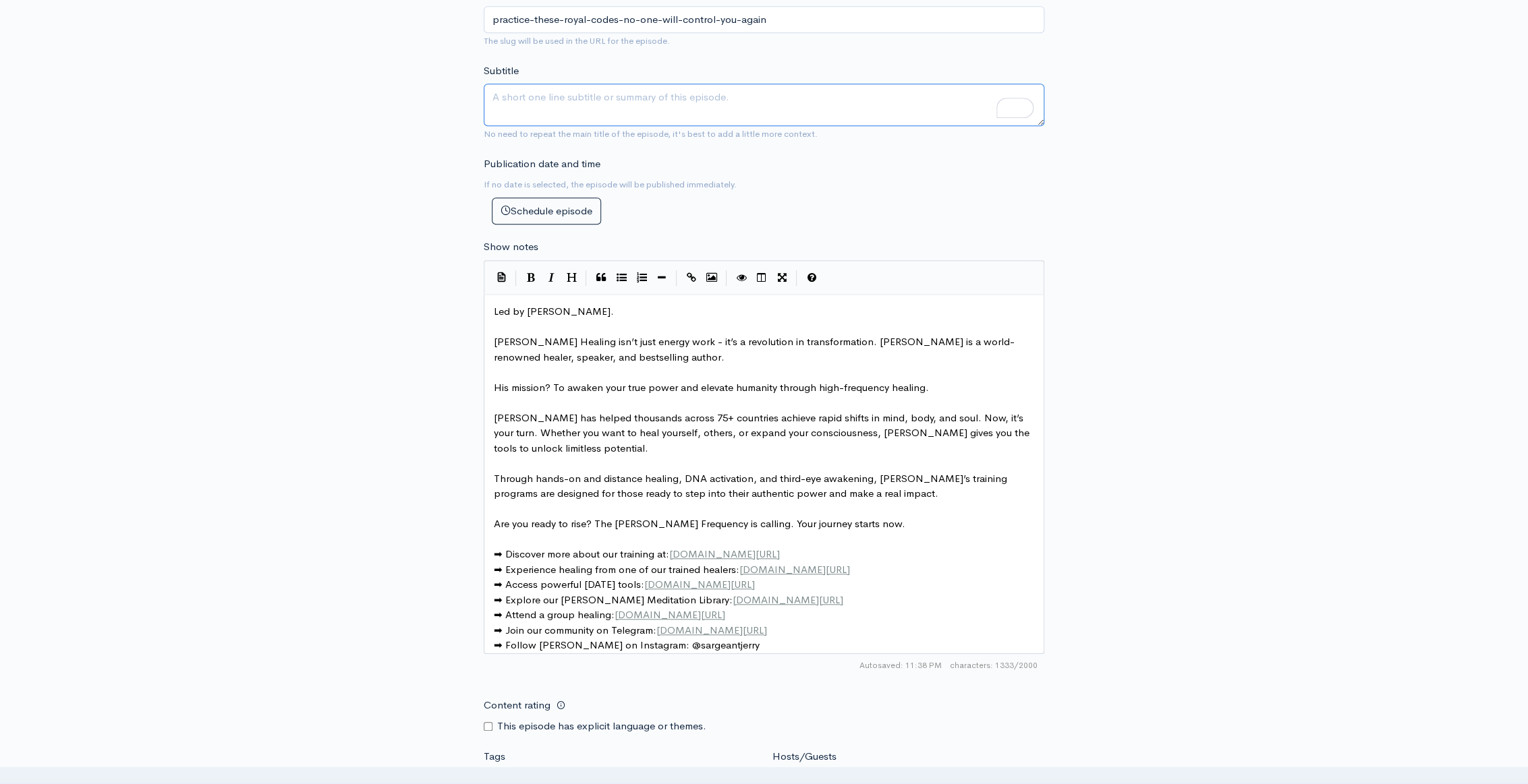
paste textarea "Make your energy bulletproof by practicing these royal codes, and no one will c…"
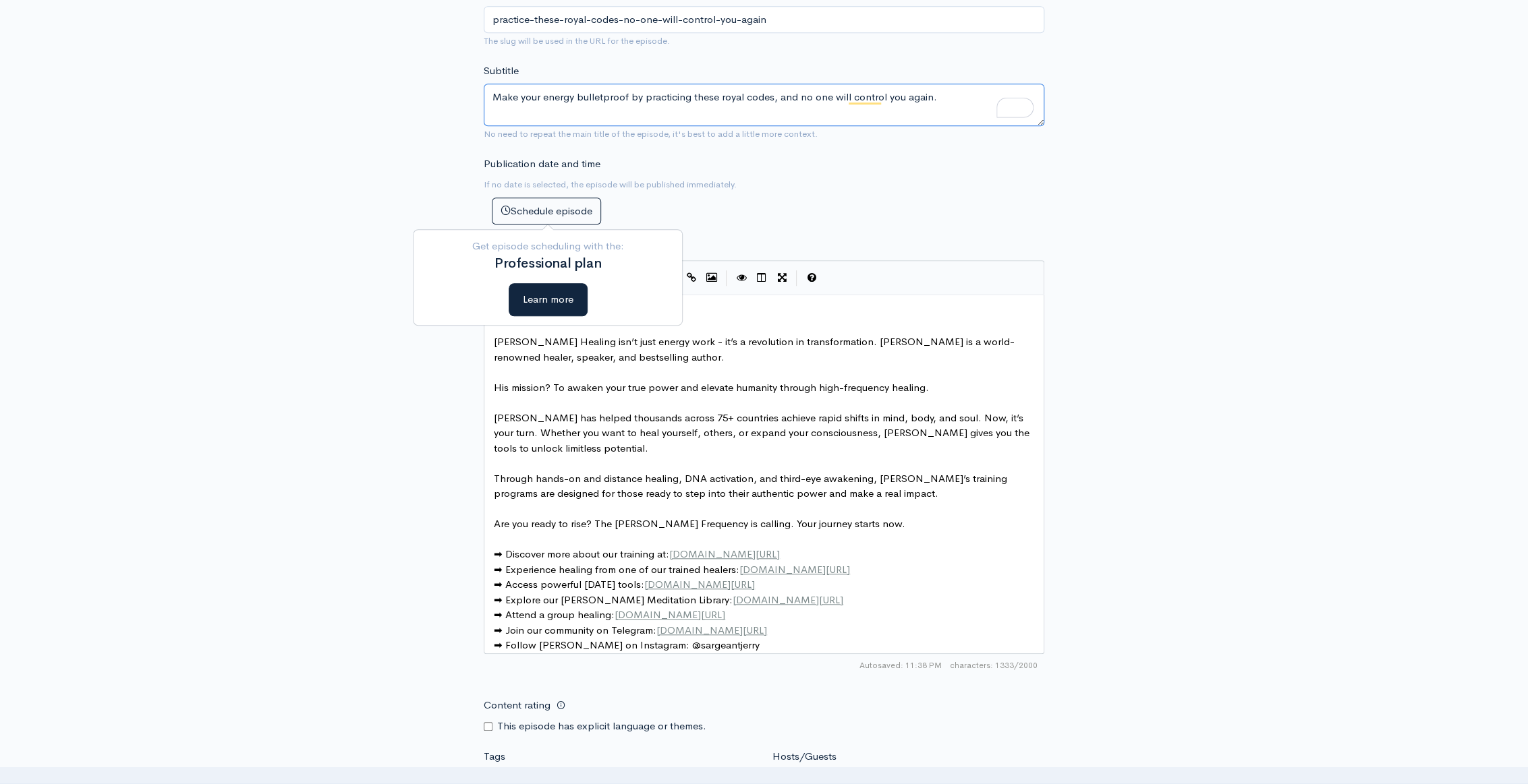
type textarea "Make your energy bulletproof by practicing these royal codes, and no one will c…"
click at [924, 245] on div "Show notes This week, [*someone*], [*someone else*] and [*another person*] cove…" at bounding box center [764, 458] width 561 height 437
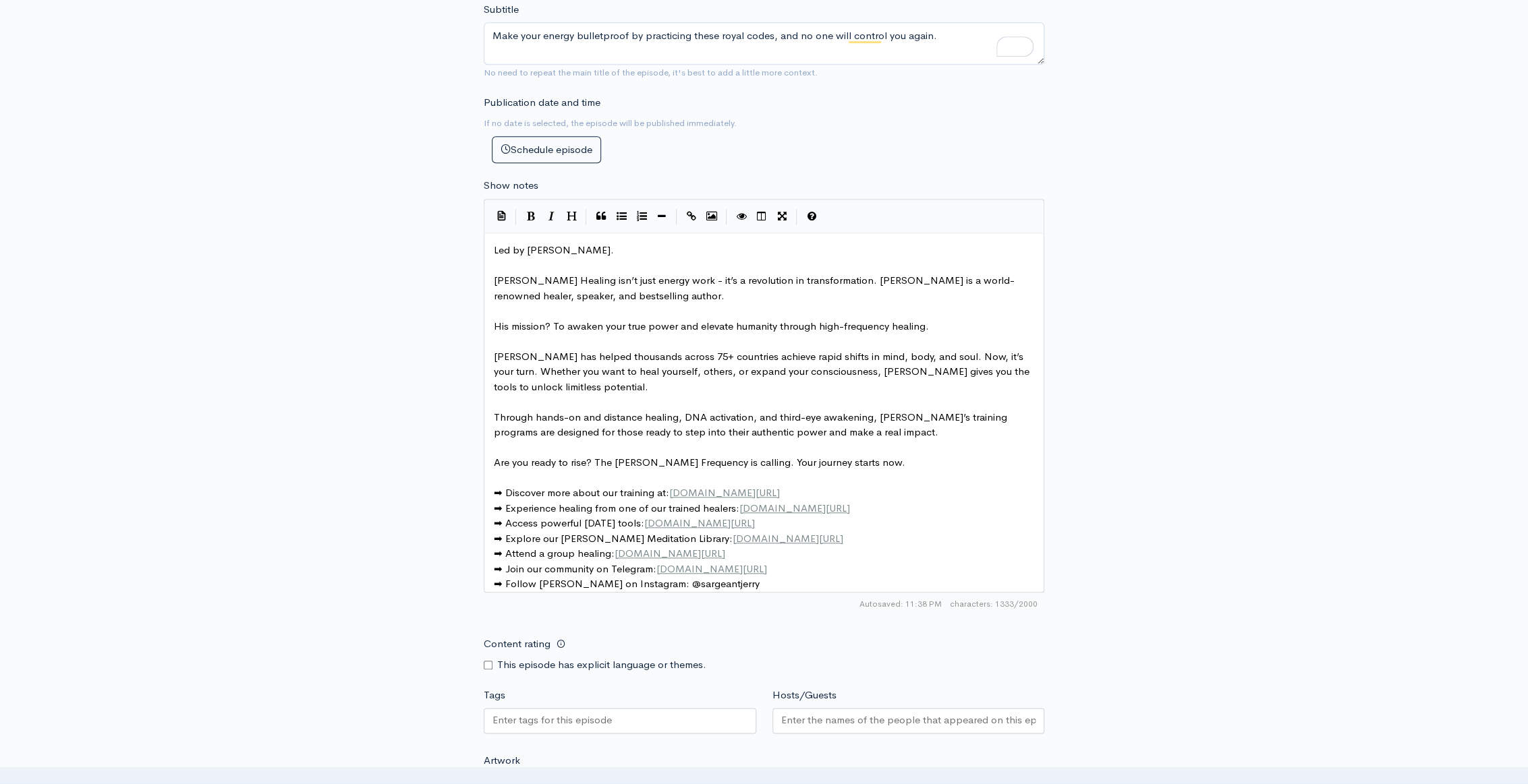
scroll to position [859, 0]
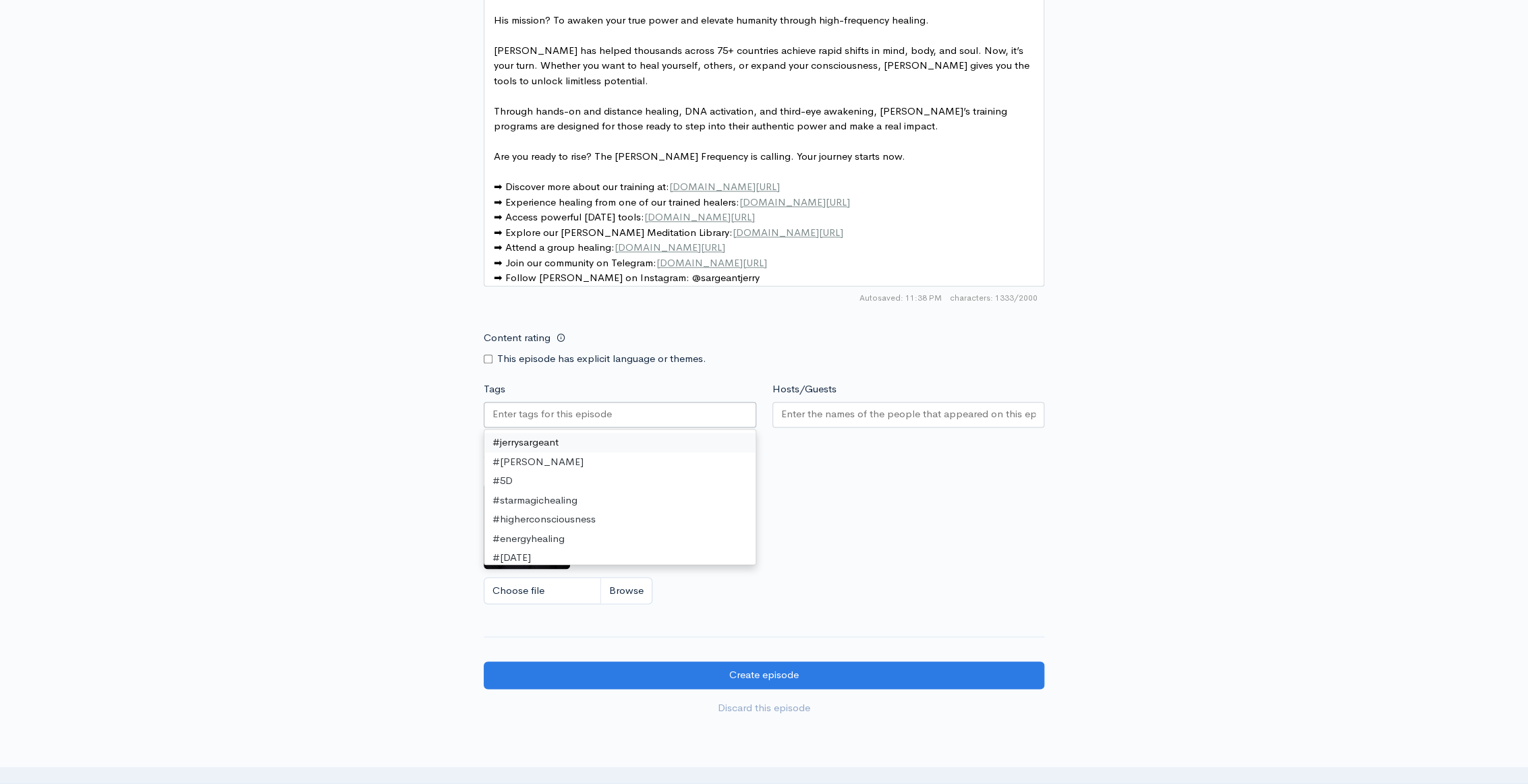
paste input "﻿#royalcodes﻿ ﻿#energyhealing﻿ ﻿#ascension﻿"
type input "﻿#royalcodes﻿ ﻿#energyhealing﻿ ﻿#ascension﻿"
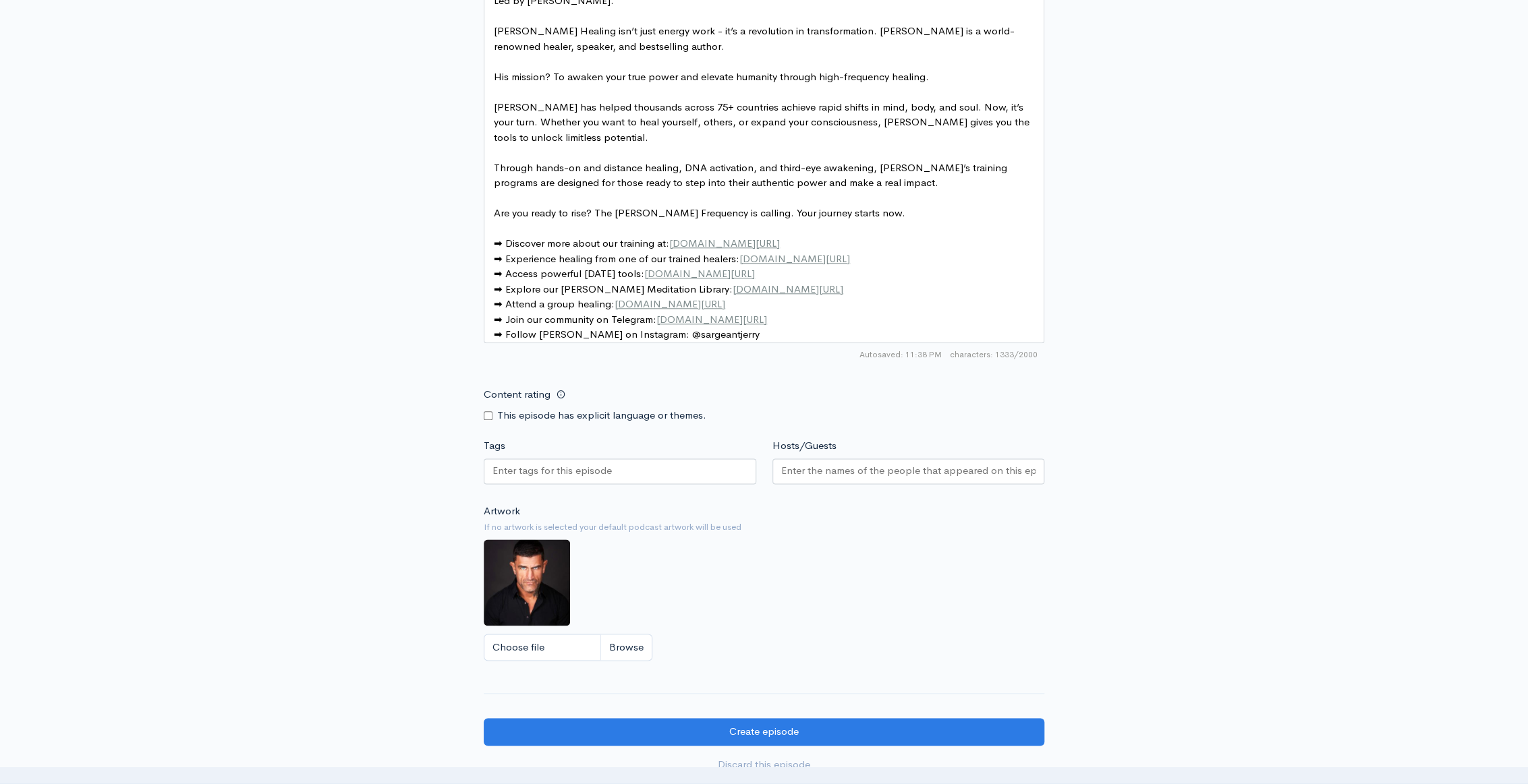
scroll to position [675, 0]
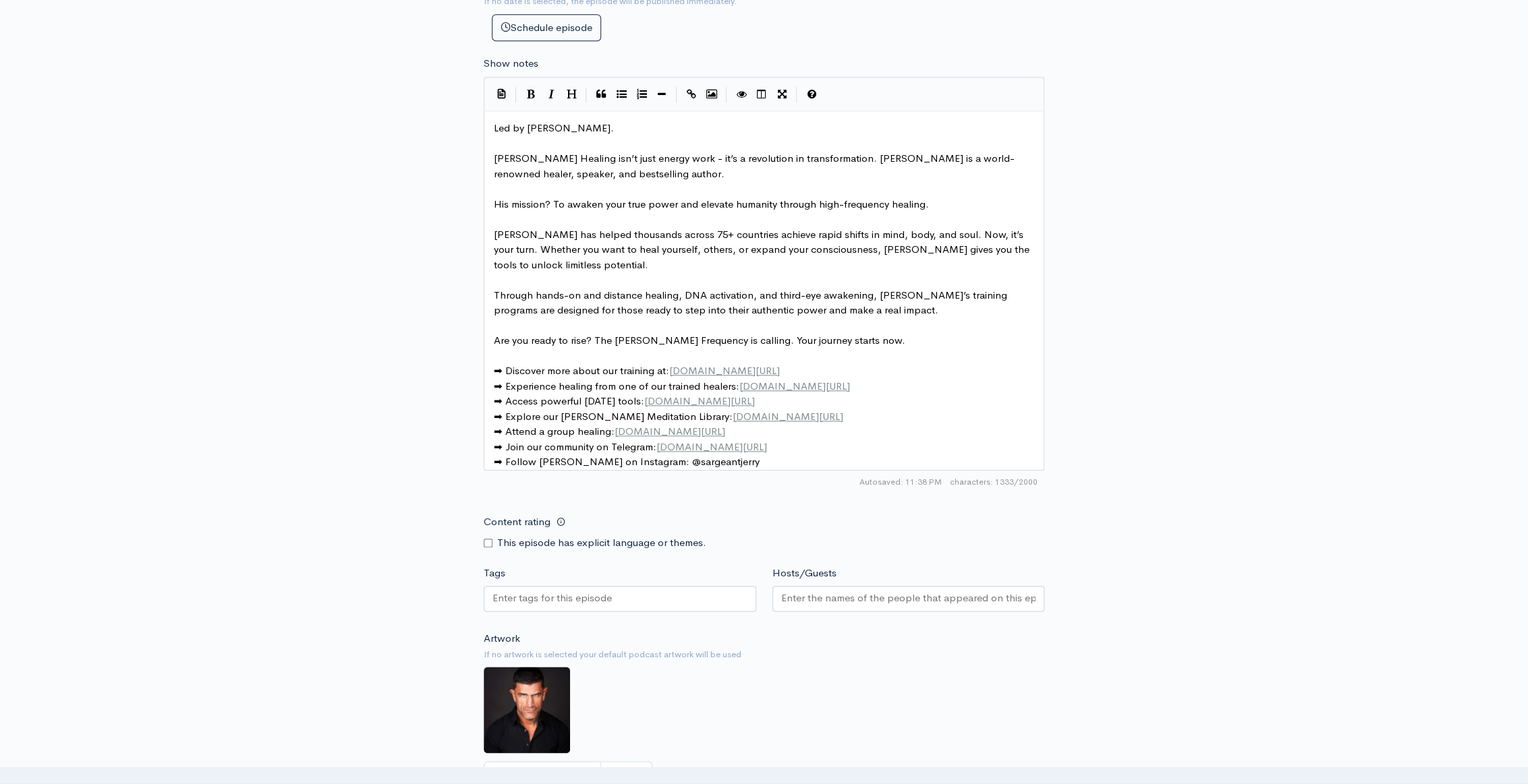
click at [512, 601] on input "Tags" at bounding box center [553, 599] width 121 height 16
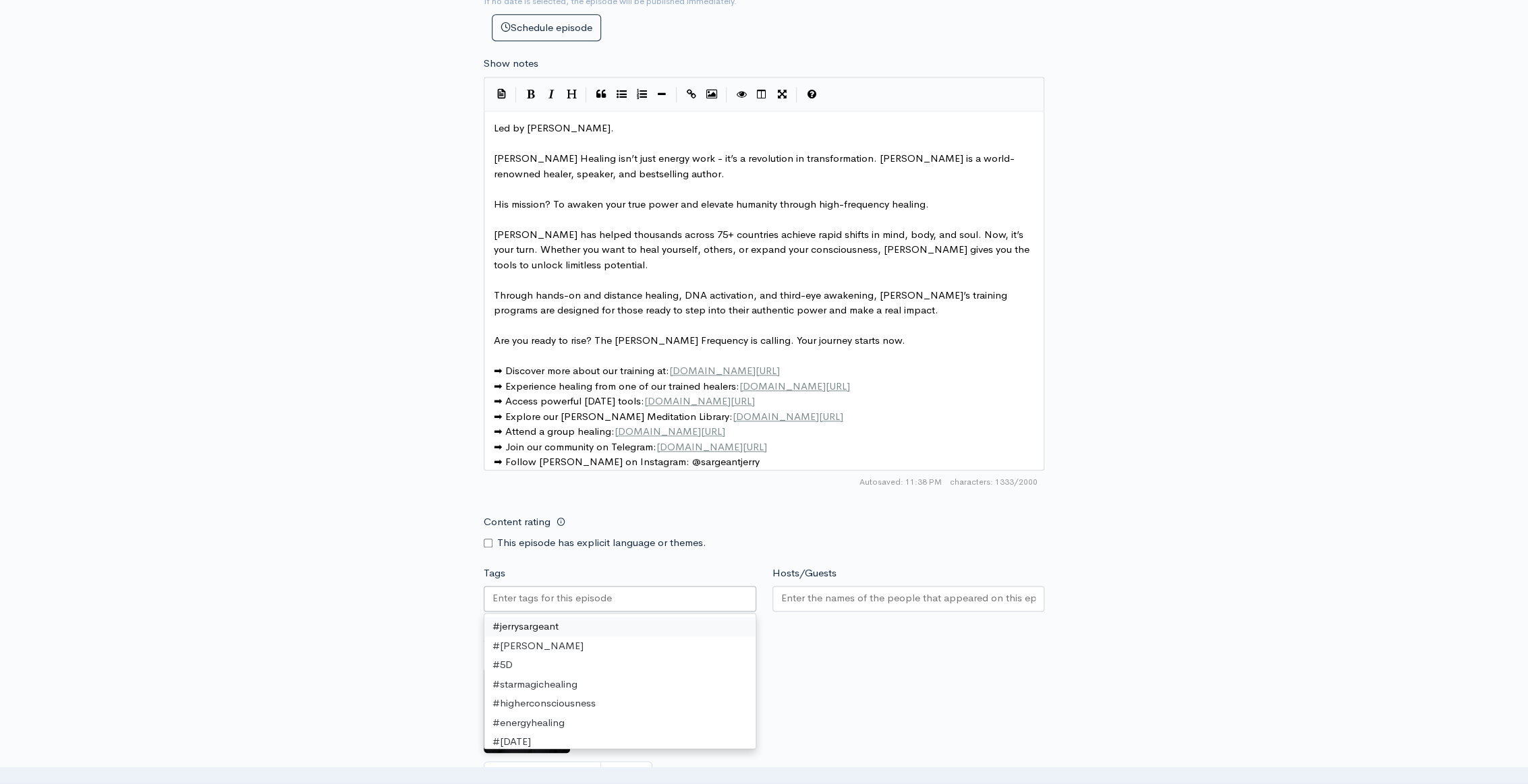
paste input "﻿#royalcodes﻿ ﻿#energyhealing﻿ ﻿#ascension﻿"
type input "﻿#royalcodes﻿ ﻿#energyhealing﻿ ﻿#ascension﻿"
click at [554, 606] on input "﻿#royalcodes﻿ ﻿#energyhealing﻿ ﻿#ascension﻿" at bounding box center [553, 599] width 121 height 16
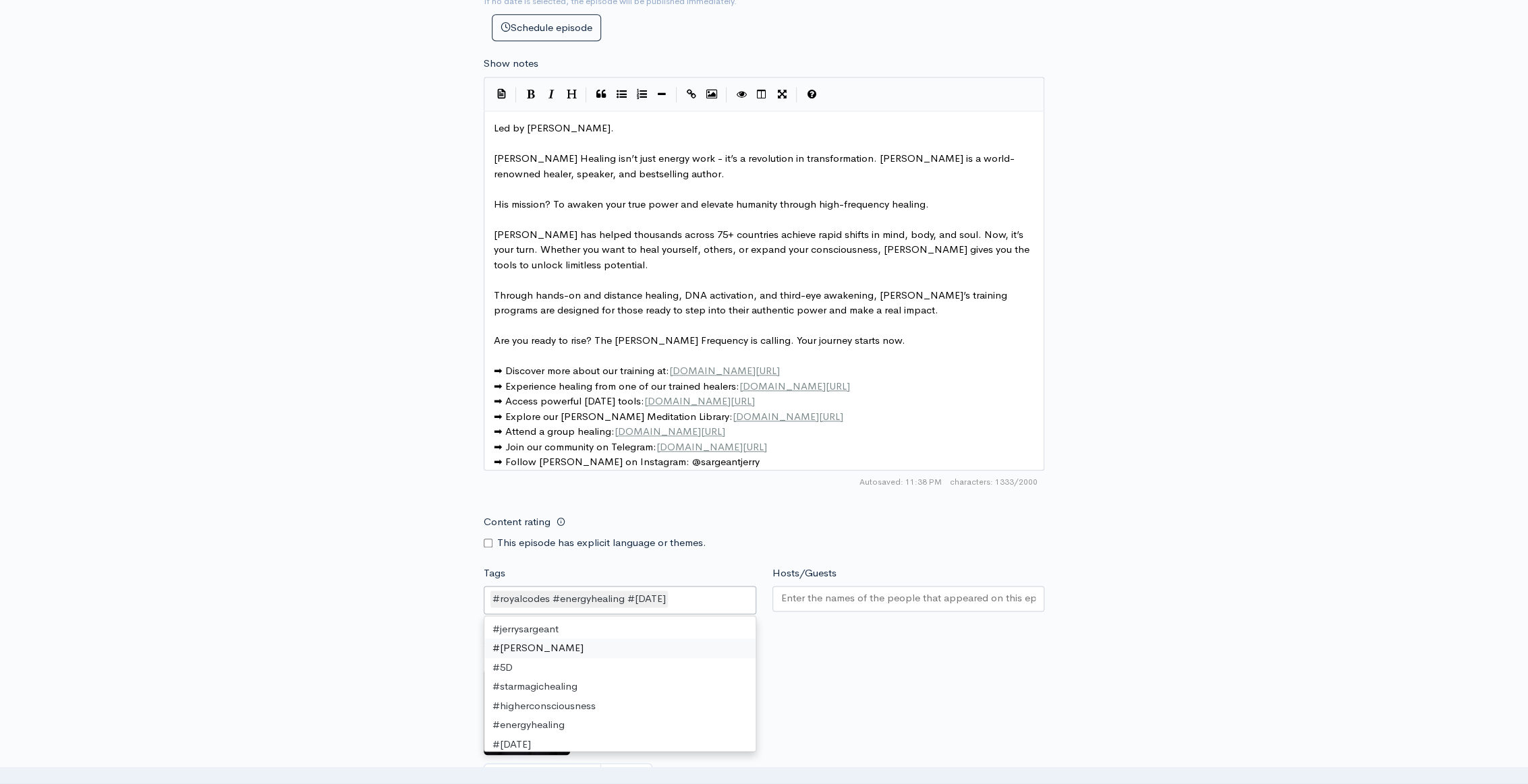
click at [892, 664] on small "If no artwork is selected your default podcast artwork will be used" at bounding box center [764, 657] width 561 height 13
click at [716, 611] on div "#royalcodes﻿ ﻿#energyhealing﻿ ﻿#ascension" at bounding box center [621, 600] width 273 height 28
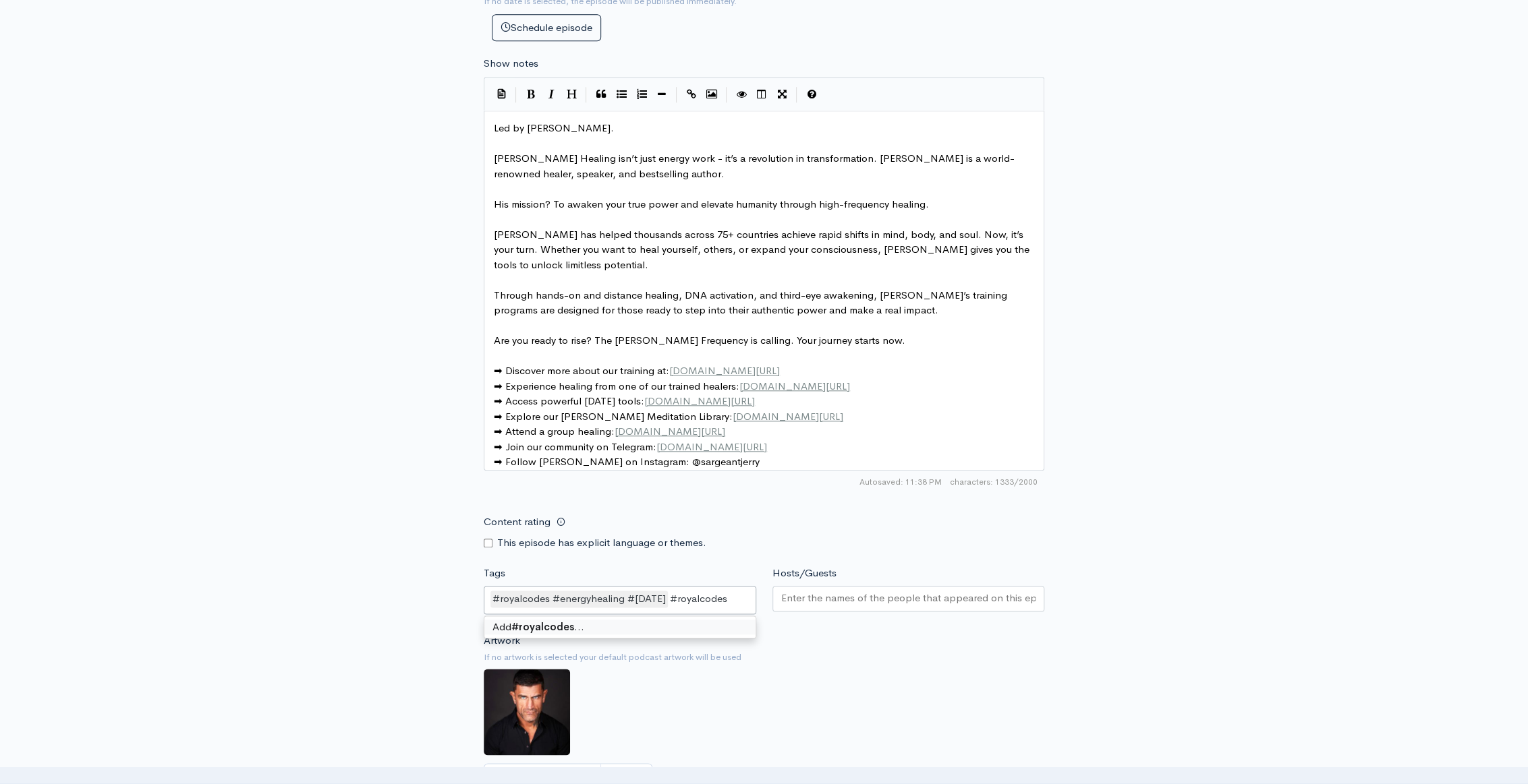
type input "#royalcodes"
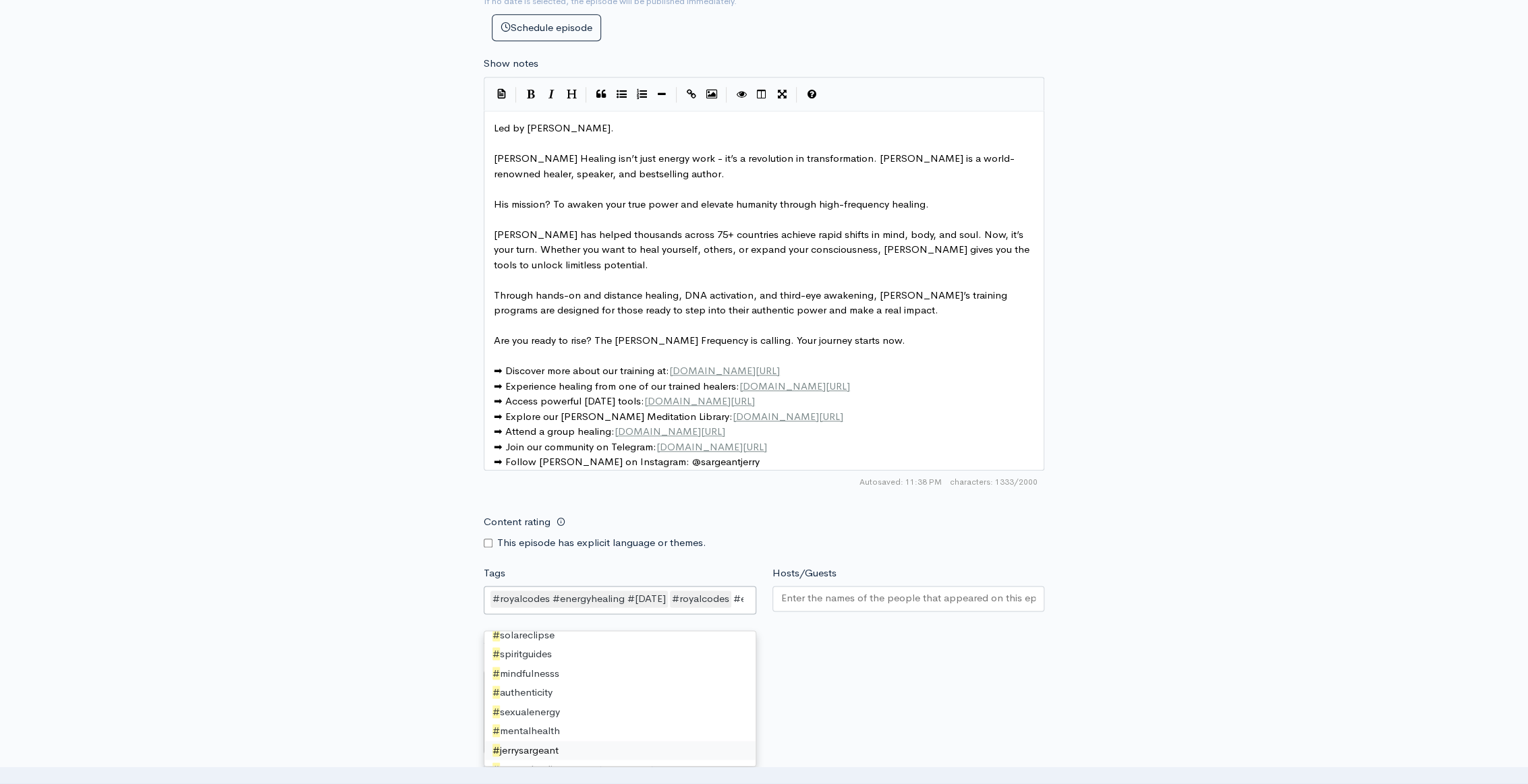
scroll to position [18, 0]
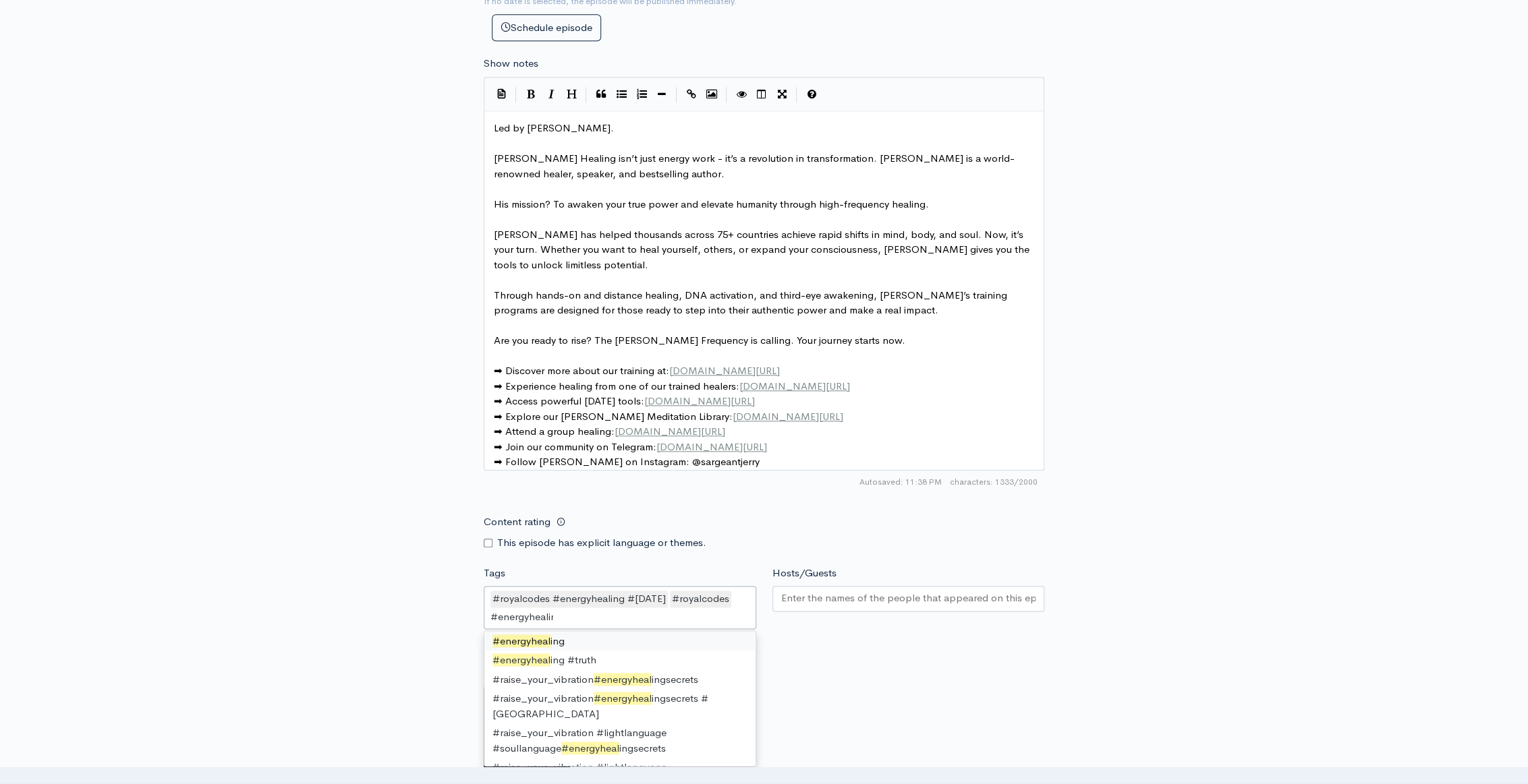
type input "#energyhealing"
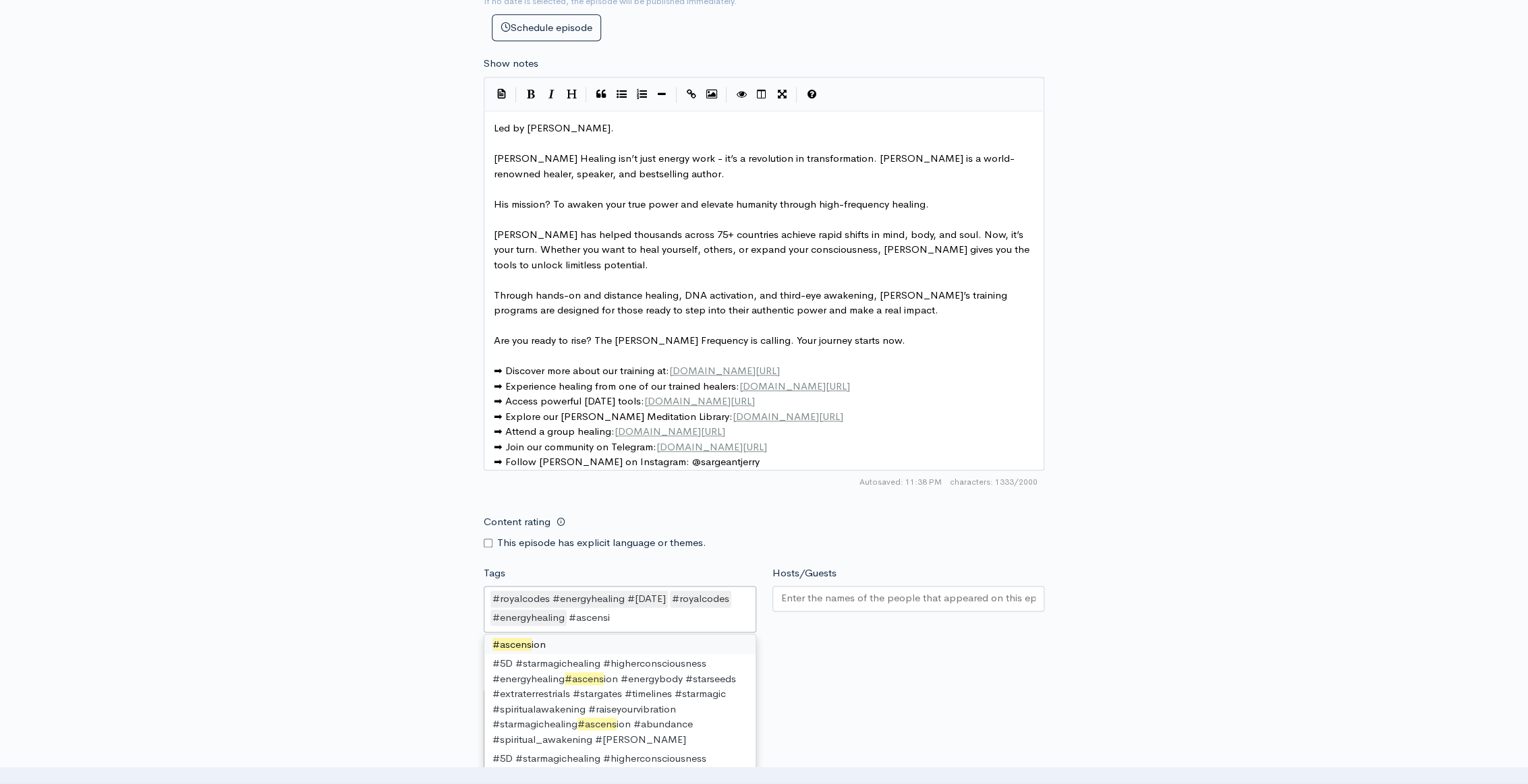
type input "#[DATE]"
click at [635, 606] on div "#royalcodes﻿ ﻿#energyhealing﻿ ﻿#ascension" at bounding box center [579, 599] width 177 height 17
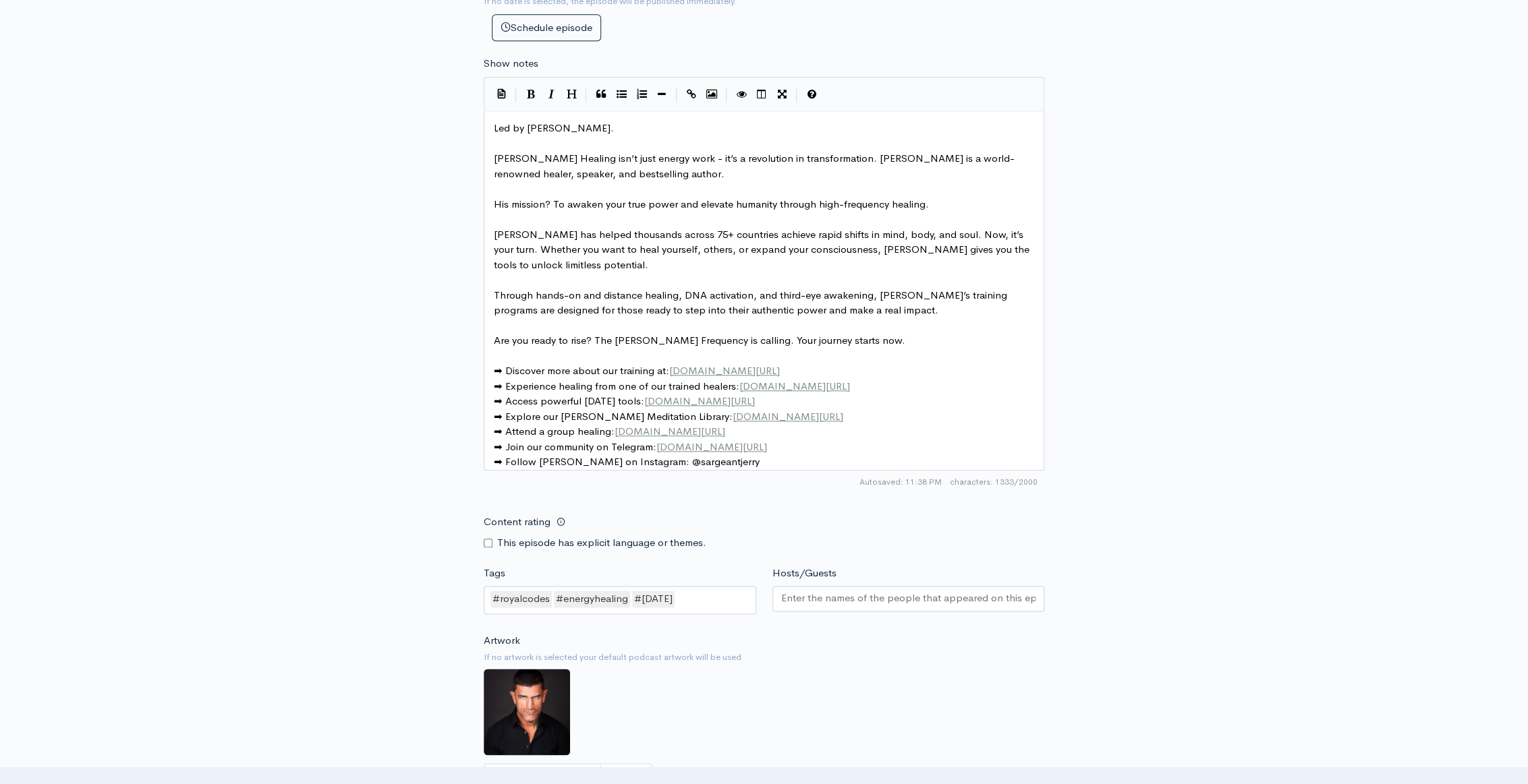
click at [878, 647] on div "Artwork If no artwork is selected your default podcast artwork will be used Cho…" at bounding box center [764, 716] width 561 height 166
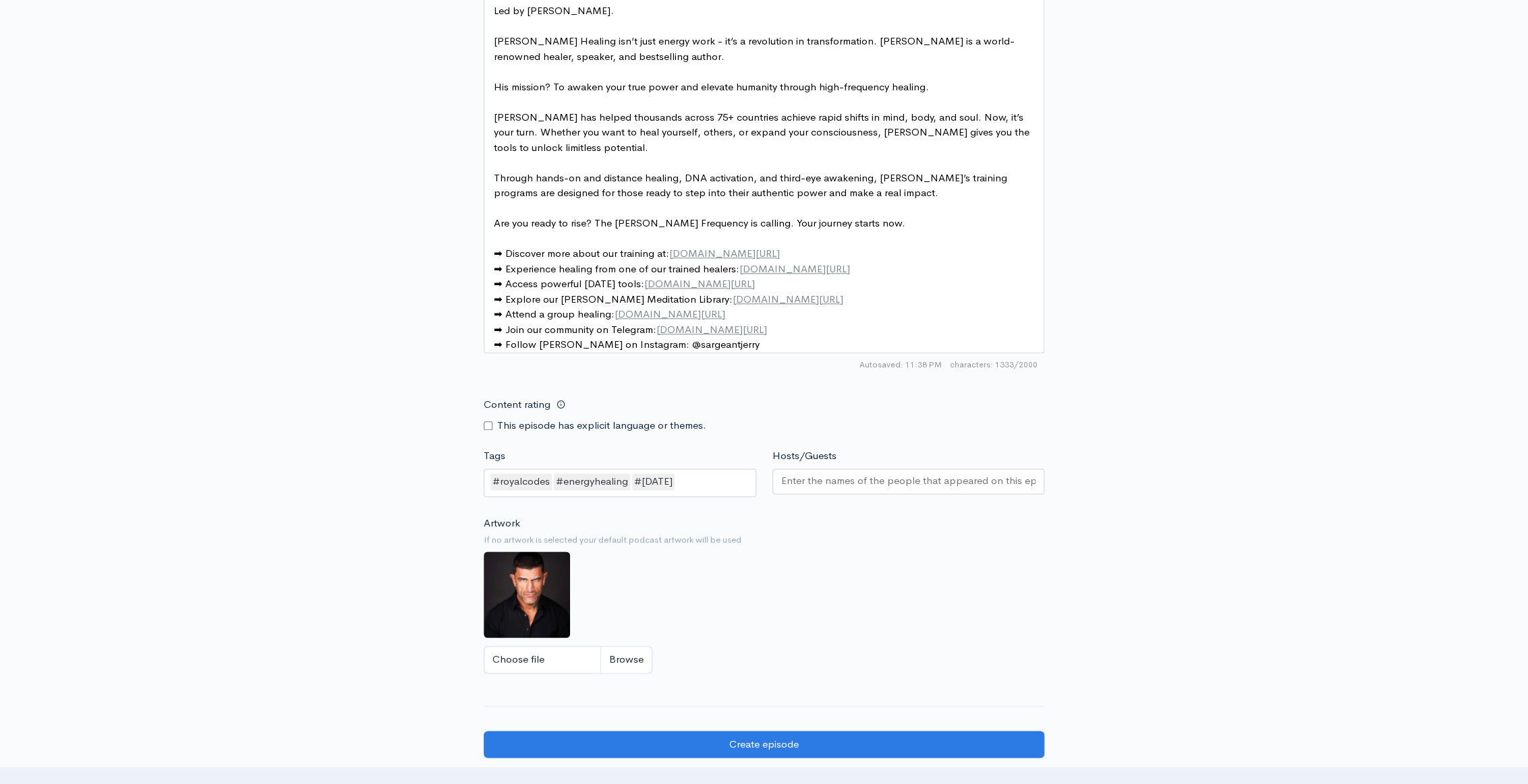
scroll to position [920, 0]
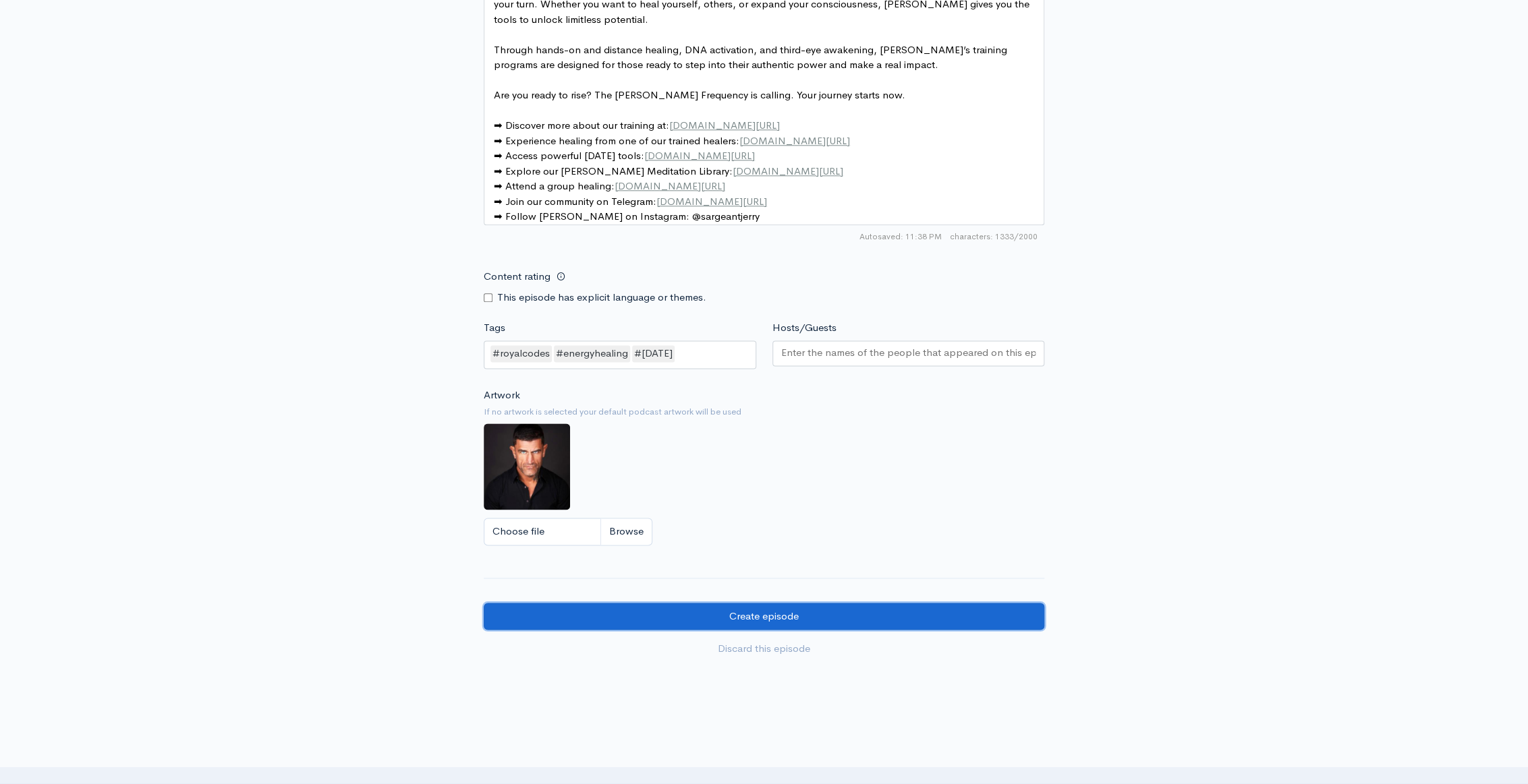
click at [863, 619] on input "Create episode" at bounding box center [764, 616] width 561 height 28
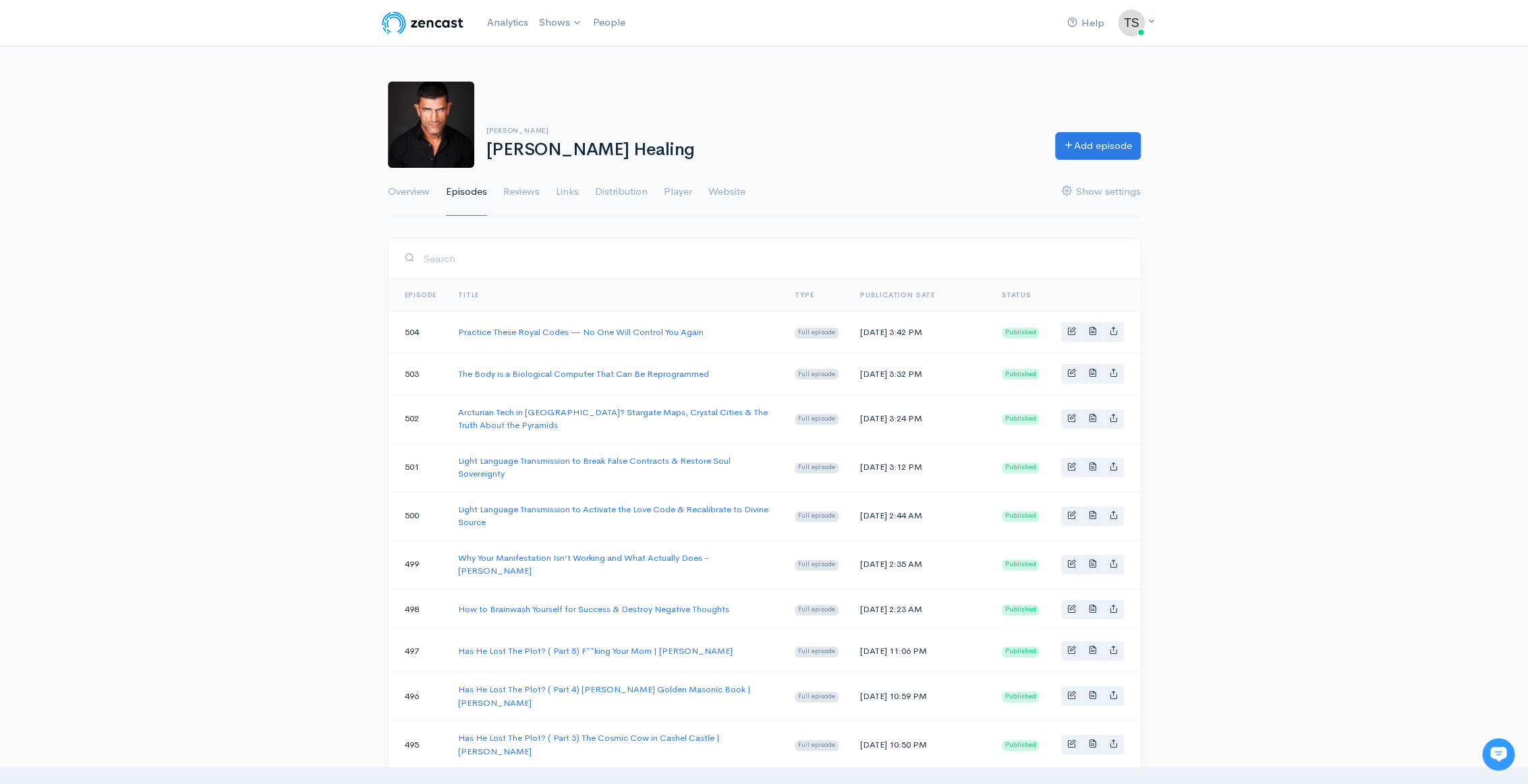
click at [1269, 99] on div "[PERSON_NAME] [PERSON_NAME] Healing Add episode Overview Episodes Reviews Links…" at bounding box center [764, 141] width 1528 height 152
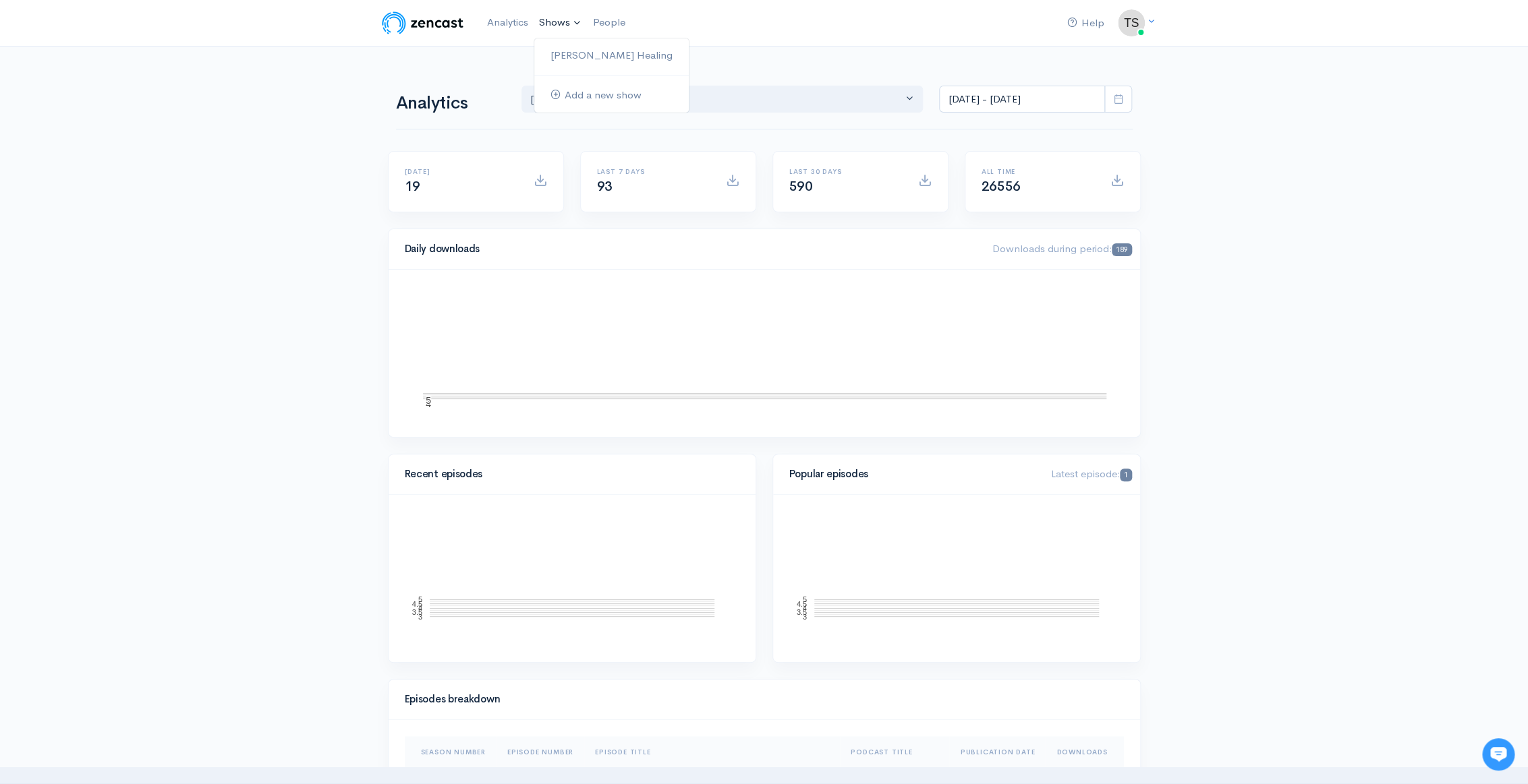
click at [550, 20] on link "Shows" at bounding box center [561, 23] width 54 height 30
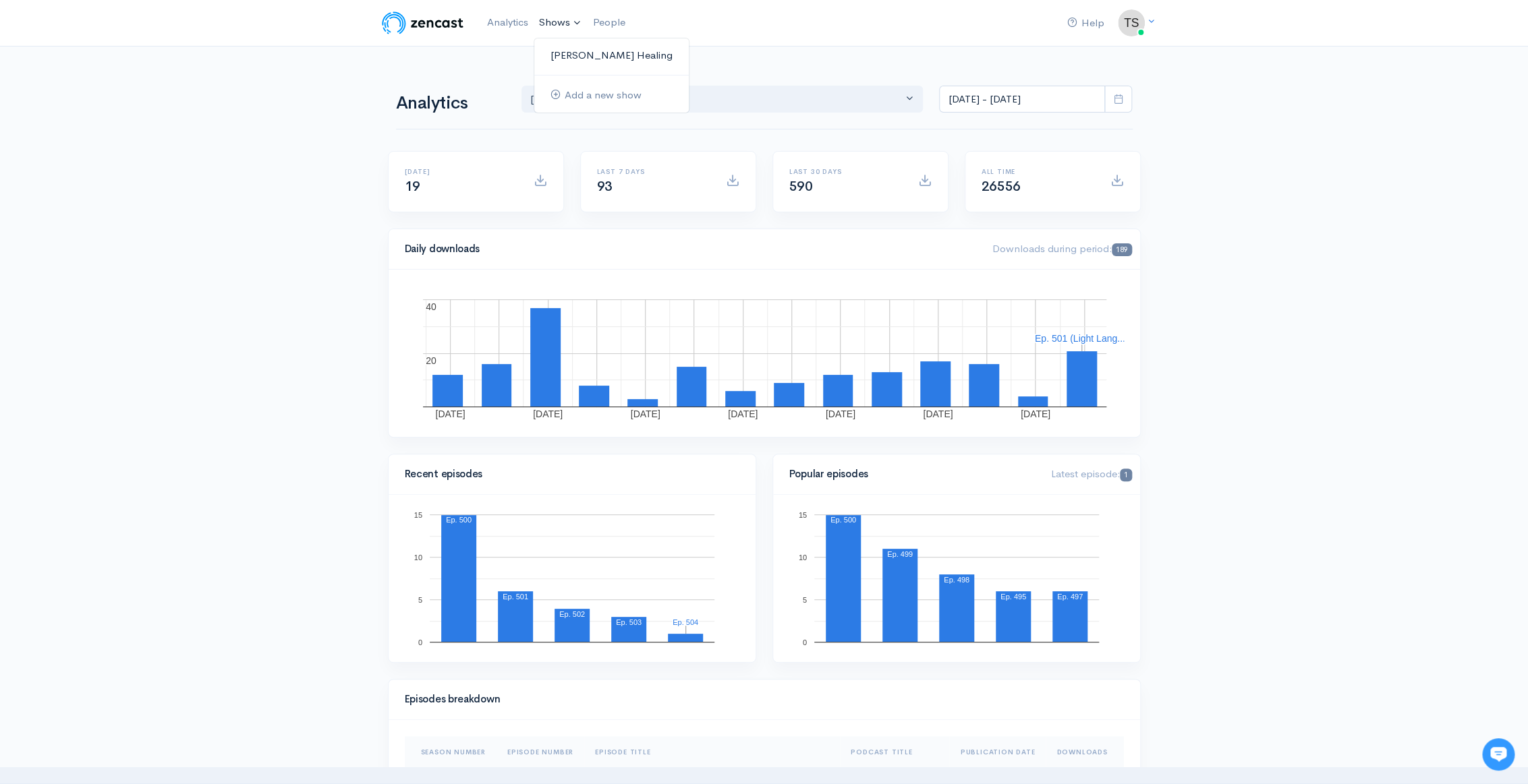
click at [572, 49] on link "[PERSON_NAME] Healing" at bounding box center [612, 56] width 155 height 24
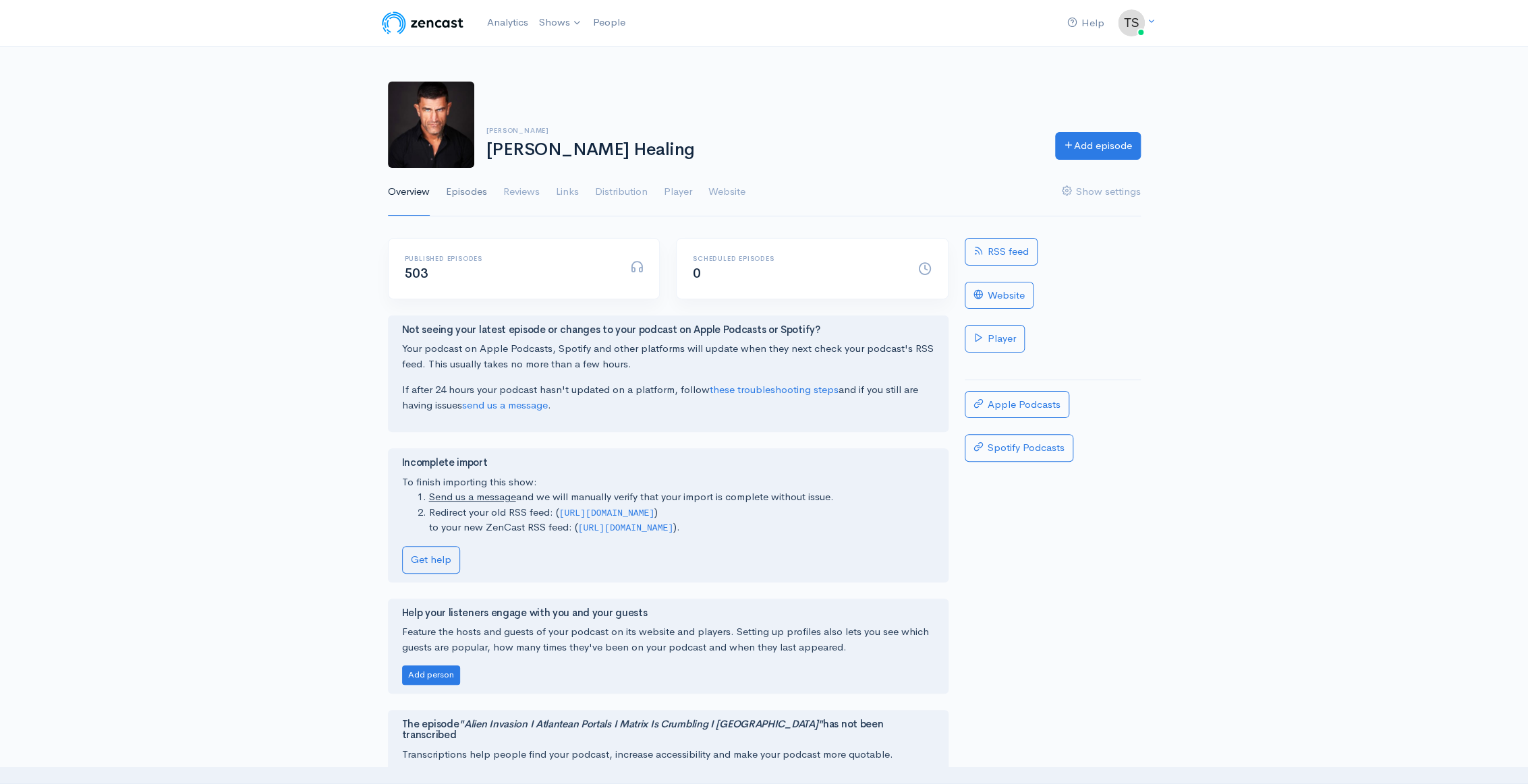
click at [452, 186] on link "Episodes" at bounding box center [467, 192] width 41 height 49
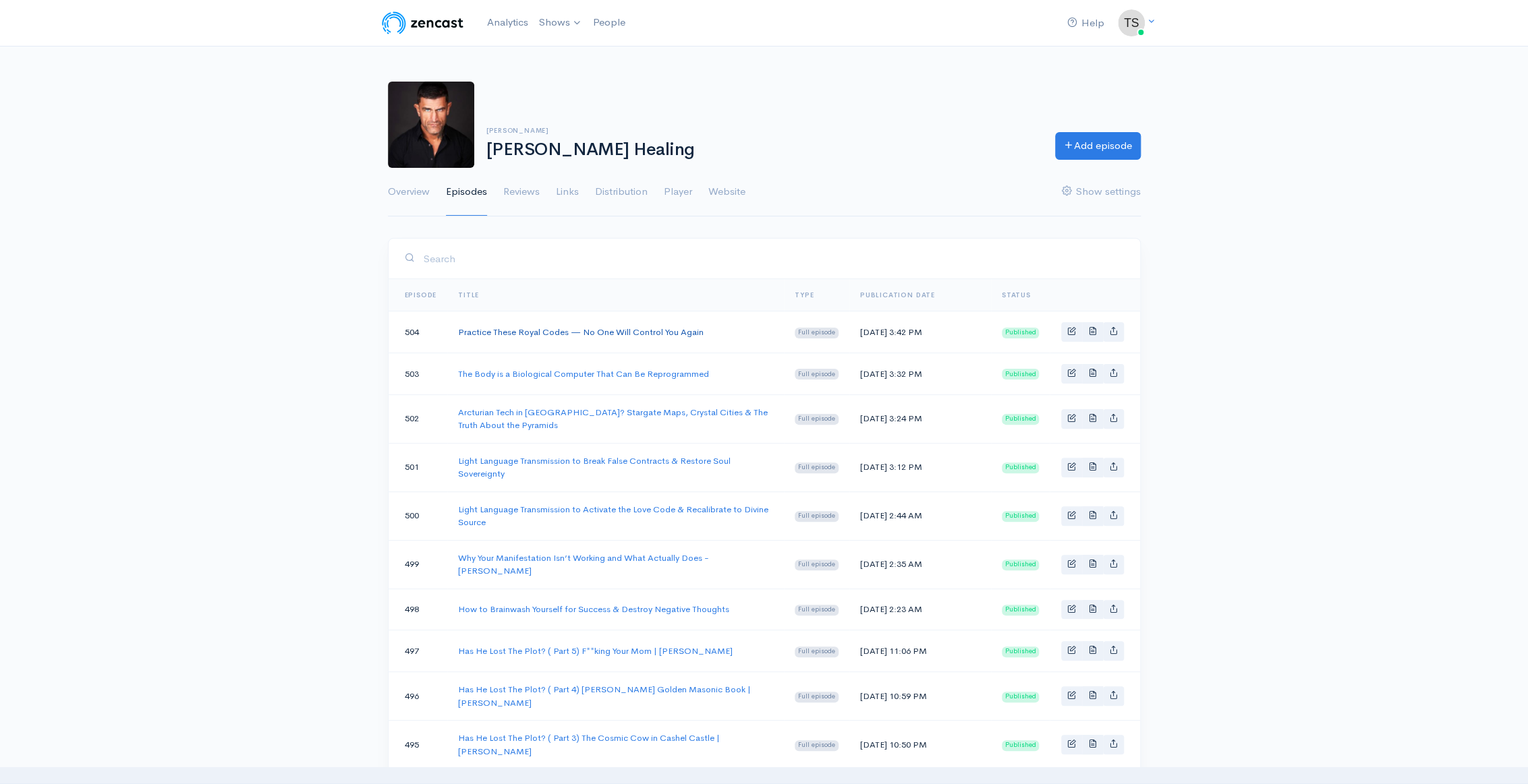
click at [623, 336] on link "Practice These Royal Codes — No One Will Control You Again" at bounding box center [580, 332] width 245 height 12
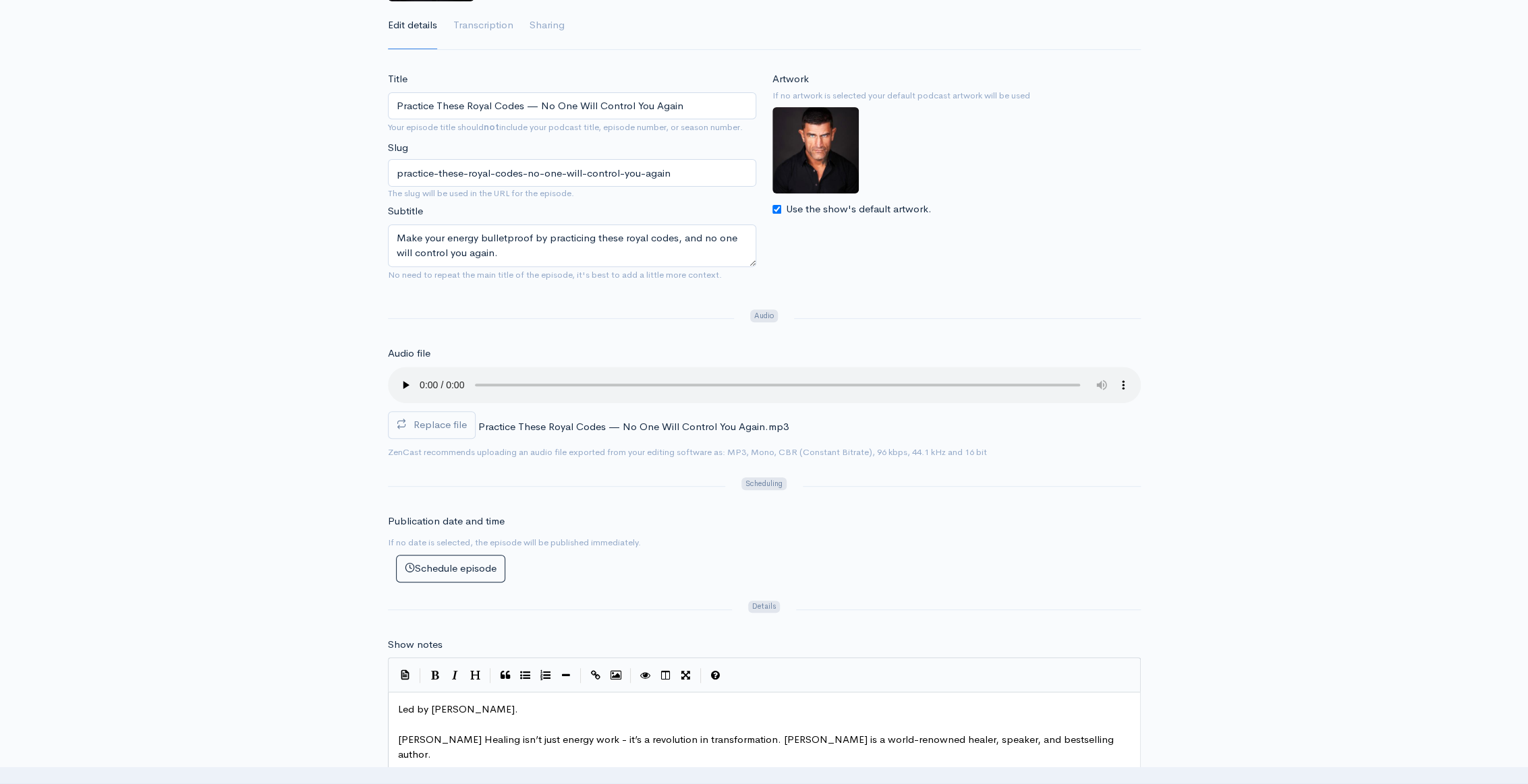
scroll to position [184, 0]
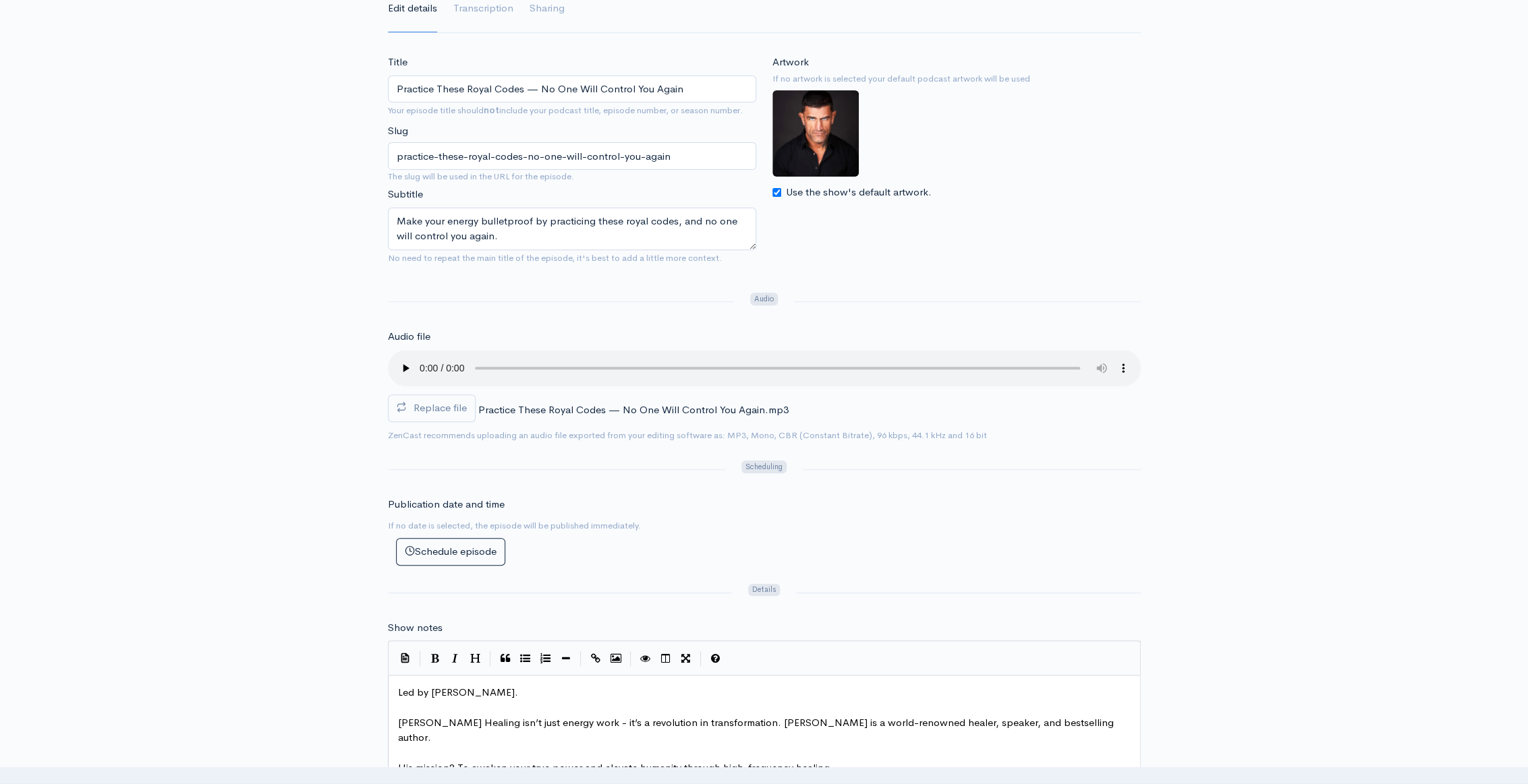
click at [556, 301] on div at bounding box center [561, 302] width 363 height 22
